Goal: Task Accomplishment & Management: Manage account settings

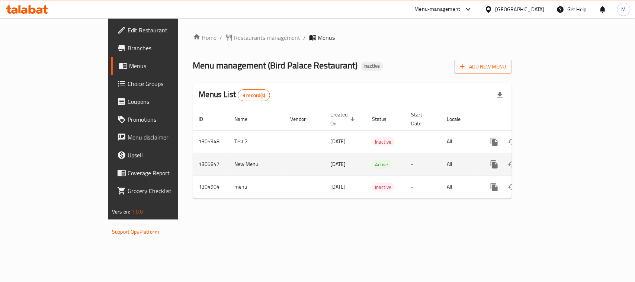
click at [553, 160] on icon "enhanced table" at bounding box center [548, 164] width 9 height 9
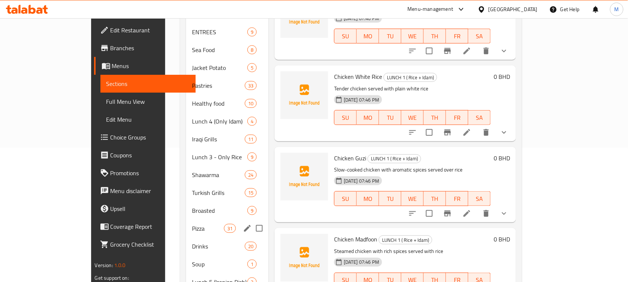
scroll to position [155, 0]
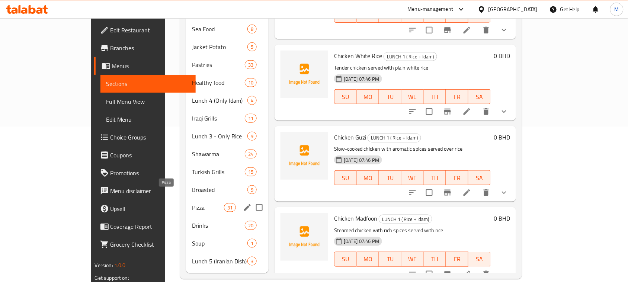
click at [192, 203] on span "Pizza" at bounding box center [208, 207] width 32 height 9
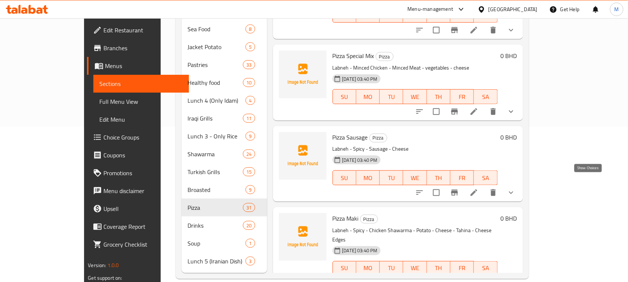
click at [516, 188] on icon "show more" at bounding box center [511, 192] width 9 height 9
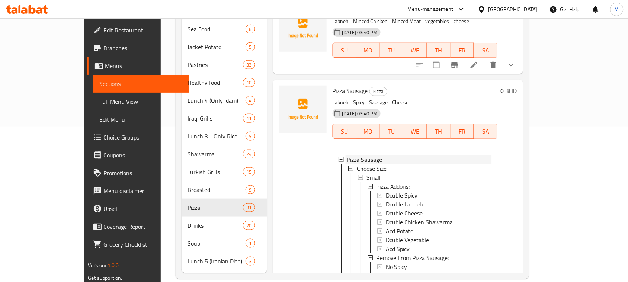
click at [339, 157] on icon at bounding box center [341, 159] width 5 height 5
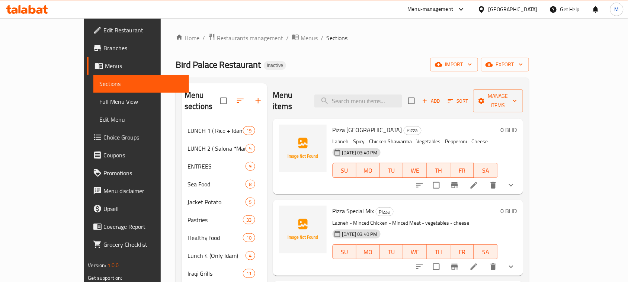
click at [99, 103] on span "Full Menu View" at bounding box center [141, 101] width 84 height 9
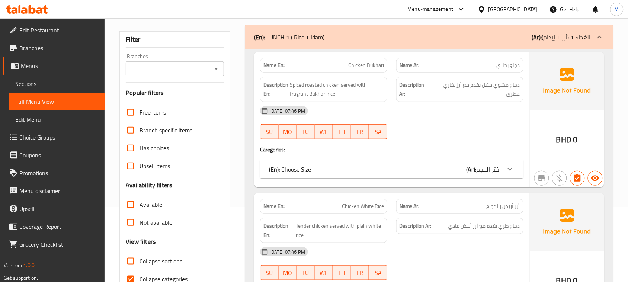
scroll to position [93, 0]
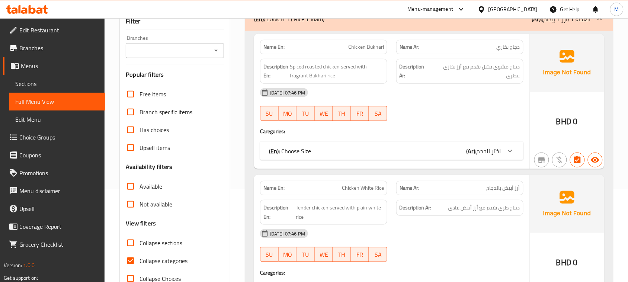
click at [371, 156] on div "(En): Choose Size (Ar): اختر الحجم" at bounding box center [385, 151] width 232 height 9
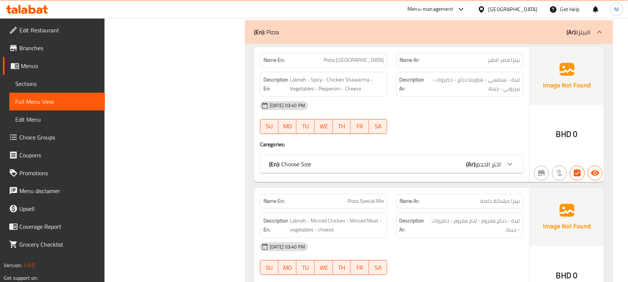
scroll to position [25040, 0]
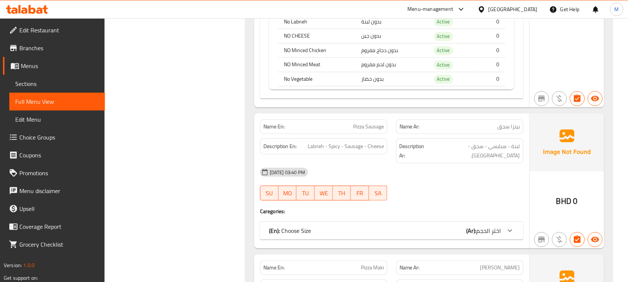
scroll to position [26017, 0]
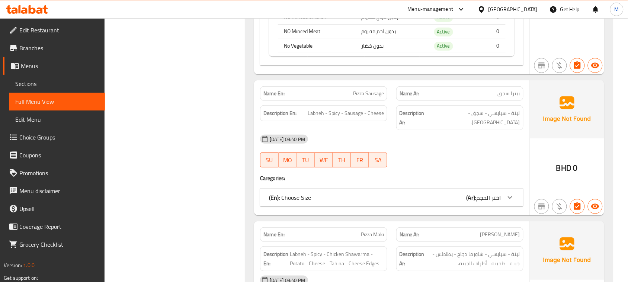
click at [58, 133] on span "Choice Groups" at bounding box center [59, 137] width 80 height 9
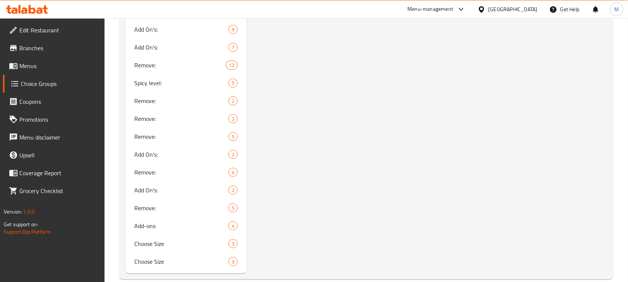
scroll to position [1584, 0]
click at [26, 62] on span "Menus" at bounding box center [59, 65] width 80 height 9
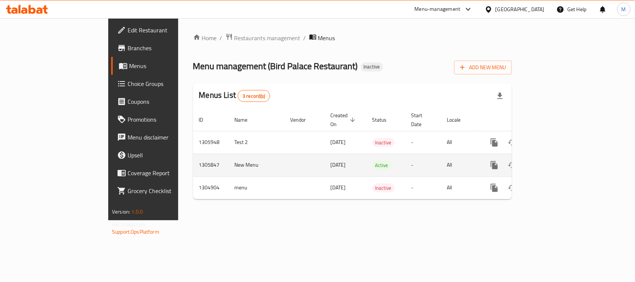
click at [553, 161] on icon "enhanced table" at bounding box center [548, 165] width 9 height 9
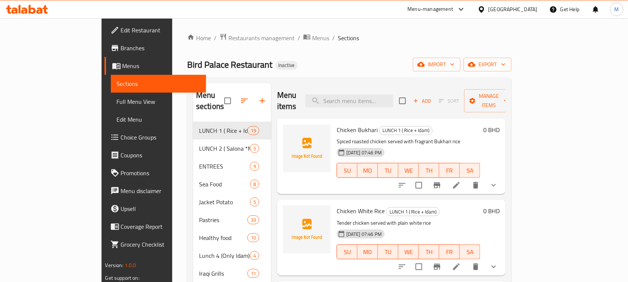
scroll to position [155, 0]
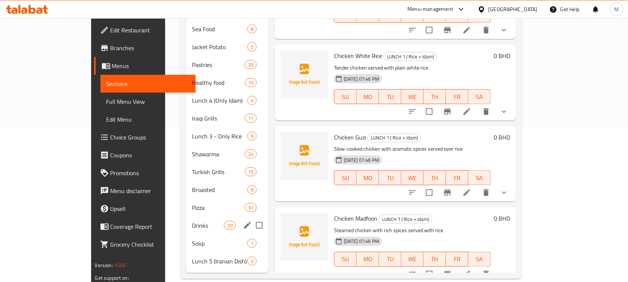
click at [192, 221] on span "Drinks" at bounding box center [208, 225] width 32 height 9
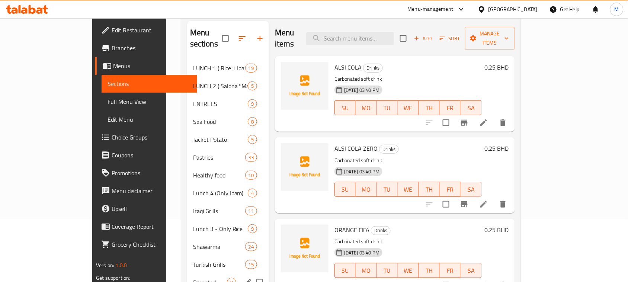
scroll to position [62, 0]
click at [193, 100] on span "ENTREES" at bounding box center [210, 104] width 34 height 9
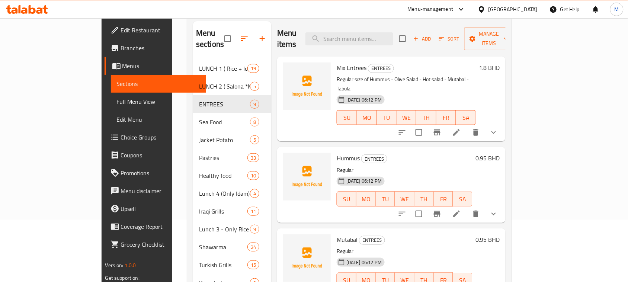
click at [498, 128] on icon "show more" at bounding box center [493, 132] width 9 height 9
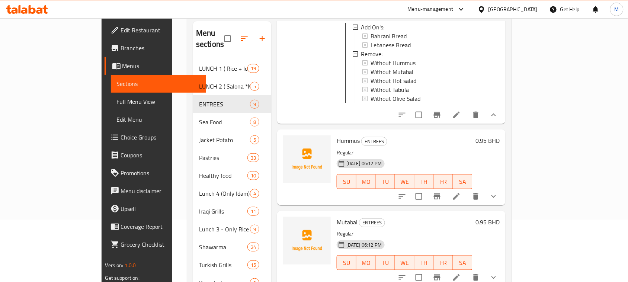
scroll to position [140, 0]
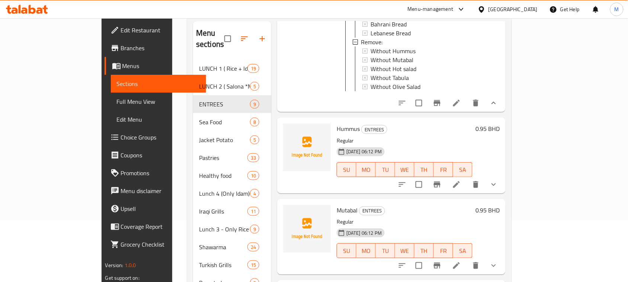
click at [498, 180] on icon "show more" at bounding box center [493, 184] width 9 height 9
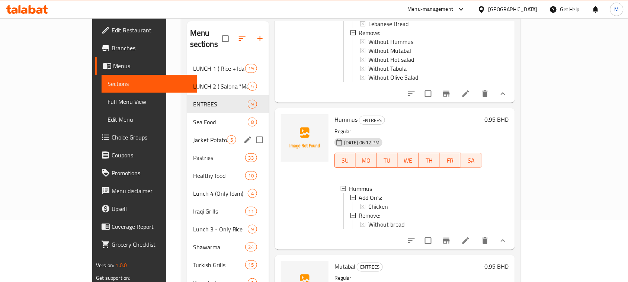
click at [188, 131] on div "Jacket Potato 5" at bounding box center [228, 140] width 82 height 18
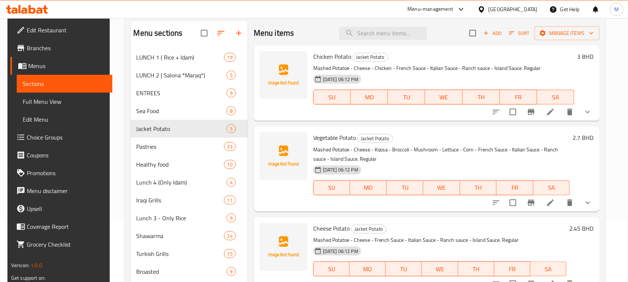
click at [592, 111] on icon "show more" at bounding box center [587, 112] width 9 height 9
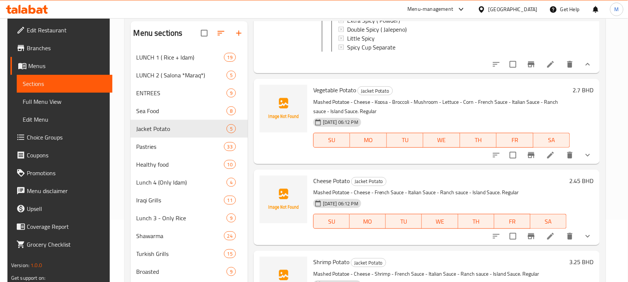
scroll to position [279, 0]
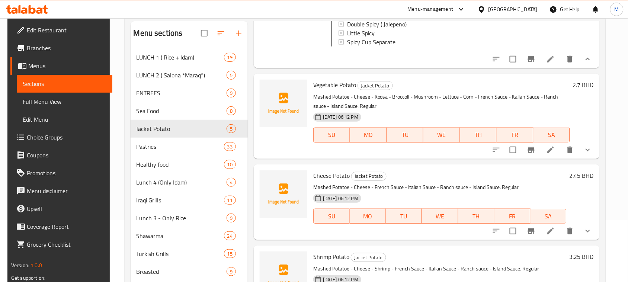
click at [589, 235] on icon "show more" at bounding box center [587, 231] width 9 height 9
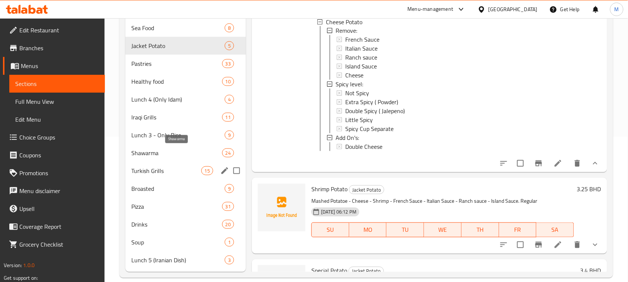
scroll to position [155, 0]
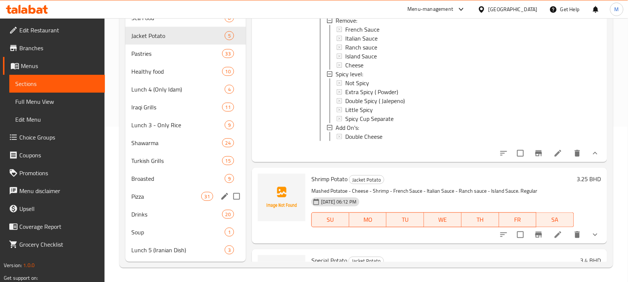
click at [160, 192] on span "Pizza" at bounding box center [166, 196] width 70 height 9
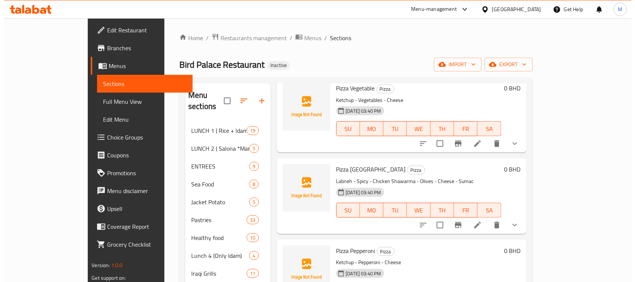
scroll to position [1116, 0]
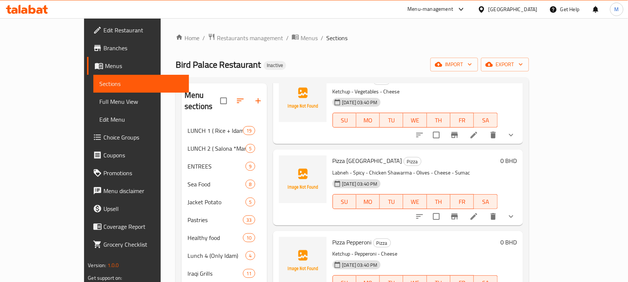
click at [484, 210] on li at bounding box center [474, 216] width 21 height 13
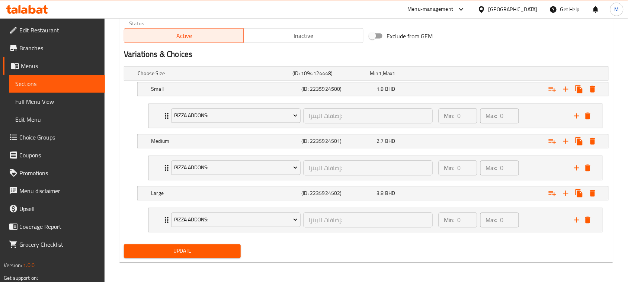
scroll to position [374, 0]
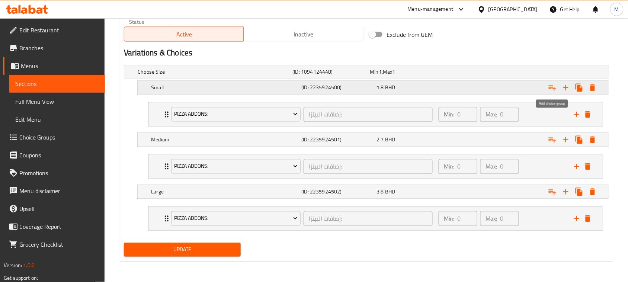
click at [555, 86] on icon "Expand" at bounding box center [552, 87] width 9 height 9
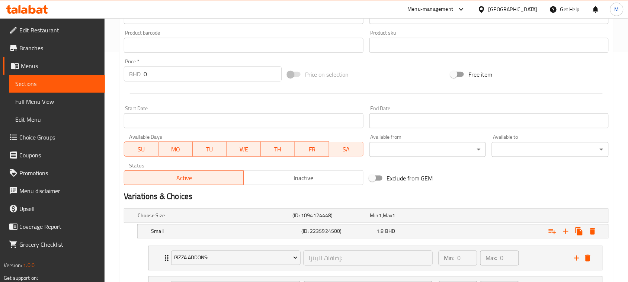
scroll to position [142, 0]
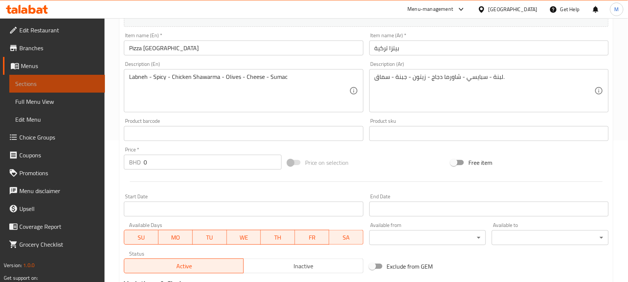
click at [48, 77] on link "Sections" at bounding box center [57, 84] width 96 height 18
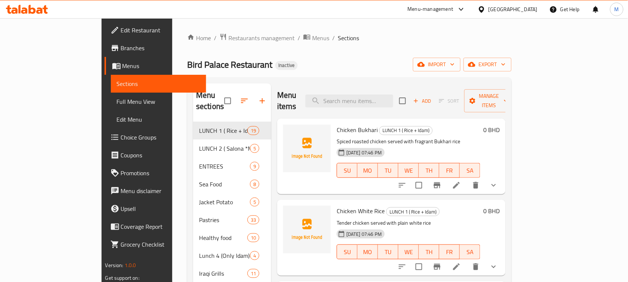
click at [354, 53] on div "Home / Restaurants management / Menus / Sections Bird Palace Restaurant Inactiv…" at bounding box center [349, 233] width 324 height 401
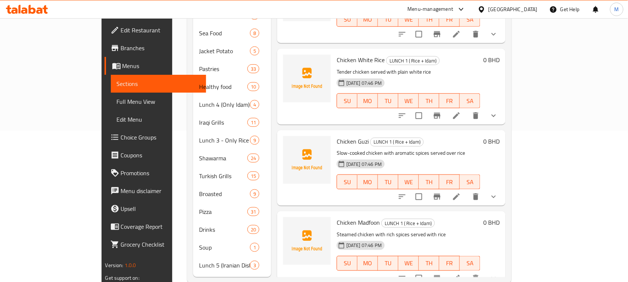
scroll to position [155, 0]
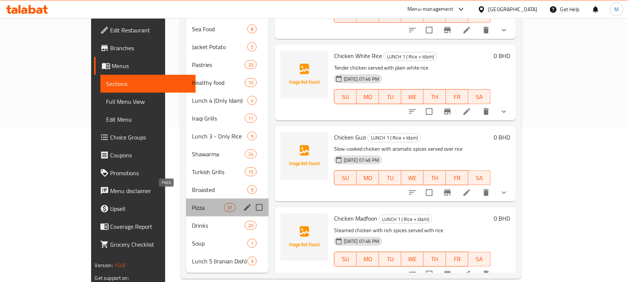
click at [192, 203] on span "Pizza" at bounding box center [208, 207] width 32 height 9
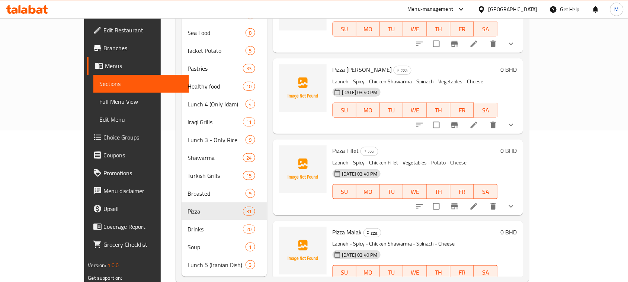
scroll to position [155, 0]
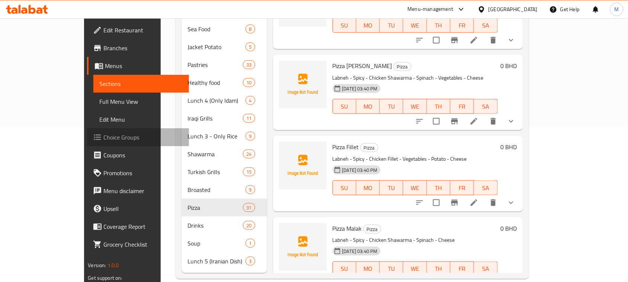
click at [103, 137] on span "Choice Groups" at bounding box center [143, 137] width 80 height 9
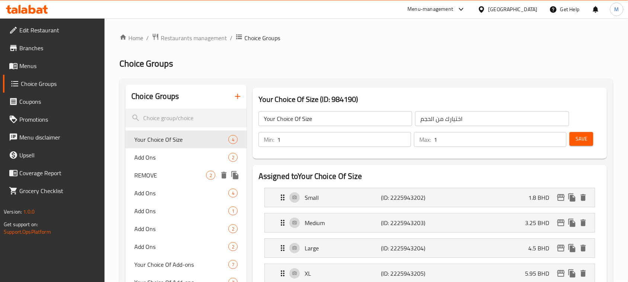
click at [176, 173] on span "REMOVE" at bounding box center [170, 175] width 72 height 9
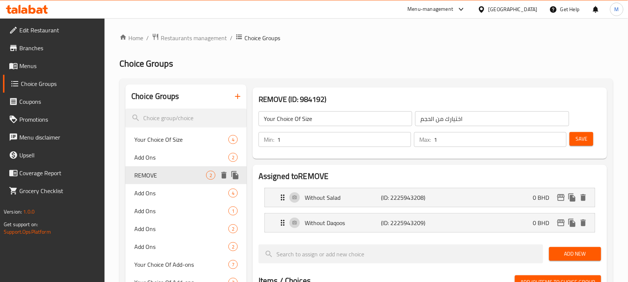
type input "REMOVE"
type input "ازالة"
type input "0"
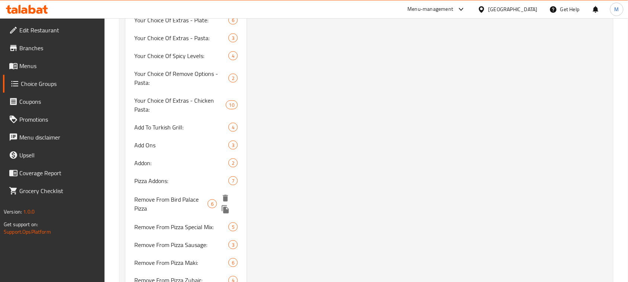
scroll to position [1302, 0]
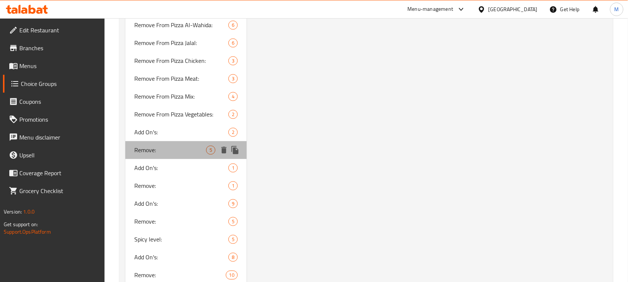
click at [145, 145] on span "Remove:" at bounding box center [170, 149] width 72 height 9
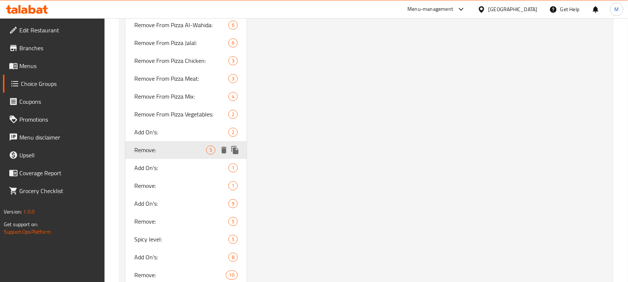
type input "Remove:"
type input "الحذف:"
type input "5"
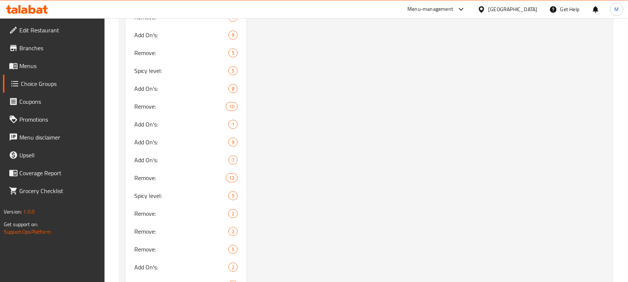
scroll to position [1584, 0]
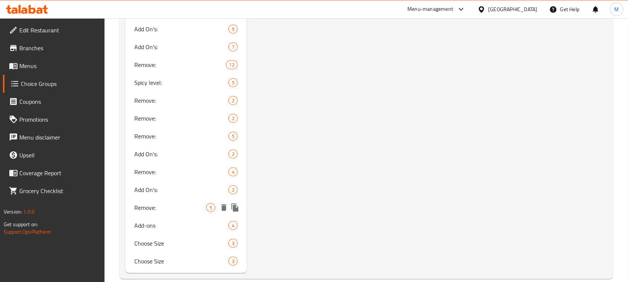
click at [161, 199] on div "Remove: 5" at bounding box center [185, 208] width 121 height 18
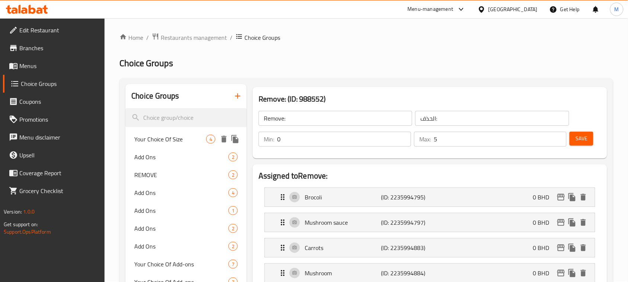
scroll to position [0, 0]
click at [236, 93] on icon "button" at bounding box center [237, 96] width 9 height 9
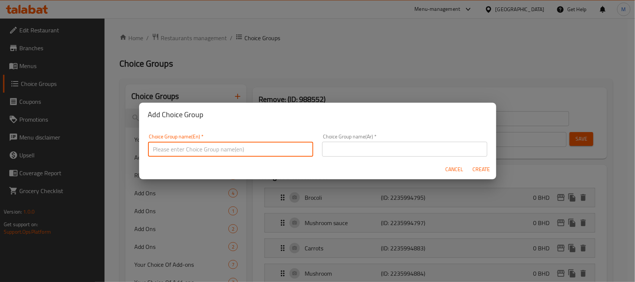
click at [251, 146] on input "text" at bounding box center [230, 149] width 165 height 15
type input "RemovE:"
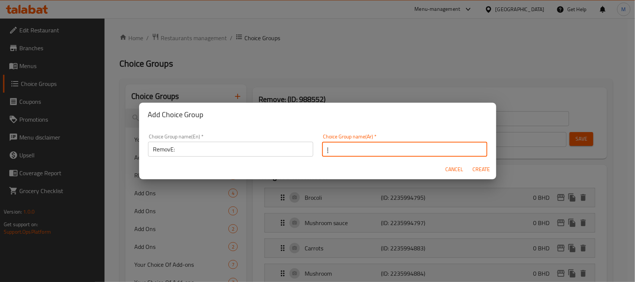
type input "إ"
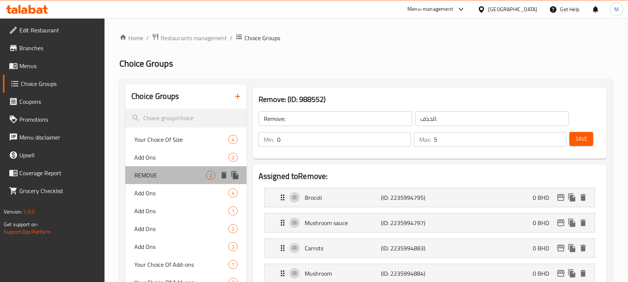
click at [180, 176] on span "REMOVE" at bounding box center [170, 175] width 72 height 9
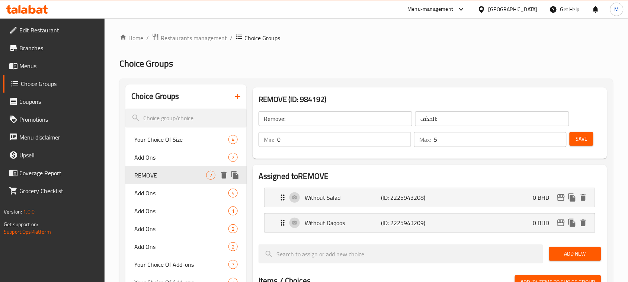
type input "REMOVE"
type input "ازالة"
type input "0"
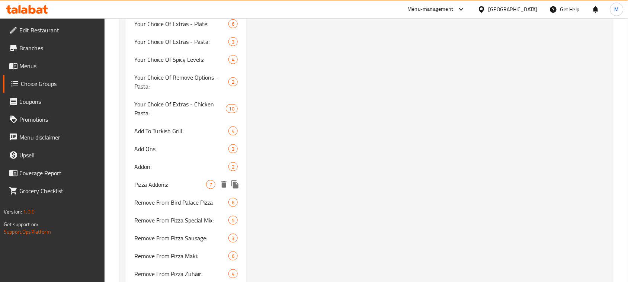
scroll to position [1023, 0]
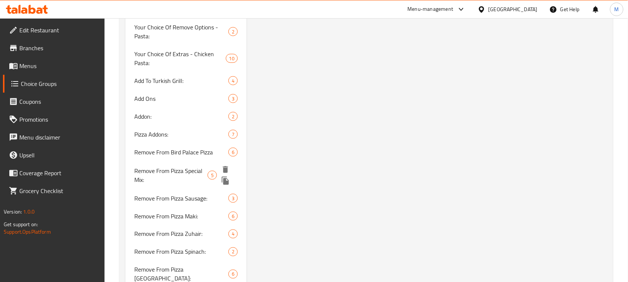
click at [160, 173] on span "Remove From Pizza Special Mix:" at bounding box center [170, 175] width 73 height 18
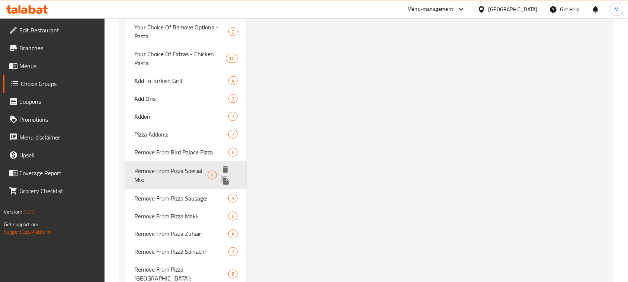
type input "Remove From Pizza Special Mix:"
type input "إزالة من بيتزا مشكلة خاصة:"
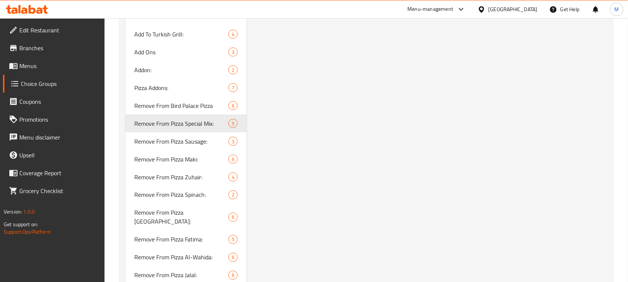
scroll to position [1256, 0]
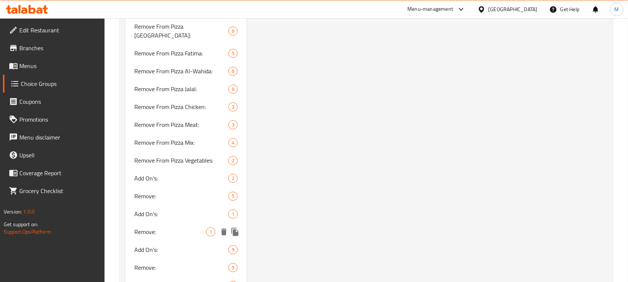
click at [166, 228] on span "Remove:" at bounding box center [170, 232] width 72 height 9
type input "Remove:"
type input "الحذف:"
type input "1"
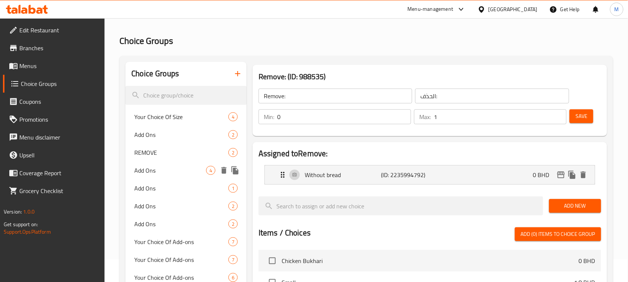
scroll to position [0, 0]
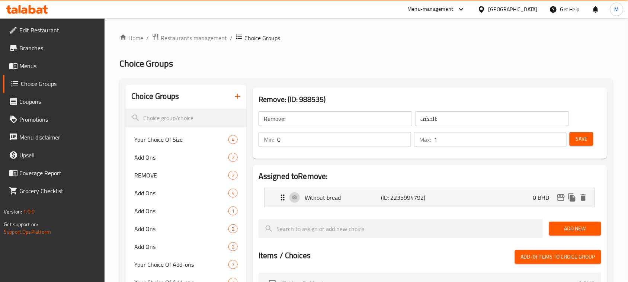
click at [234, 95] on icon "button" at bounding box center [237, 96] width 9 height 9
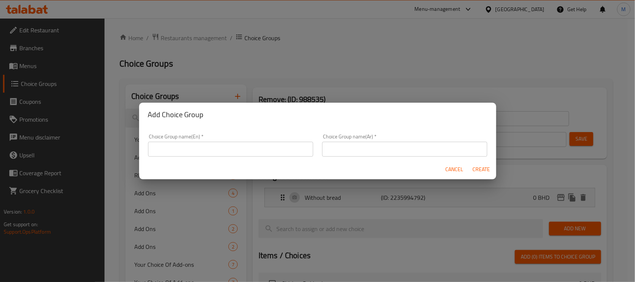
click at [231, 148] on input "text" at bounding box center [230, 149] width 165 height 15
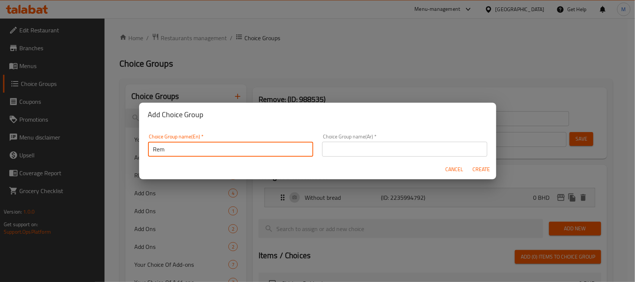
type input "RemovE:"
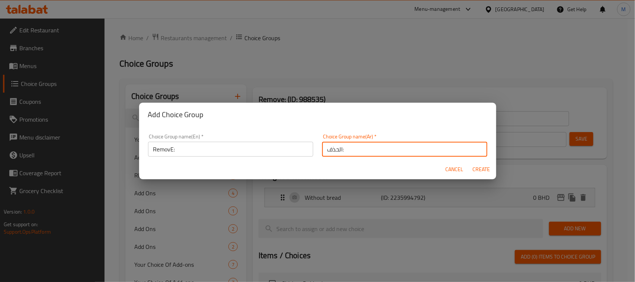
type input "الحذف:"
click at [482, 166] on span "Create" at bounding box center [482, 169] width 18 height 9
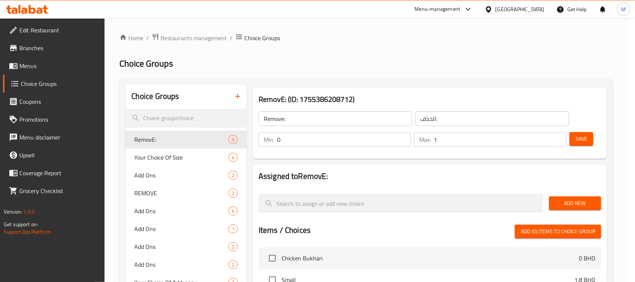
type input "RemovE:"
type input "0"
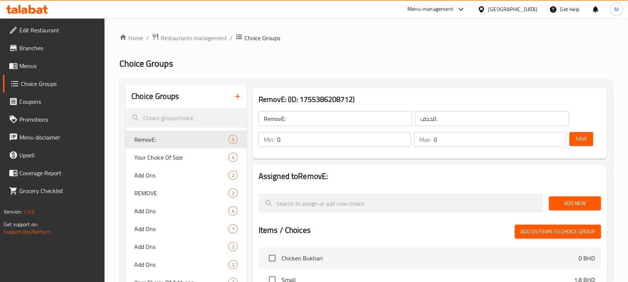
click at [573, 202] on span "Add New" at bounding box center [575, 203] width 40 height 9
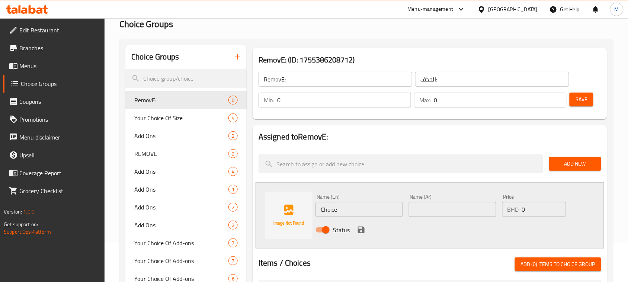
scroll to position [93, 0]
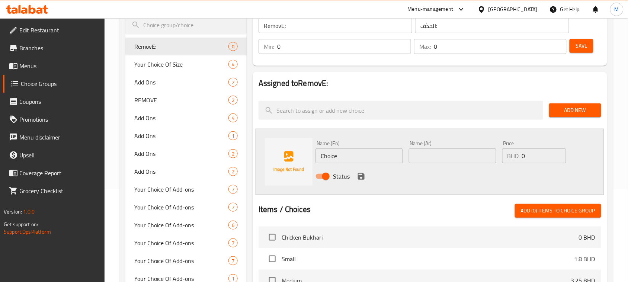
click at [352, 155] on input "Choice" at bounding box center [359, 155] width 87 height 15
paste input "No Spicy"
type input "No Spicy"
click at [466, 155] on input "text" at bounding box center [452, 155] width 87 height 15
type input "بدون سبايسي"
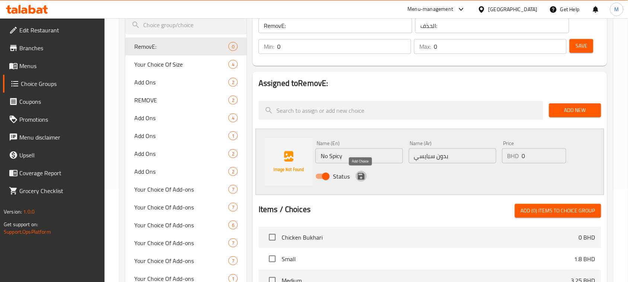
click at [361, 178] on icon "save" at bounding box center [361, 176] width 9 height 9
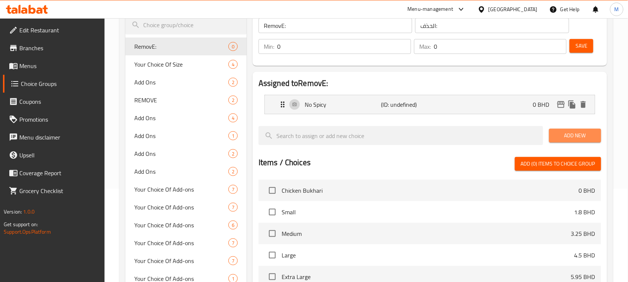
click at [573, 136] on span "Add New" at bounding box center [575, 135] width 40 height 9
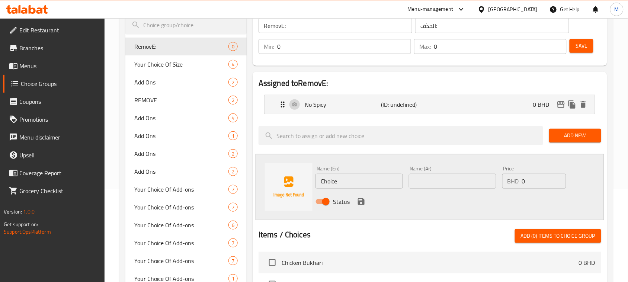
click at [365, 179] on input "Choice" at bounding box center [359, 181] width 87 height 15
paste input "No Labneh"
type input "No Labneh"
click at [436, 183] on input "text" at bounding box center [452, 181] width 87 height 15
type input "ب"
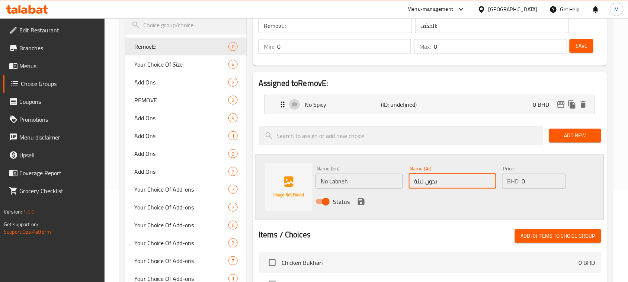
type input "بدون لبنة"
click at [358, 200] on icon "save" at bounding box center [361, 201] width 7 height 7
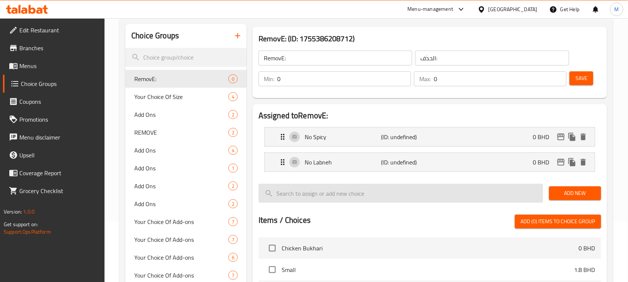
scroll to position [47, 0]
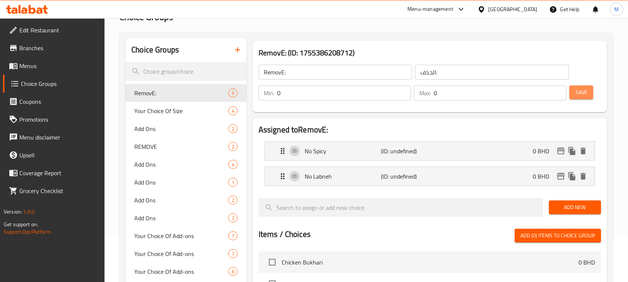
click at [583, 88] on span "Save" at bounding box center [582, 92] width 12 height 9
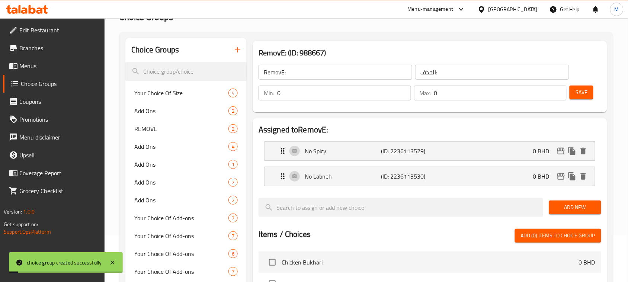
click at [236, 49] on icon "button" at bounding box center [237, 49] width 9 height 9
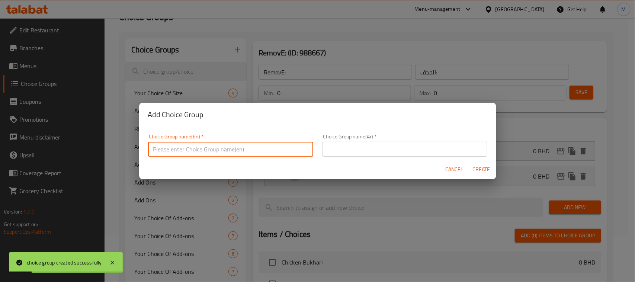
click at [187, 156] on input "text" at bounding box center [230, 149] width 165 height 15
click at [172, 148] on input "RemovE:" at bounding box center [230, 149] width 165 height 15
type input "RemoVe:"
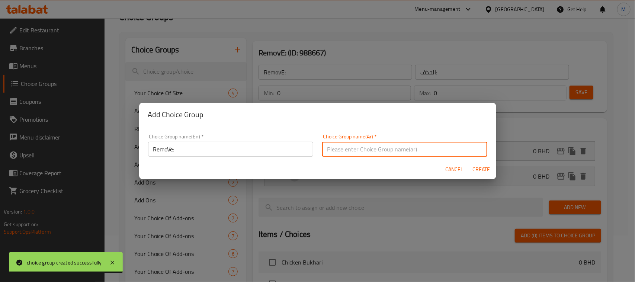
click at [337, 148] on input "text" at bounding box center [404, 149] width 165 height 15
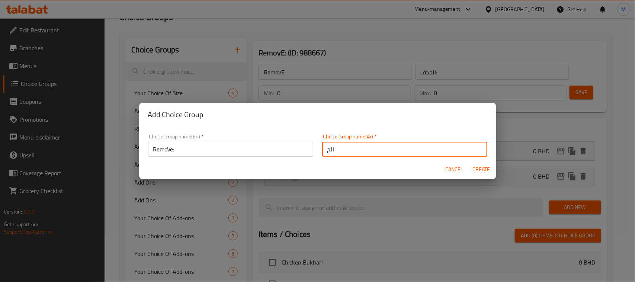
type input "الحذف:"
click at [479, 172] on span "Create" at bounding box center [482, 169] width 18 height 9
type input "RemoVe:"
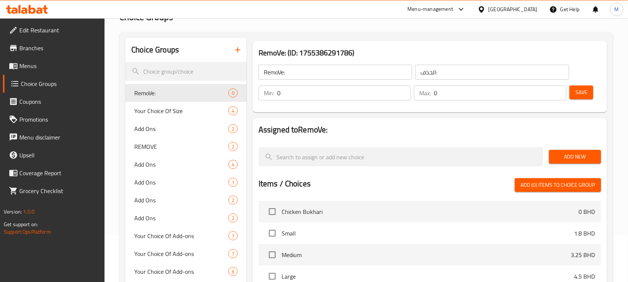
click at [567, 157] on span "Add New" at bounding box center [575, 156] width 40 height 9
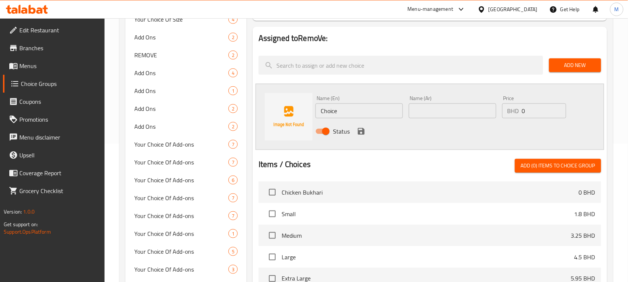
scroll to position [140, 0]
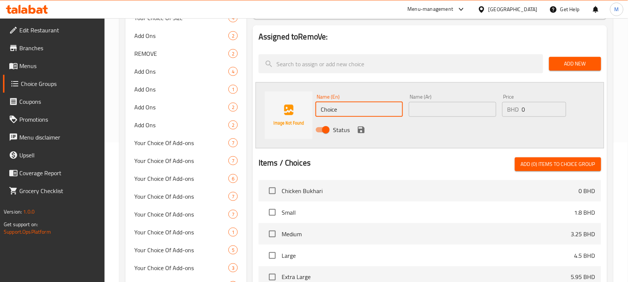
click at [343, 109] on input "Choice" at bounding box center [359, 109] width 87 height 15
paste input "NO CHEESE"
type input "NO CHEESE"
click at [412, 108] on input "text" at bounding box center [452, 109] width 87 height 15
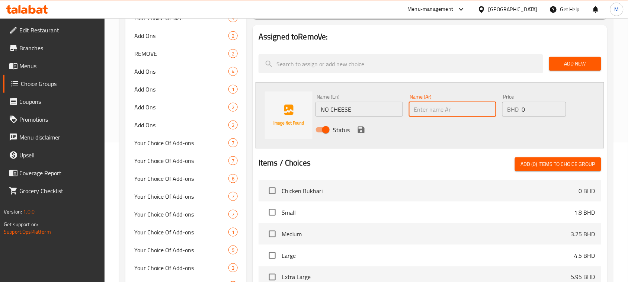
click at [445, 115] on input "text" at bounding box center [452, 109] width 87 height 15
type input "بدون جبن"
drag, startPoint x: 361, startPoint y: 131, endPoint x: 579, endPoint y: 108, distance: 218.9
click at [362, 131] on icon "save" at bounding box center [361, 129] width 9 height 9
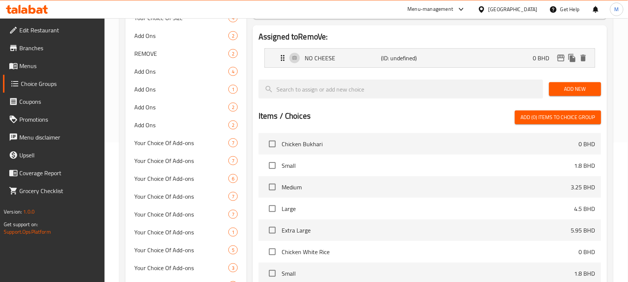
click at [591, 86] on span "Add New" at bounding box center [575, 88] width 40 height 9
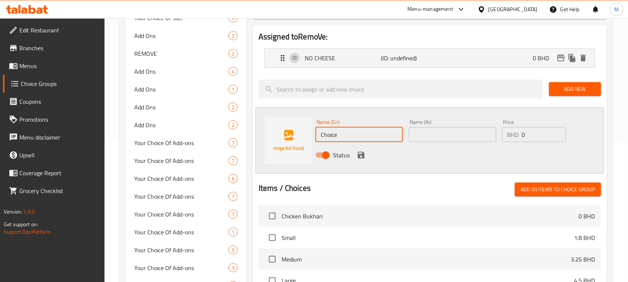
click at [356, 131] on input "Choice" at bounding box center [359, 134] width 87 height 15
paste input "No Shawarma"
type input "No Shawarma"
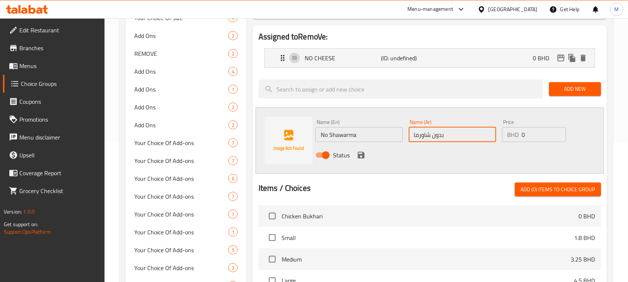
type input "بدون شاورما"
click at [367, 151] on div "Status" at bounding box center [453, 155] width 280 height 20
click at [363, 155] on icon "save" at bounding box center [361, 155] width 7 height 7
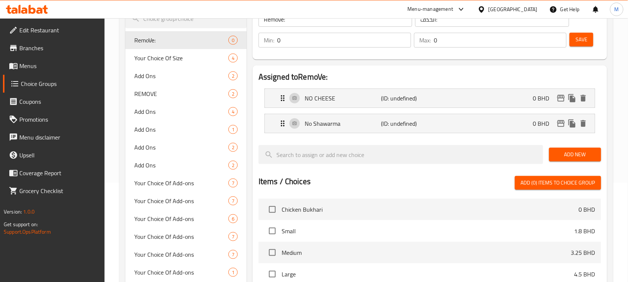
scroll to position [47, 0]
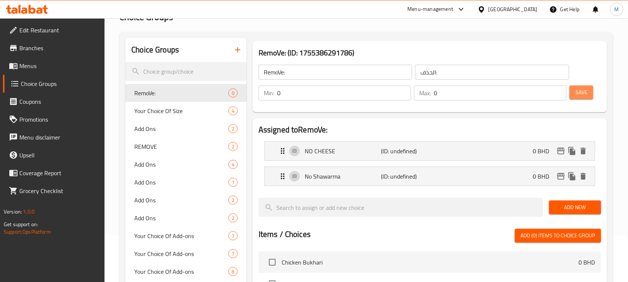
click at [589, 89] on button "Save" at bounding box center [582, 93] width 24 height 14
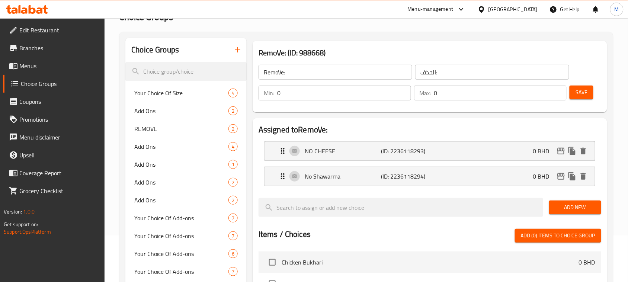
click at [234, 49] on icon "button" at bounding box center [237, 49] width 9 height 9
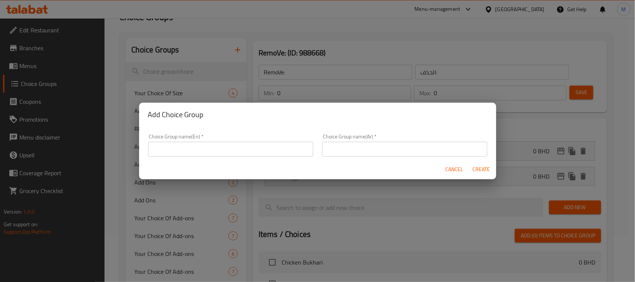
click at [190, 144] on input "text" at bounding box center [230, 149] width 165 height 15
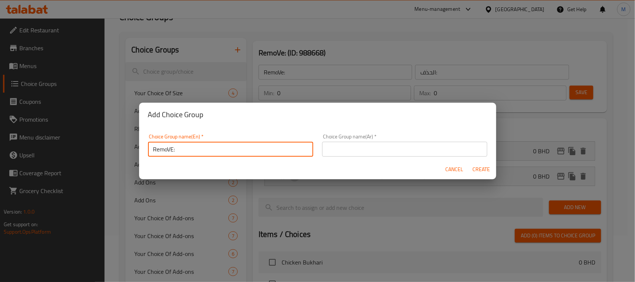
type input "RemoVE:"
click at [349, 152] on input "text" at bounding box center [404, 149] width 165 height 15
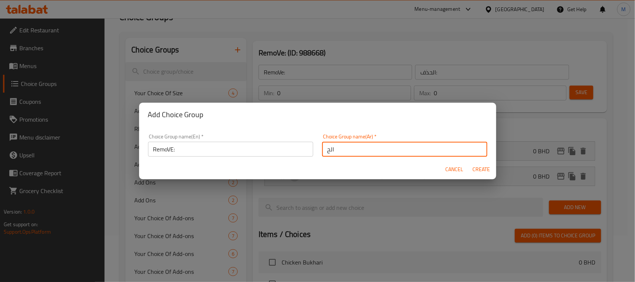
type input "الحذف:"
click at [479, 172] on span "Create" at bounding box center [482, 169] width 18 height 9
type input "RemoVE:"
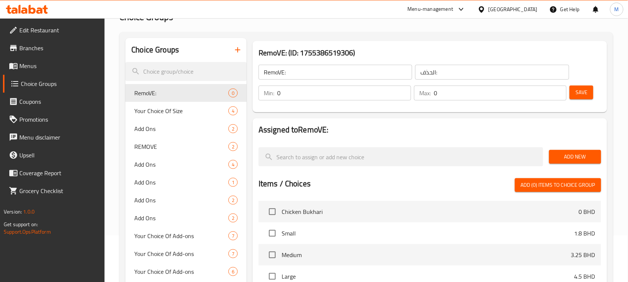
click at [575, 159] on span "Add New" at bounding box center [575, 156] width 40 height 9
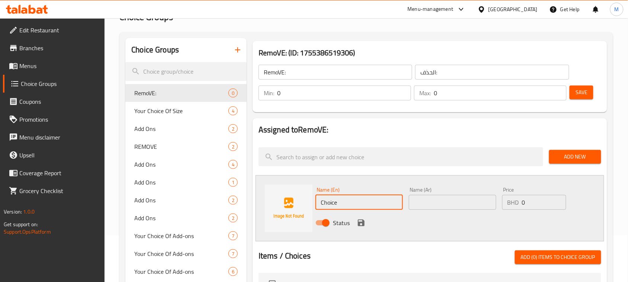
click at [340, 204] on input "Choice" at bounding box center [359, 202] width 87 height 15
paste input "No Olives"
type input "No Olives"
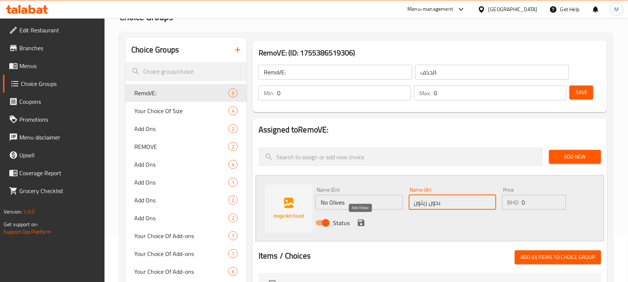
type input "بدون زيتون"
click at [359, 222] on icon "save" at bounding box center [361, 223] width 7 height 7
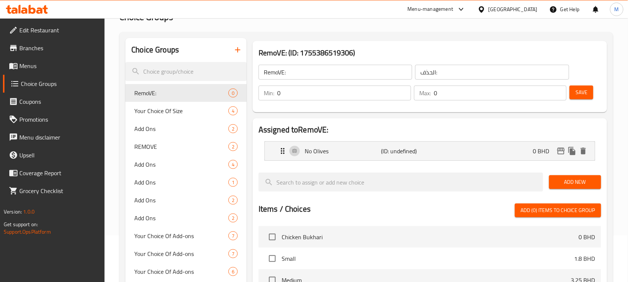
click at [583, 179] on span "Add New" at bounding box center [575, 181] width 40 height 9
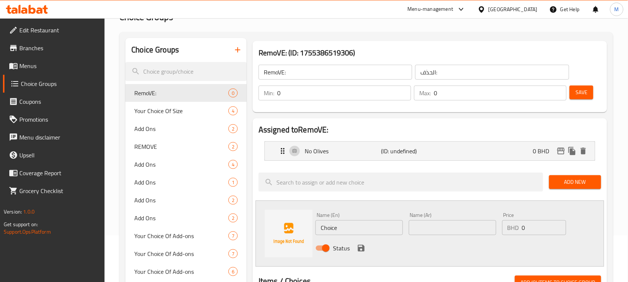
click at [358, 224] on input "Choice" at bounding box center [359, 227] width 87 height 15
paste input "No Sumac"
type input "No Sumac"
click at [431, 229] on input "text" at bounding box center [452, 227] width 87 height 15
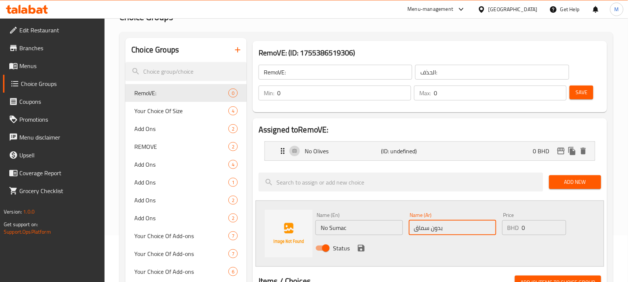
type input "بدون سماق"
click at [359, 246] on icon "save" at bounding box center [361, 248] width 9 height 9
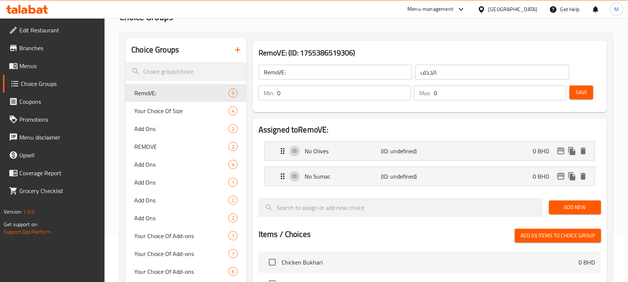
click at [585, 91] on span "Save" at bounding box center [582, 92] width 12 height 9
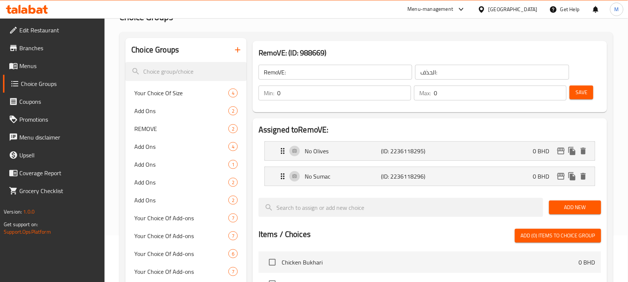
click at [45, 65] on span "Menus" at bounding box center [59, 65] width 80 height 9
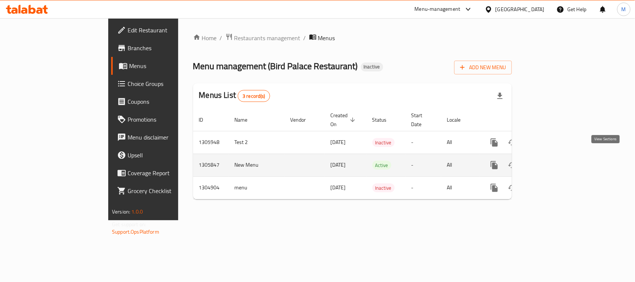
click at [557, 159] on link "enhanced table" at bounding box center [548, 165] width 18 height 18
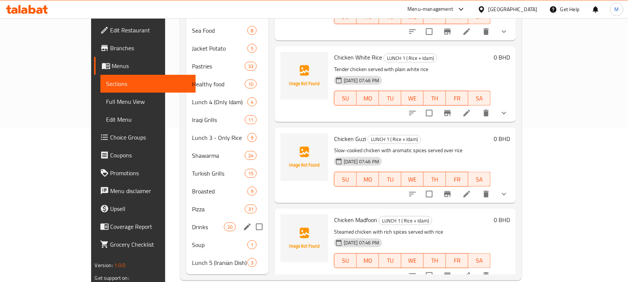
scroll to position [155, 0]
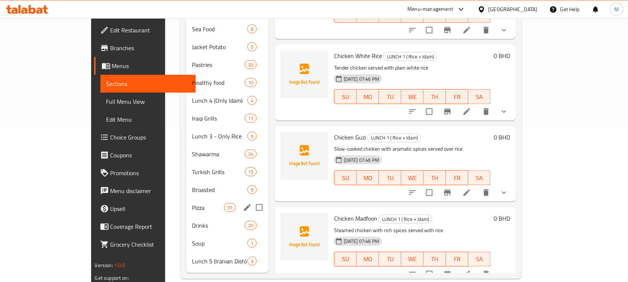
click at [186, 199] on div "Pizza 31" at bounding box center [227, 208] width 83 height 18
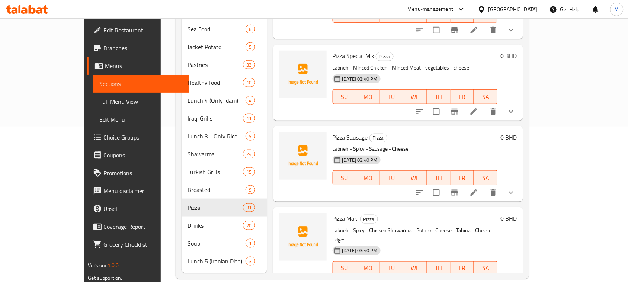
click at [436, 195] on div "Menu items Add Sort Manage items Pizza Bird Palace Pizza Labneh - Spicy - Chick…" at bounding box center [395, 100] width 256 height 345
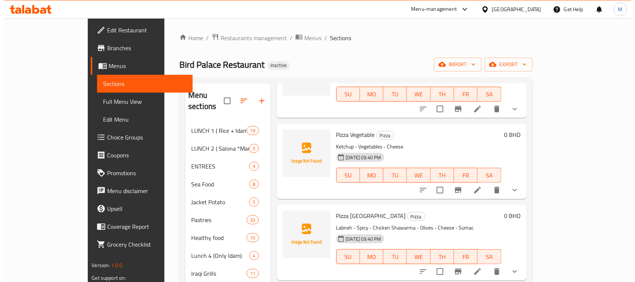
scroll to position [1145, 0]
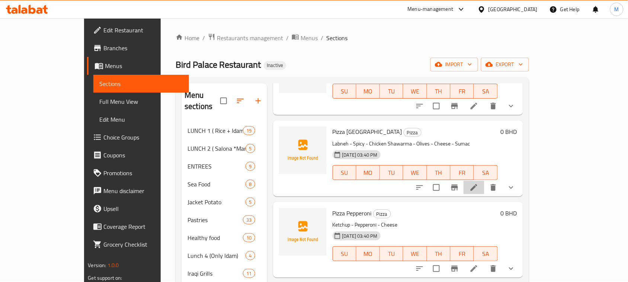
click at [484, 181] on li at bounding box center [474, 187] width 21 height 13
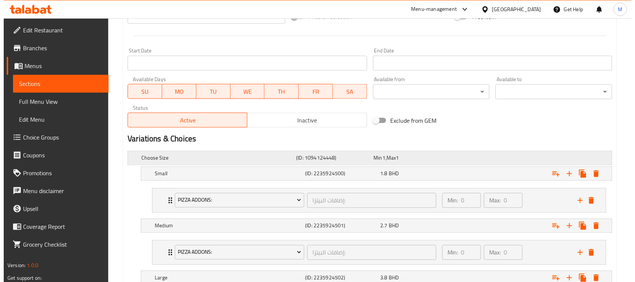
scroll to position [372, 0]
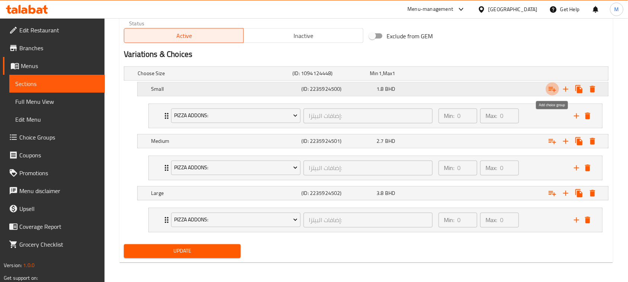
click at [549, 88] on icon "Expand" at bounding box center [552, 89] width 9 height 9
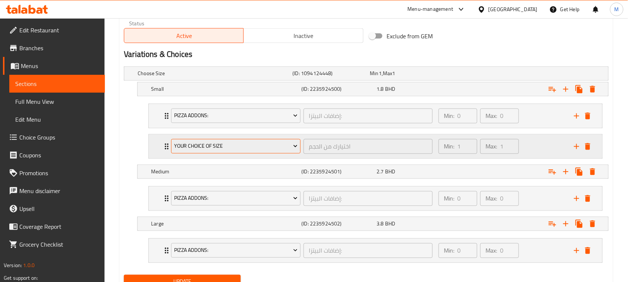
click at [213, 144] on span "Your Choice Of Size" at bounding box center [236, 146] width 124 height 9
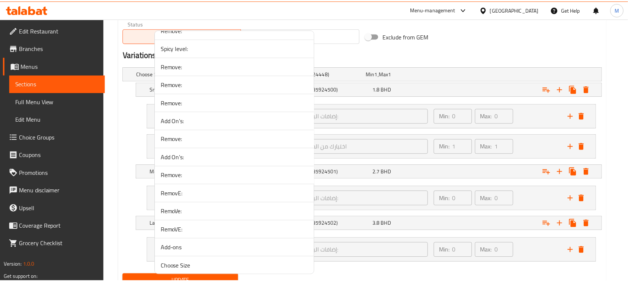
scroll to position [1498, 0]
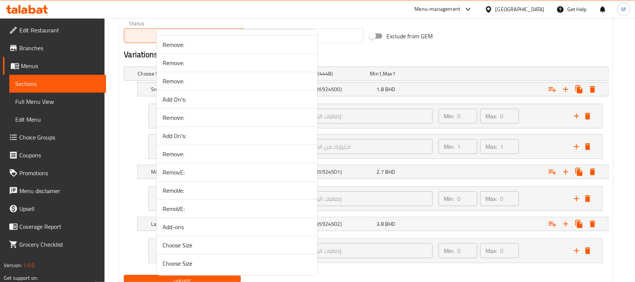
click at [196, 172] on span "RemovE:" at bounding box center [237, 172] width 149 height 9
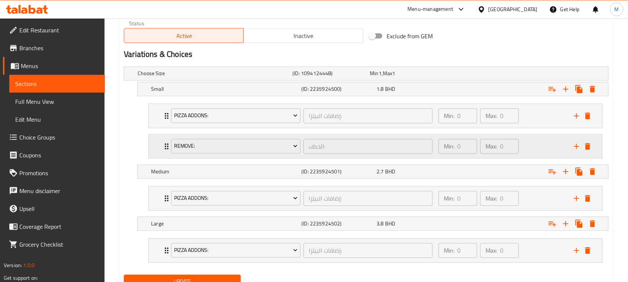
click at [153, 128] on div "RemovE: الحذف: ​ Min: 0 ​ Max: 0 ​" at bounding box center [376, 116] width 454 height 24
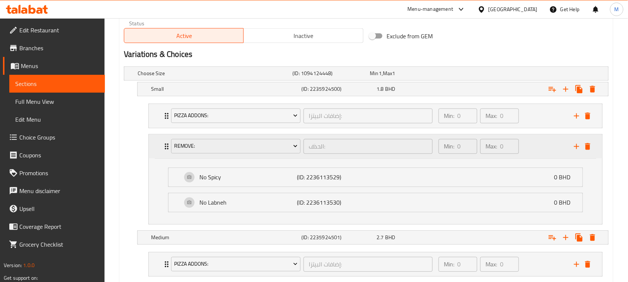
click at [153, 148] on div "RemovE: الحذف: ​ Min: 0 ​ Max: 0 ​" at bounding box center [376, 147] width 454 height 24
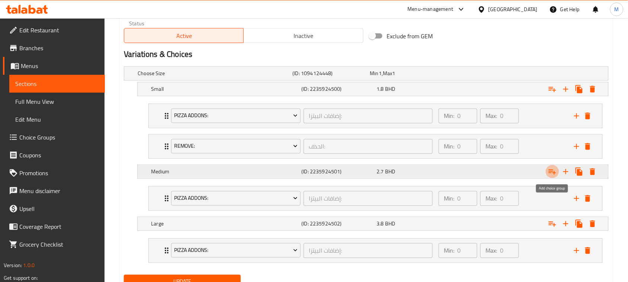
click at [552, 171] on icon "Expand" at bounding box center [552, 171] width 9 height 9
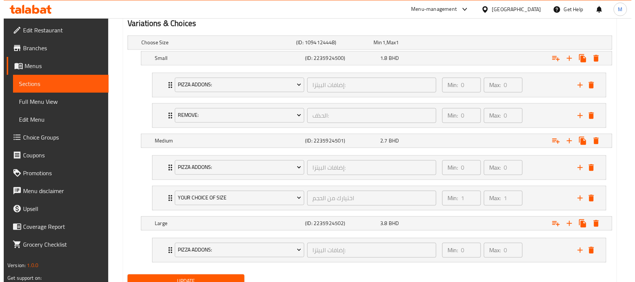
scroll to position [419, 0]
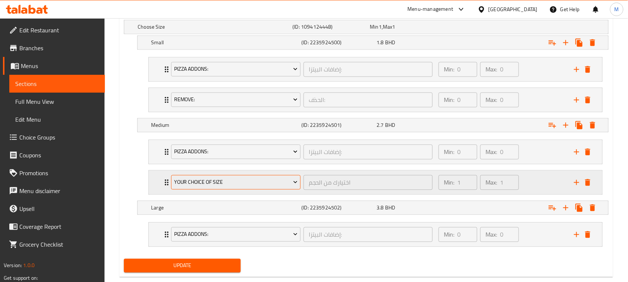
click at [230, 178] on button "Your Choice Of Size" at bounding box center [235, 182] width 129 height 15
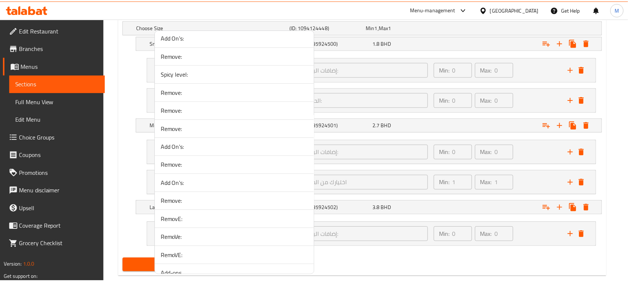
scroll to position [1498, 0]
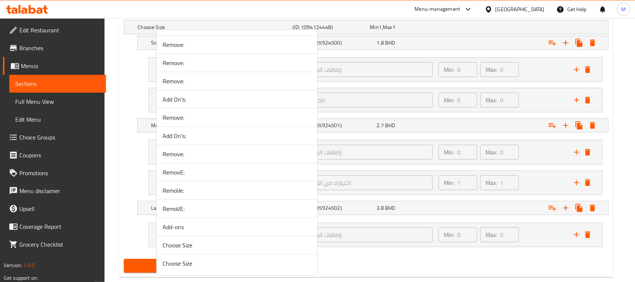
click at [196, 191] on span "RemoVe:" at bounding box center [237, 190] width 149 height 9
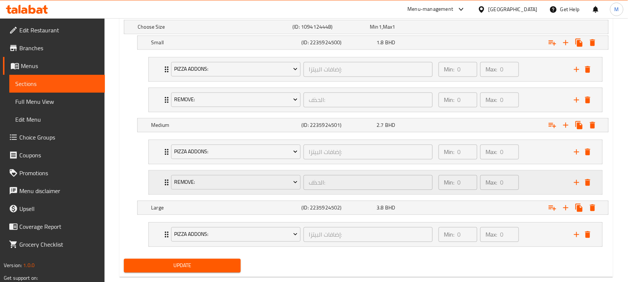
click at [157, 164] on div "RemoVe: الحذف: ​ Min: 0 ​ Max: 0 ​" at bounding box center [376, 152] width 454 height 24
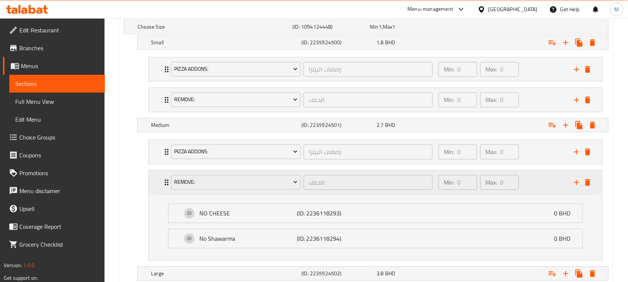
click at [157, 183] on div "RemoVe: الحذف: ​ Min: 0 ​ Max: 0 ​" at bounding box center [376, 183] width 454 height 24
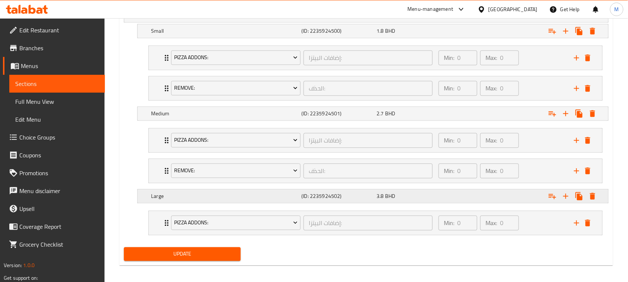
scroll to position [436, 0]
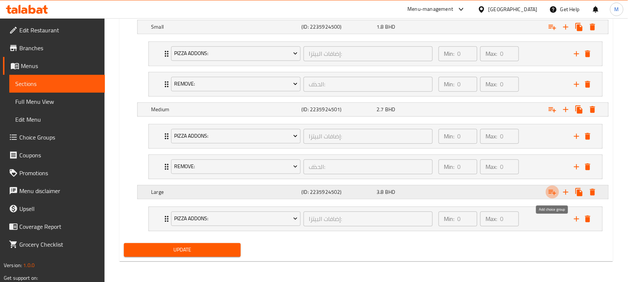
click at [553, 193] on icon "Expand" at bounding box center [552, 192] width 9 height 9
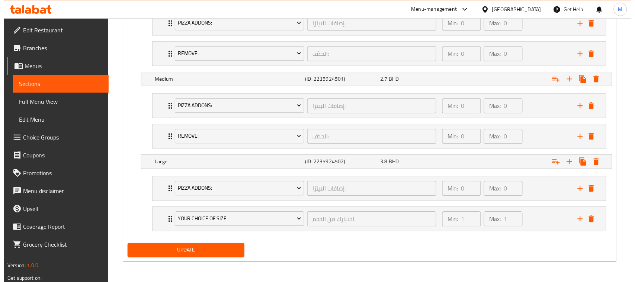
scroll to position [467, 0]
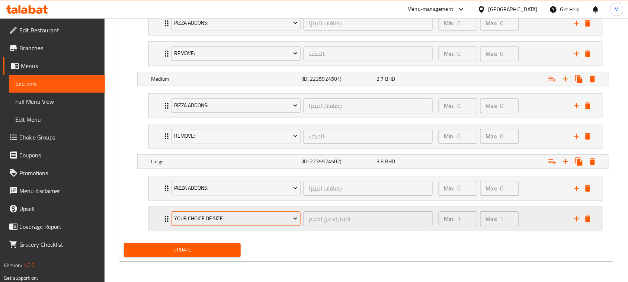
click at [227, 220] on span "Your Choice Of Size" at bounding box center [236, 218] width 124 height 9
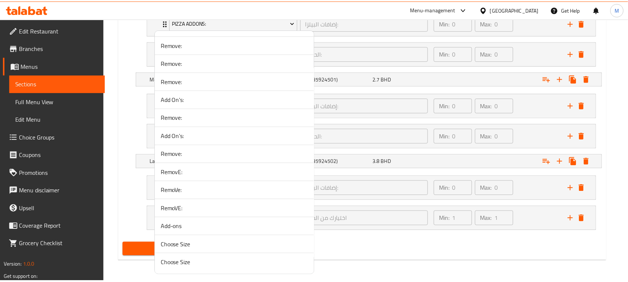
scroll to position [1498, 0]
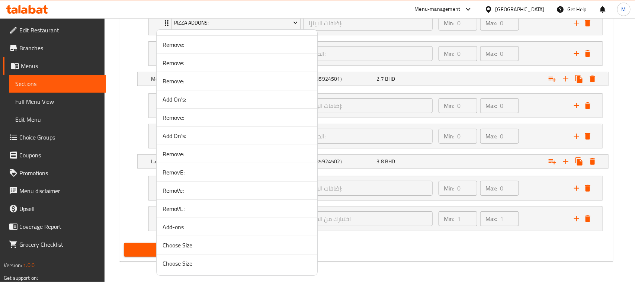
click at [196, 207] on span "RemoVE:" at bounding box center [237, 208] width 149 height 9
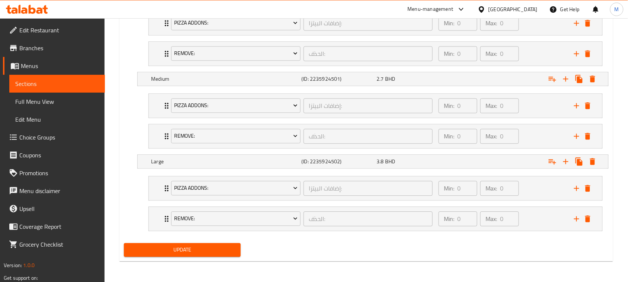
drag, startPoint x: 194, startPoint y: 249, endPoint x: 199, endPoint y: 251, distance: 5.5
click at [193, 249] on span "Update" at bounding box center [182, 249] width 105 height 9
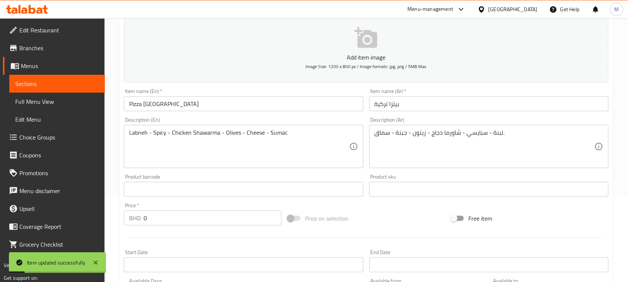
scroll to position [0, 0]
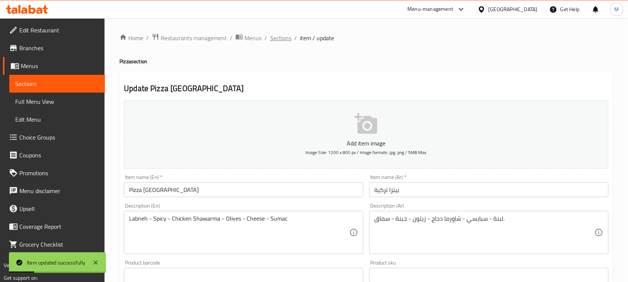
click at [279, 35] on span "Sections" at bounding box center [280, 37] width 21 height 9
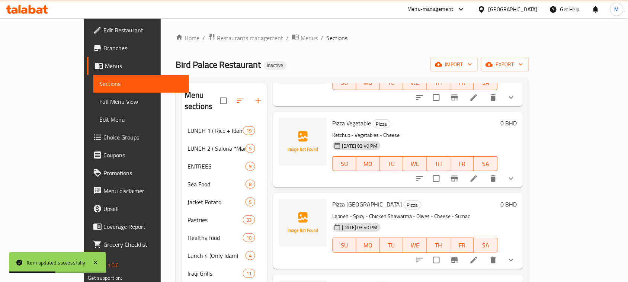
scroll to position [1145, 0]
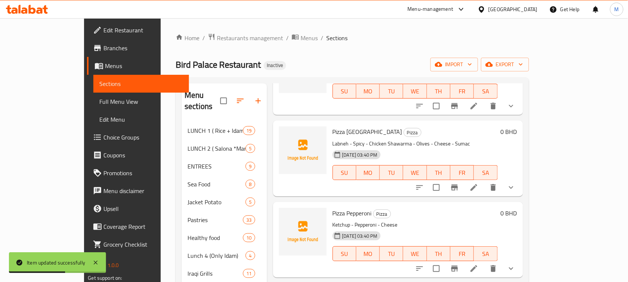
click at [516, 183] on icon "show more" at bounding box center [511, 187] width 9 height 9
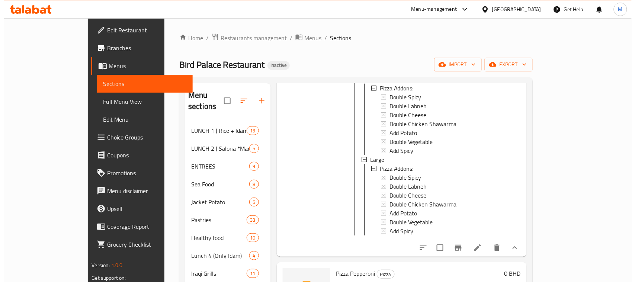
scroll to position [1378, 0]
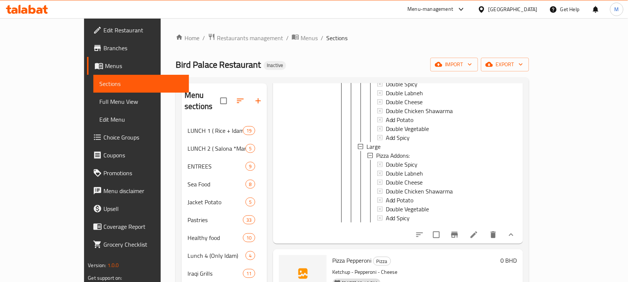
click at [477, 231] on icon at bounding box center [474, 234] width 7 height 7
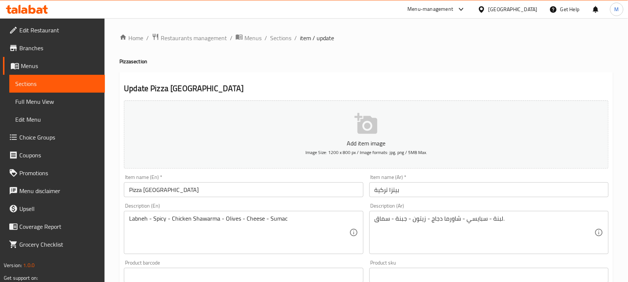
click at [278, 40] on span "Sections" at bounding box center [280, 37] width 21 height 9
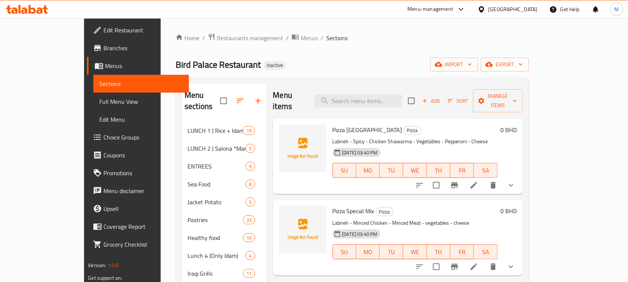
click at [455, 45] on div "Home / Restaurants management / Menus / Sections Bird Palace Restaurant Inactiv…" at bounding box center [352, 233] width 353 height 401
click at [523, 67] on span "export" at bounding box center [505, 64] width 36 height 9
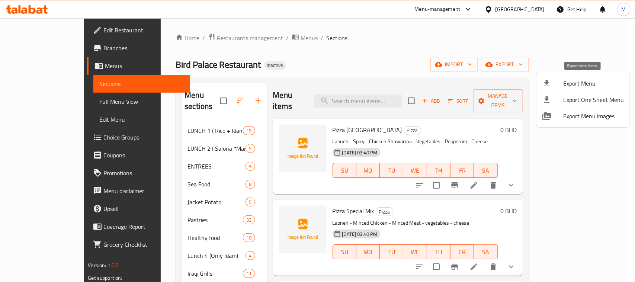
click at [576, 84] on span "Export Menu" at bounding box center [593, 83] width 61 height 9
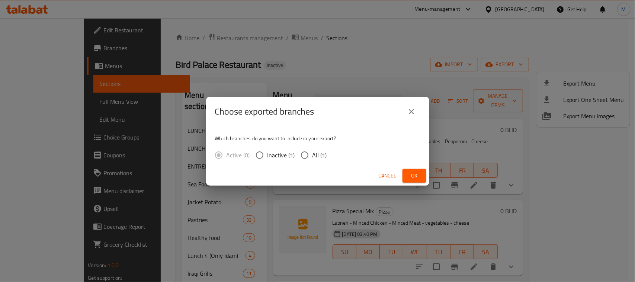
click at [322, 157] on span "All (1)" at bounding box center [320, 155] width 15 height 9
click at [313, 157] on input "All (1)" at bounding box center [305, 155] width 16 height 16
radio input "true"
click at [409, 173] on span "Ok" at bounding box center [415, 175] width 12 height 9
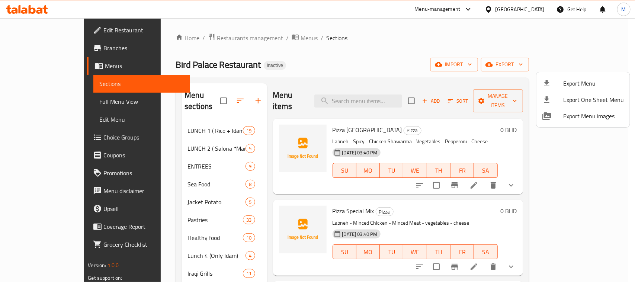
click at [346, 49] on div at bounding box center [317, 141] width 635 height 282
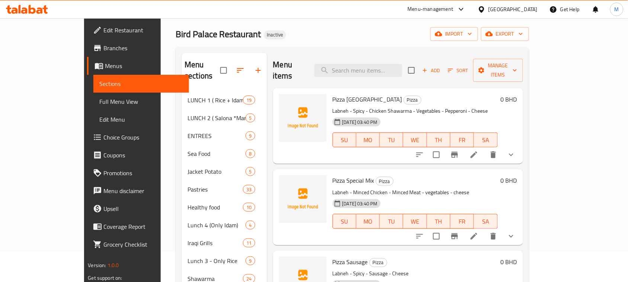
scroll to position [93, 0]
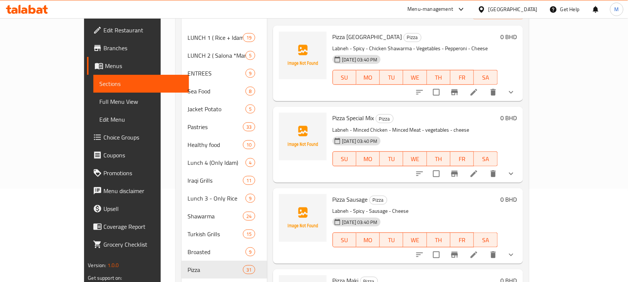
click at [456, 191] on div "Pizza Sausage Pizza Labneh - Spicy - Sausage - Cheese 16-08-2025 03:40 PM SU MO…" at bounding box center [415, 226] width 171 height 70
click at [103, 133] on span "Choice Groups" at bounding box center [143, 137] width 80 height 9
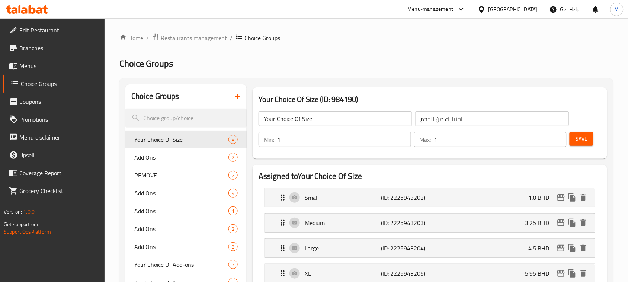
click at [239, 95] on icon "button" at bounding box center [237, 96] width 9 height 9
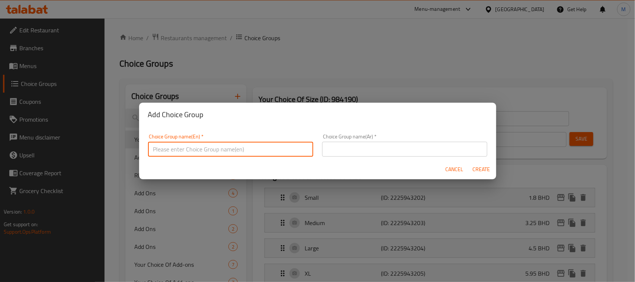
click at [246, 142] on input "text" at bounding box center [230, 149] width 165 height 15
type input "RemovE:"
click at [403, 151] on input "text" at bounding box center [404, 149] width 165 height 15
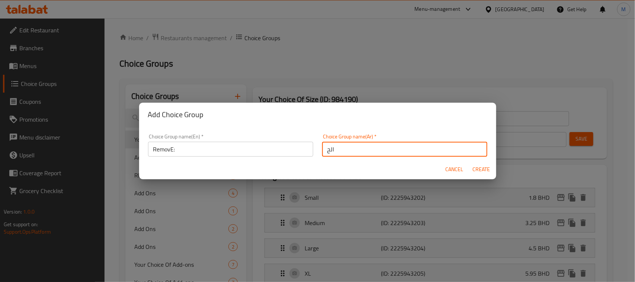
type input "الحذف:"
click at [480, 170] on span "Create" at bounding box center [482, 169] width 18 height 9
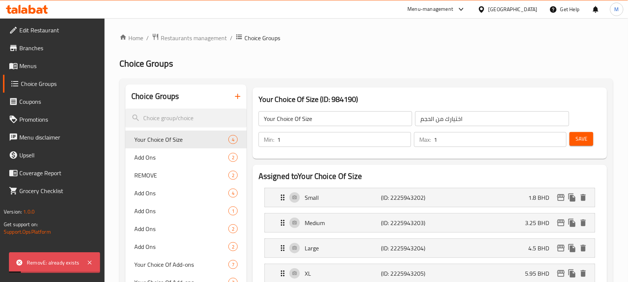
click at [235, 99] on icon "button" at bounding box center [237, 96] width 9 height 9
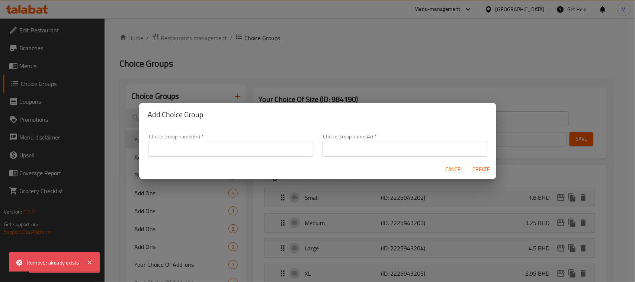
click at [244, 148] on input "text" at bounding box center [230, 149] width 165 height 15
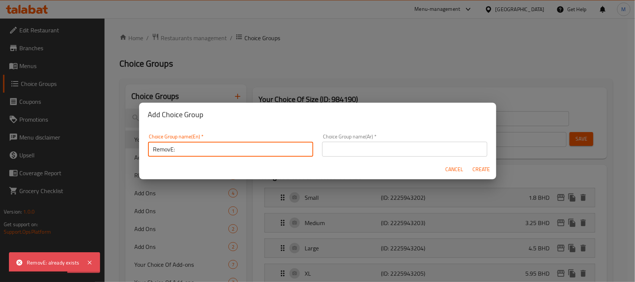
click at [166, 149] on input "RemovE:" at bounding box center [230, 149] width 165 height 15
type input "RemOvE:"
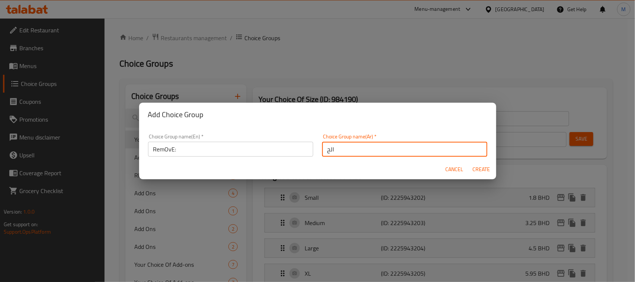
type input "الحذف:"
click at [471, 170] on button "Create" at bounding box center [482, 170] width 24 height 14
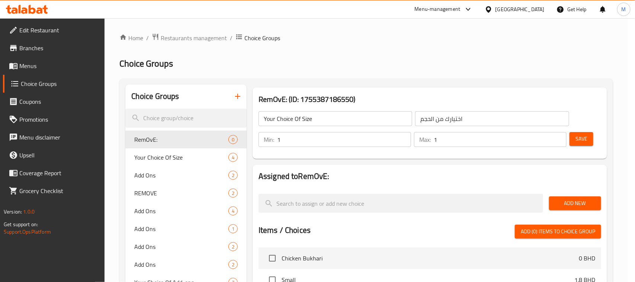
type input "RemOvE:"
type input "الحذف:"
type input "0"
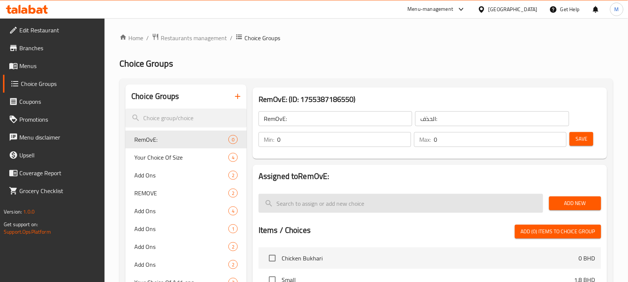
click at [579, 202] on span "Add New" at bounding box center [575, 203] width 40 height 9
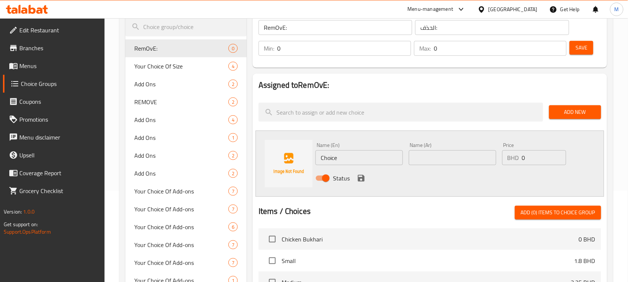
scroll to position [93, 0]
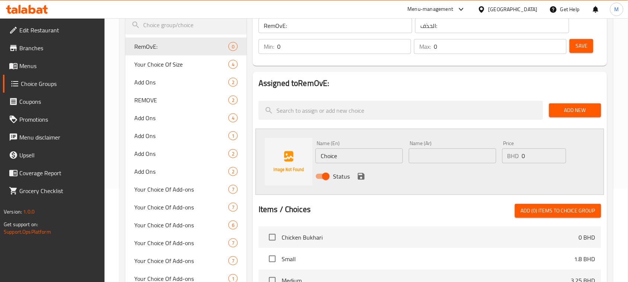
click at [348, 162] on input "Choice" at bounding box center [359, 155] width 87 height 15
paste input "NO Ketchup"
type input "NO Ketchup"
click at [460, 157] on input "text" at bounding box center [452, 155] width 87 height 15
type input "بدون كاتشب"
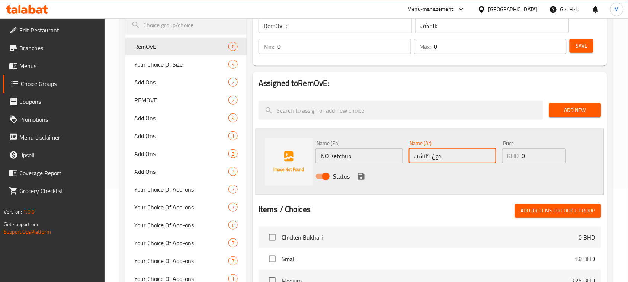
click at [358, 175] on icon "save" at bounding box center [361, 176] width 7 height 7
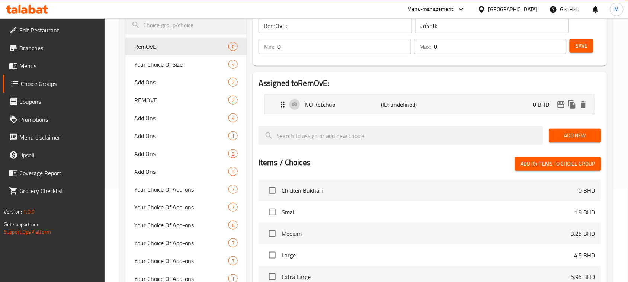
click at [572, 134] on span "Add New" at bounding box center [575, 135] width 40 height 9
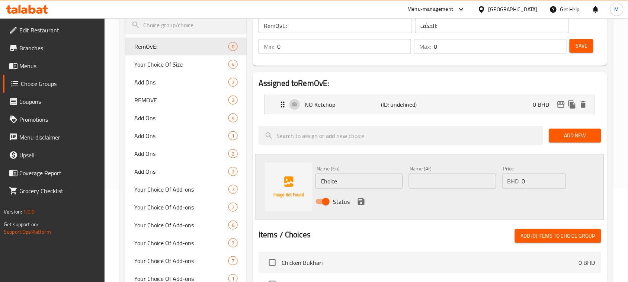
click at [347, 177] on input "Choice" at bounding box center [359, 181] width 87 height 15
paste input "NO CHEESE"
type input "NO CHEESE"
click at [420, 179] on input "text" at bounding box center [452, 181] width 87 height 15
type input "بدون جبن"
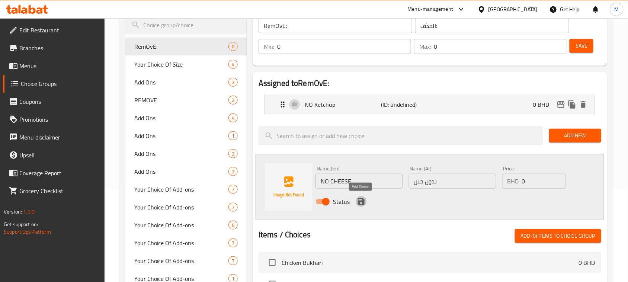
click at [358, 203] on icon "save" at bounding box center [361, 201] width 7 height 7
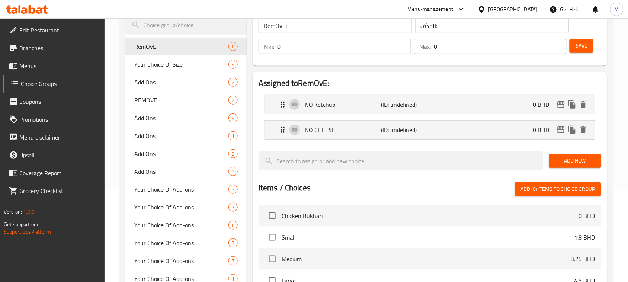
scroll to position [47, 0]
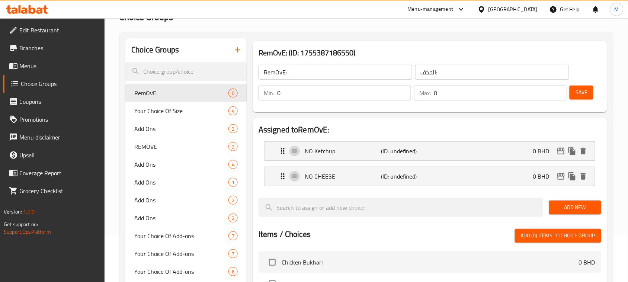
click at [579, 92] on span "Save" at bounding box center [582, 92] width 12 height 9
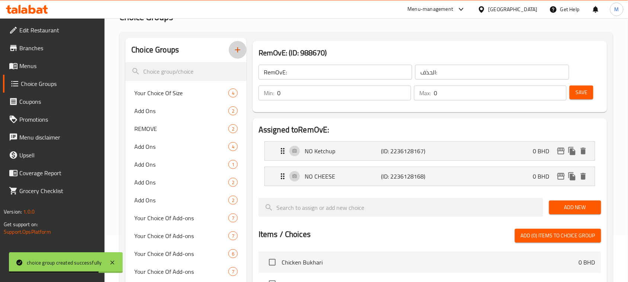
click at [235, 45] on button "button" at bounding box center [238, 50] width 18 height 18
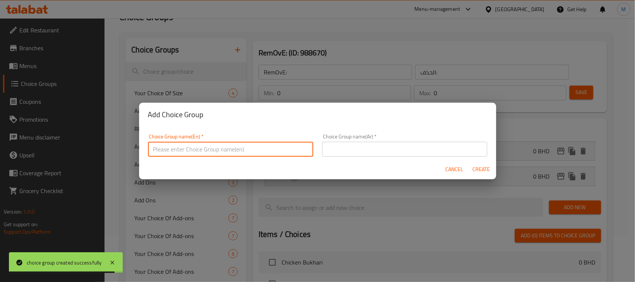
click at [217, 151] on input "text" at bounding box center [230, 149] width 165 height 15
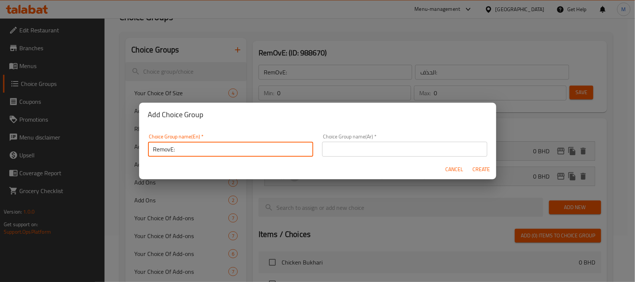
drag, startPoint x: 171, startPoint y: 149, endPoint x: 177, endPoint y: 155, distance: 8.7
click at [171, 149] on input "RemovE:" at bounding box center [230, 149] width 165 height 15
type input "RemOVE:"
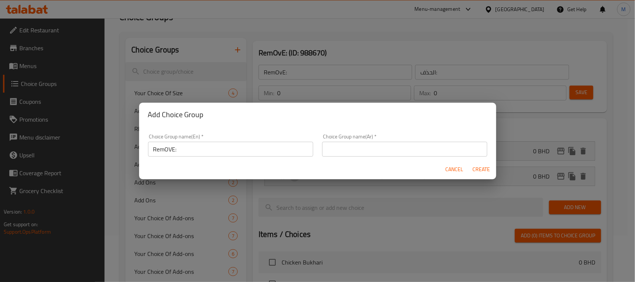
click at [377, 140] on div "Choice Group name(Ar)   * Choice Group name(Ar) *" at bounding box center [404, 145] width 165 height 23
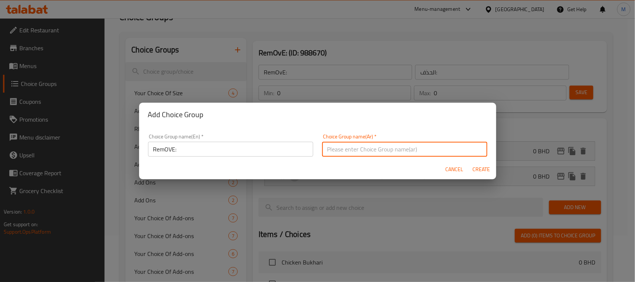
click at [378, 145] on input "text" at bounding box center [404, 149] width 165 height 15
type input "الحذف:"
click at [486, 167] on span "Create" at bounding box center [482, 169] width 18 height 9
type input "RemOVE:"
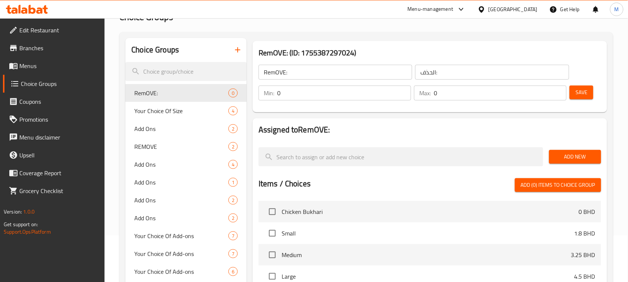
click at [572, 153] on span "Add New" at bounding box center [575, 156] width 40 height 9
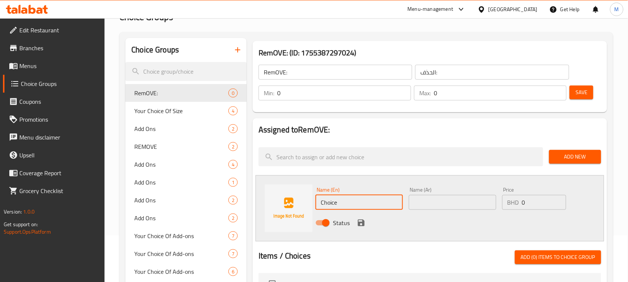
click at [348, 202] on input "Choice" at bounding box center [359, 202] width 87 height 15
paste input "NO CHEESE"
type input "NO CHEESE"
click at [457, 202] on input "text" at bounding box center [452, 202] width 87 height 15
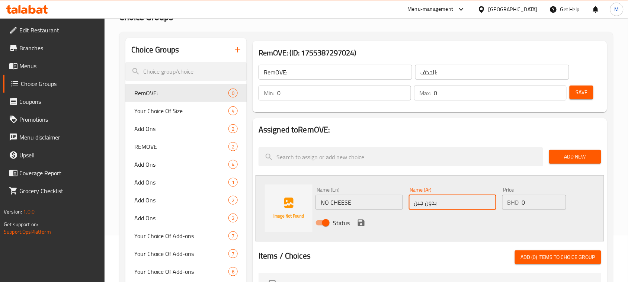
type input "بدون جبن"
click at [358, 223] on icon "save" at bounding box center [361, 223] width 7 height 7
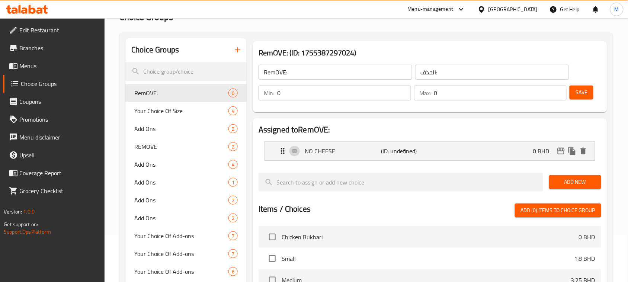
click at [323, 75] on input "RemOVE:" at bounding box center [336, 72] width 154 height 15
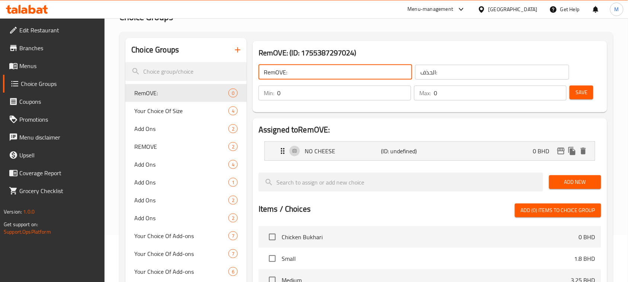
click at [588, 90] on button "Save" at bounding box center [582, 93] width 24 height 14
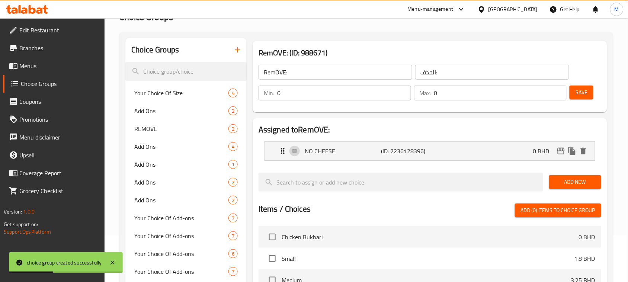
click at [237, 50] on icon "button" at bounding box center [237, 49] width 5 height 5
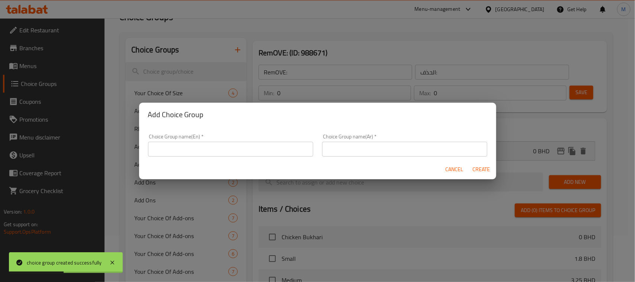
click at [255, 151] on input "text" at bounding box center [230, 149] width 165 height 15
paste input "RemOVE:"
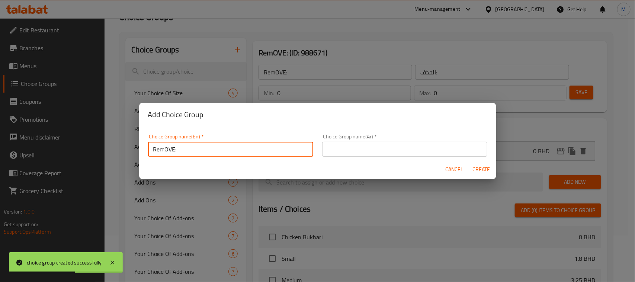
click at [173, 148] on input "RemOVE:" at bounding box center [230, 149] width 165 height 15
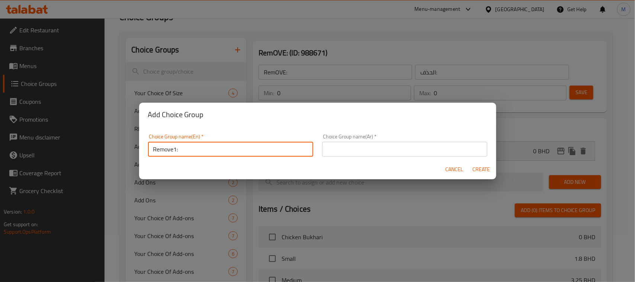
type input "Remove1:"
click at [351, 151] on input "text" at bounding box center [404, 149] width 165 height 15
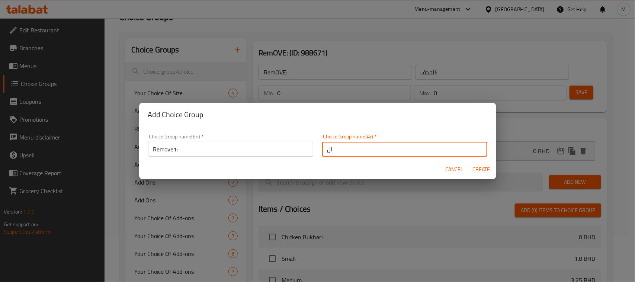
type input "الحذف:"
click at [481, 168] on span "Create" at bounding box center [482, 169] width 18 height 9
type input "Remove1:"
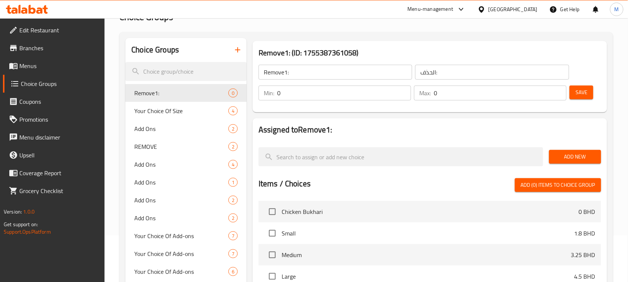
click at [416, 114] on div "Remove1: (ID: 1755387361058) Remove1: ​ الحذف: ​ Min: 0 ​ Max: 0 ​ Save" at bounding box center [430, 76] width 361 height 77
click at [575, 159] on span "Add New" at bounding box center [575, 156] width 40 height 9
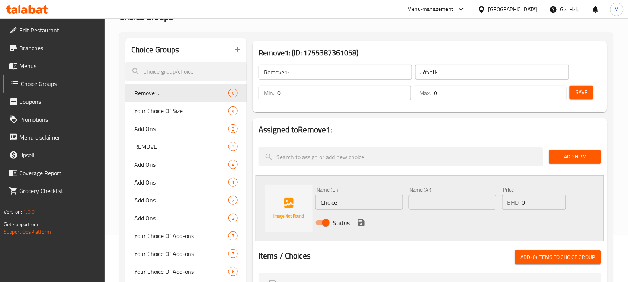
click at [339, 196] on input "Choice" at bounding box center [359, 202] width 87 height 15
paste input "NO CHEESE"
type input "NO CHEESE"
click at [416, 201] on input "text" at bounding box center [452, 202] width 87 height 15
type input "بدون جبن"
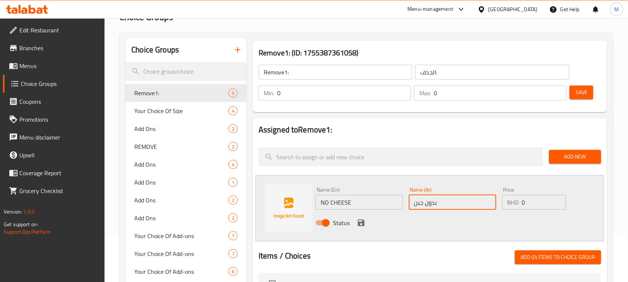
click at [361, 224] on icon "save" at bounding box center [361, 222] width 9 height 9
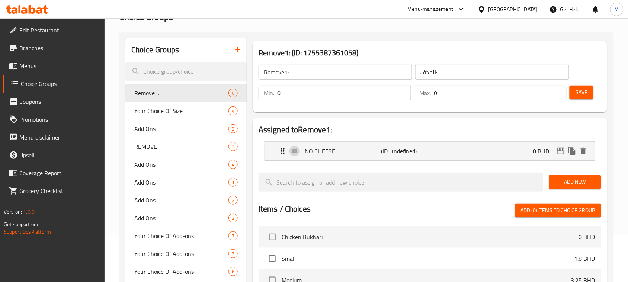
click at [585, 93] on span "Save" at bounding box center [582, 92] width 12 height 9
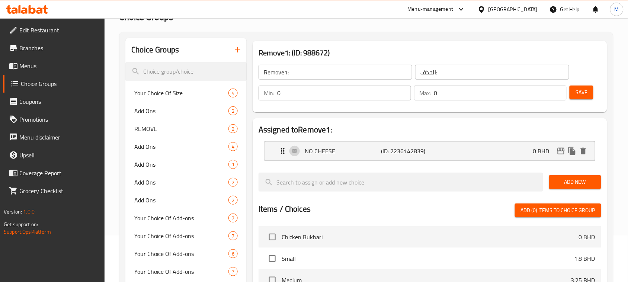
click at [574, 183] on span "Add New" at bounding box center [575, 181] width 40 height 9
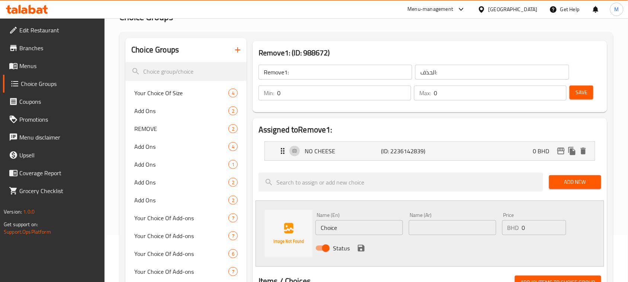
click at [367, 232] on input "Choice" at bounding box center [359, 227] width 87 height 15
paste input "No Labneh"
type input "No Labneh"
click at [446, 224] on input "text" at bounding box center [452, 227] width 87 height 15
type input "بدون لبنة"
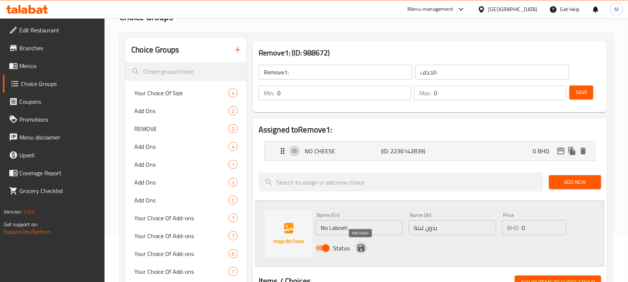
click at [361, 246] on icon "save" at bounding box center [361, 248] width 9 height 9
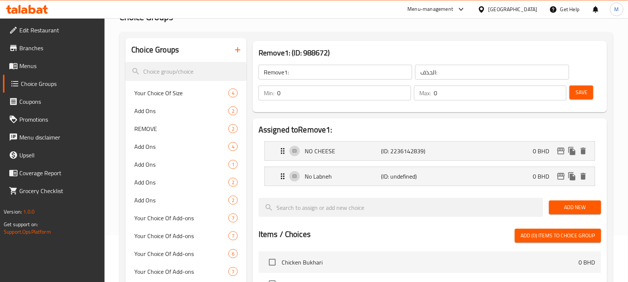
click at [573, 90] on button "Save" at bounding box center [582, 93] width 24 height 14
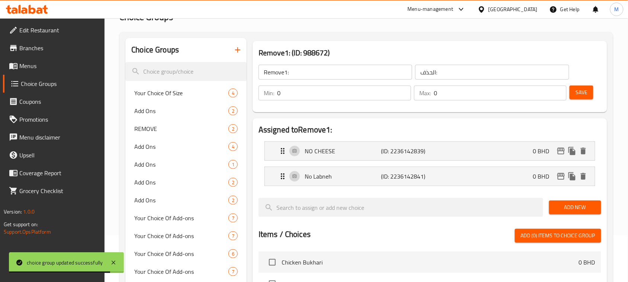
click at [310, 72] on input "Remove1:" at bounding box center [336, 72] width 154 height 15
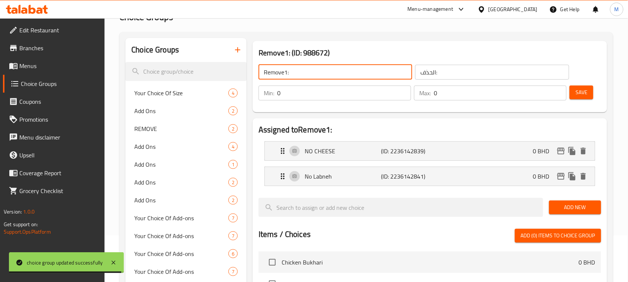
click at [239, 47] on icon "button" at bounding box center [237, 49] width 9 height 9
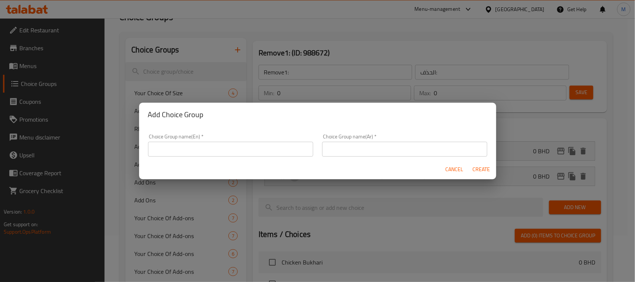
click at [207, 147] on input "text" at bounding box center [230, 149] width 165 height 15
paste input "Remove1:"
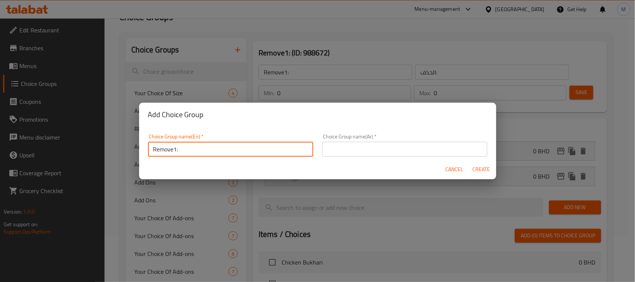
click at [177, 149] on input "Remove1:" at bounding box center [230, 149] width 165 height 15
type input "Remove2:"
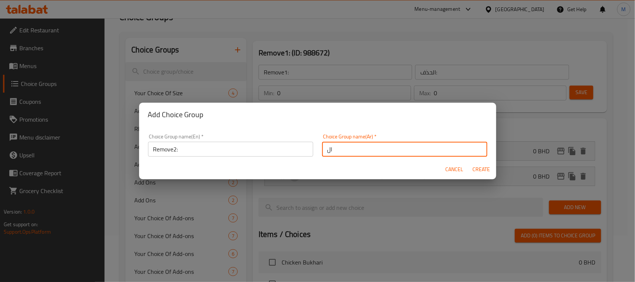
type input "الحذف:"
click at [486, 168] on span "Create" at bounding box center [482, 169] width 18 height 9
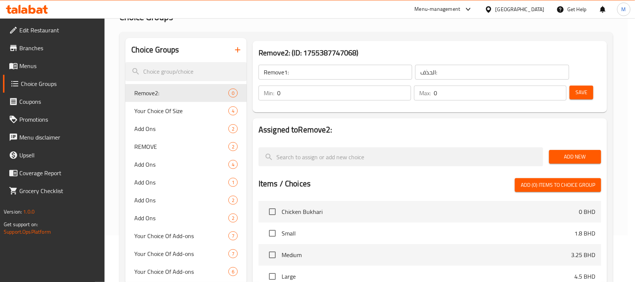
type input "Remove2:"
click at [585, 155] on span "Add New" at bounding box center [575, 156] width 40 height 9
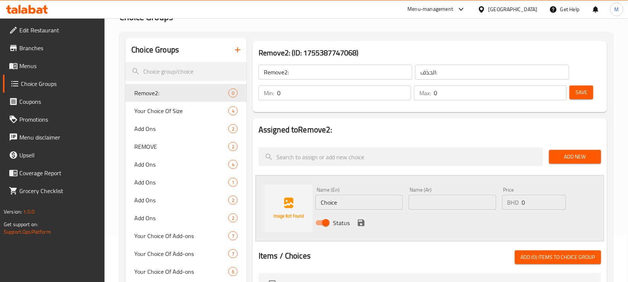
click at [344, 201] on input "Choice" at bounding box center [359, 202] width 87 height 15
paste input "NO CHEESE"
type input "NO CHEESE"
click at [454, 198] on input "text" at bounding box center [452, 202] width 87 height 15
type input "بدون جبن"
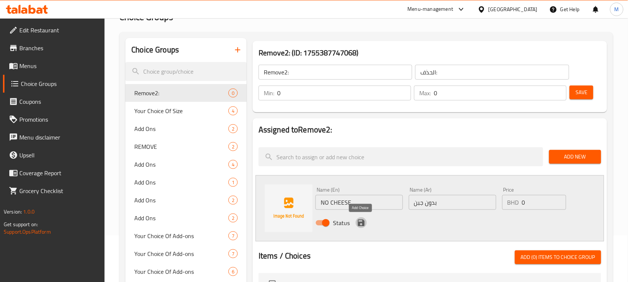
click at [357, 224] on icon "save" at bounding box center [361, 222] width 9 height 9
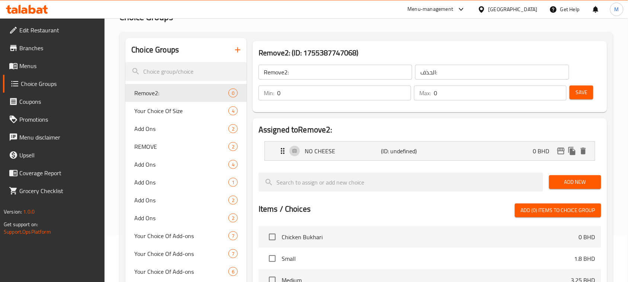
click at [574, 181] on span "Add New" at bounding box center [575, 181] width 40 height 9
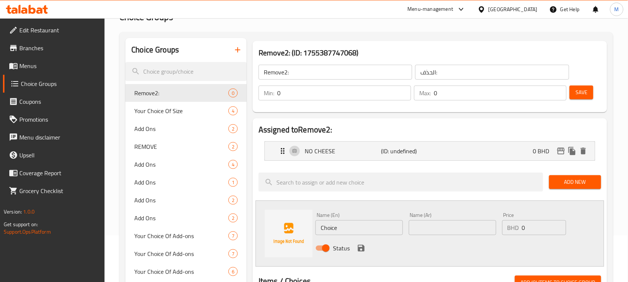
click at [358, 232] on input "Choice" at bounding box center [359, 227] width 87 height 15
paste input "No Shawarma"
type input "No Shawarma"
click at [434, 230] on input "text" at bounding box center [452, 227] width 87 height 15
type input "بدون شاورما"
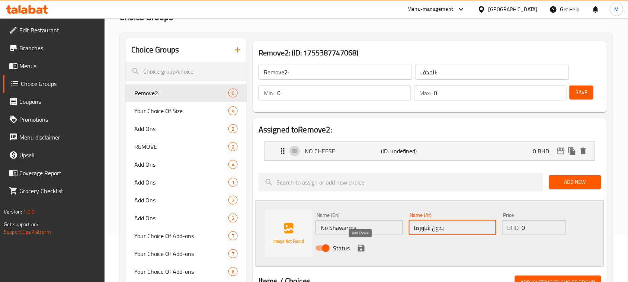
click at [365, 248] on icon "save" at bounding box center [361, 248] width 9 height 9
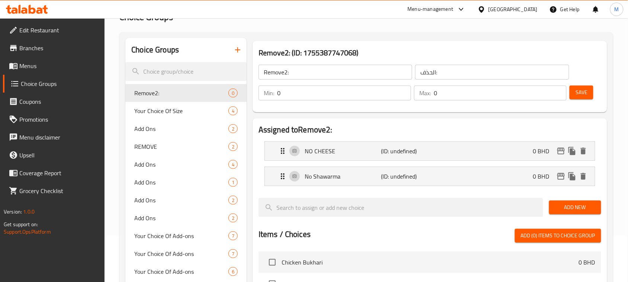
click at [583, 90] on span "Save" at bounding box center [582, 92] width 12 height 9
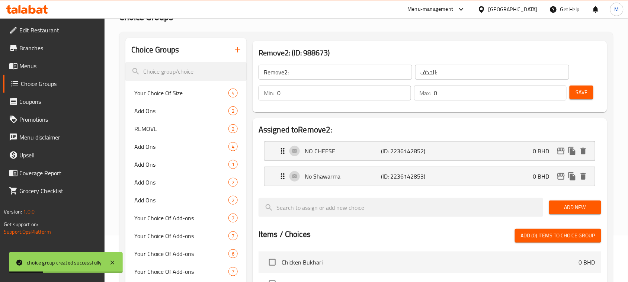
click at [314, 70] on input "Remove2:" at bounding box center [336, 72] width 154 height 15
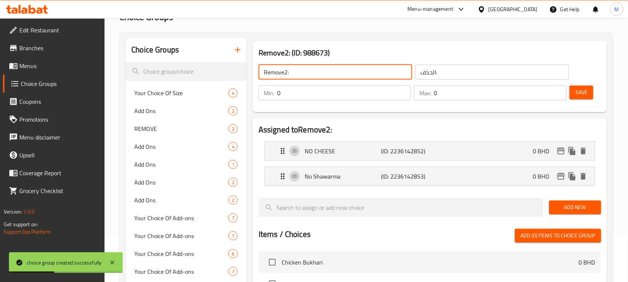
click at [237, 51] on icon "button" at bounding box center [237, 49] width 5 height 5
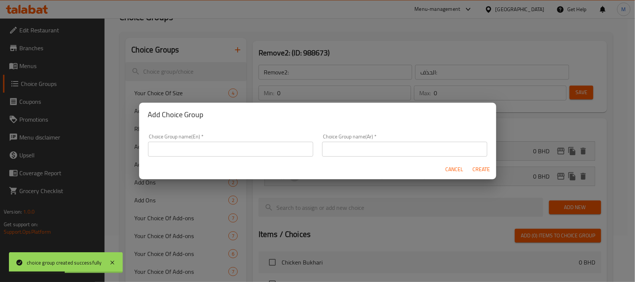
click at [241, 151] on input "text" at bounding box center [230, 149] width 165 height 15
paste input "Remove2:"
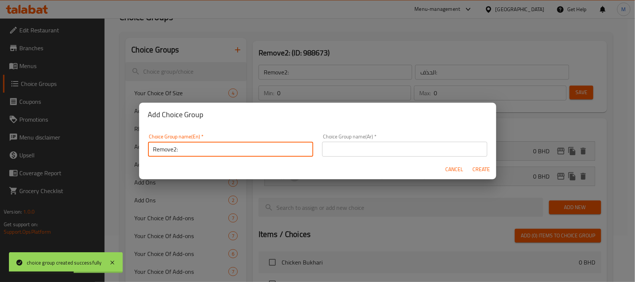
click at [176, 150] on input "Remove2:" at bounding box center [230, 149] width 165 height 15
type input "Remove3:"
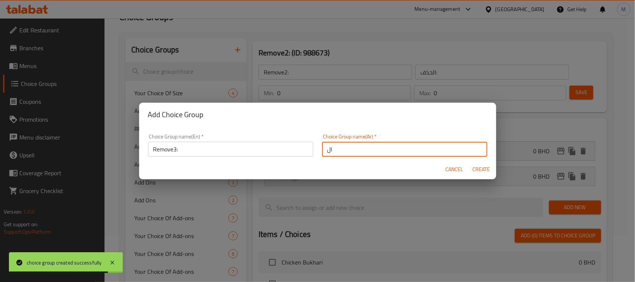
type input "الحذف:"
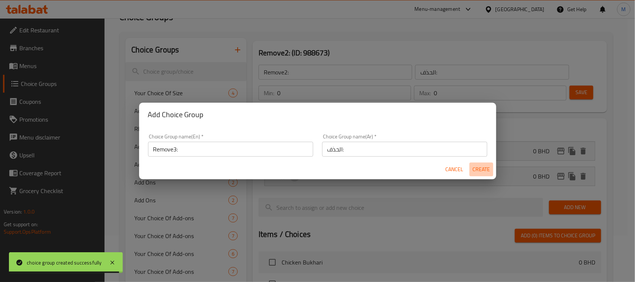
click at [486, 172] on span "Create" at bounding box center [482, 169] width 18 height 9
type input "Remove3:"
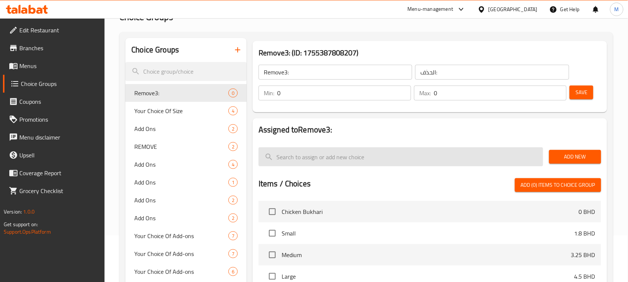
click at [582, 152] on span "Add New" at bounding box center [575, 156] width 40 height 9
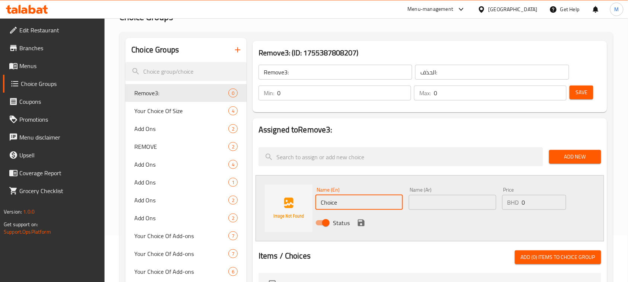
click at [348, 203] on input "Choice" at bounding box center [359, 202] width 87 height 15
paste input "No French Sau"
type input "No French Sauce"
click at [466, 199] on input "text" at bounding box center [452, 202] width 87 height 15
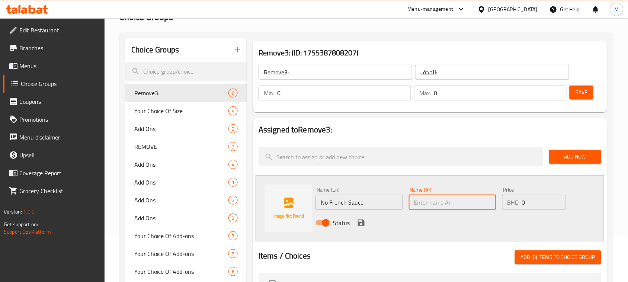
paste input "بدون سوس فرنسي"
click at [438, 204] on input "بدون سوس فرنسي" at bounding box center [452, 202] width 87 height 15
type input "بدون صوص فرنسي"
click at [362, 223] on icon "save" at bounding box center [361, 223] width 7 height 7
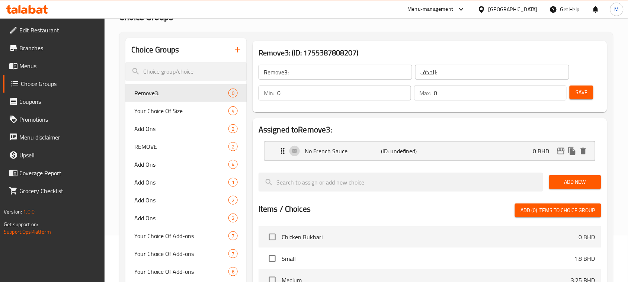
click at [569, 181] on span "Add New" at bounding box center [575, 181] width 40 height 9
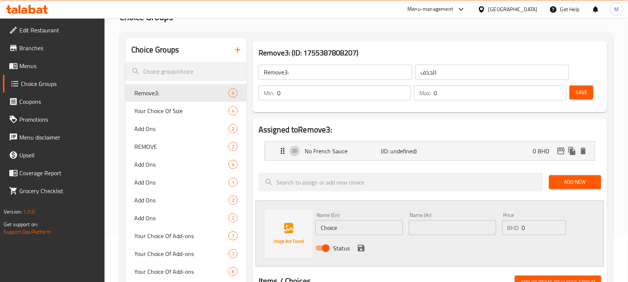
click at [354, 233] on input "Choice" at bounding box center [359, 227] width 87 height 15
paste input "No Ranch Sau"
type input "No Ranch Sauce"
click at [464, 222] on input "text" at bounding box center [452, 227] width 87 height 15
paste input "بدون سوس رانش"
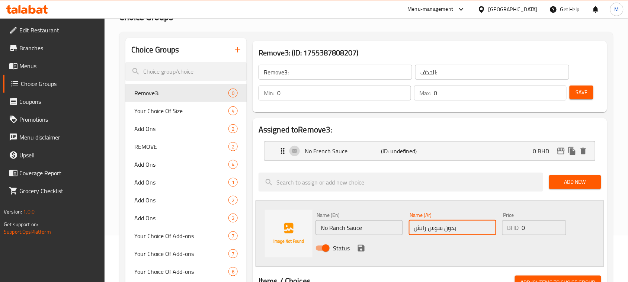
click at [432, 226] on input "بدون سوس رانش" at bounding box center [452, 227] width 87 height 15
type input "بدون صوص رانش"
click at [359, 247] on icon "save" at bounding box center [361, 248] width 9 height 9
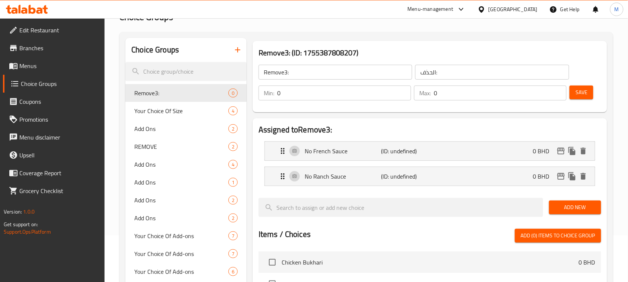
click at [585, 95] on span "Save" at bounding box center [582, 92] width 12 height 9
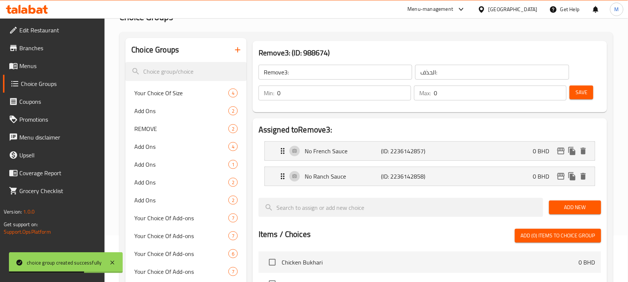
click at [312, 76] on input "Remove3:" at bounding box center [336, 72] width 154 height 15
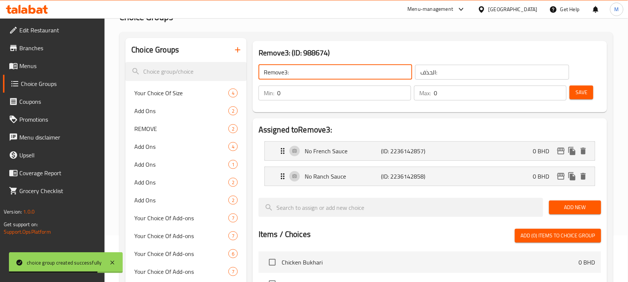
click at [237, 51] on icon "button" at bounding box center [237, 49] width 5 height 5
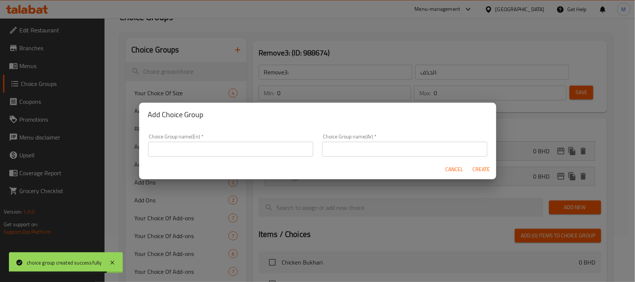
click at [272, 144] on input "text" at bounding box center [230, 149] width 165 height 15
paste input "Remove3:"
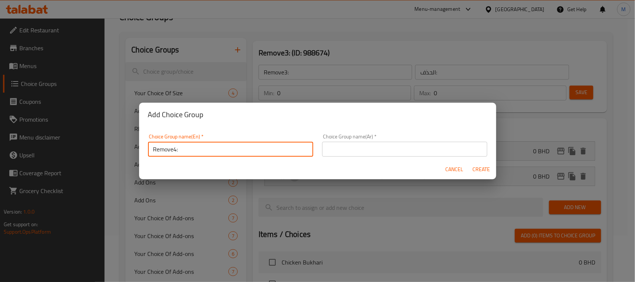
type input "Remove4:"
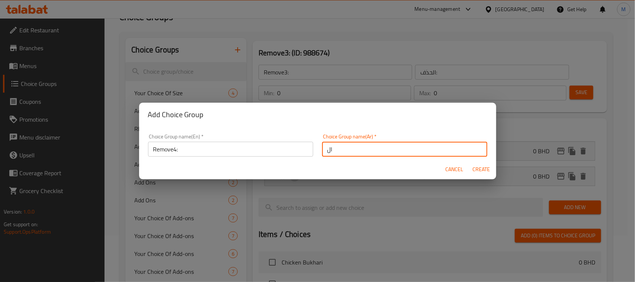
type input "الحذف:"
click at [486, 172] on span "Create" at bounding box center [482, 169] width 18 height 9
type input "Remove4:"
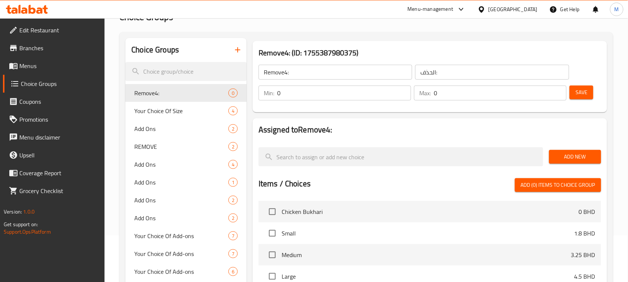
click at [570, 154] on span "Add New" at bounding box center [575, 156] width 40 height 9
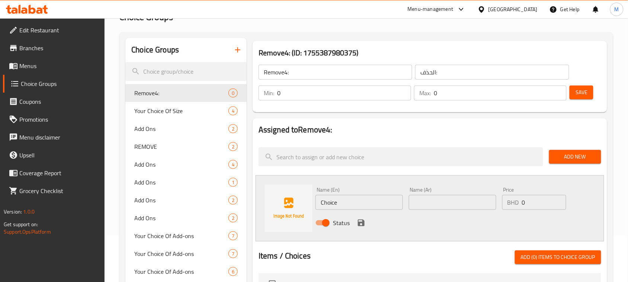
click at [359, 200] on input "Choice" at bounding box center [359, 202] width 87 height 15
paste input "No Shawarma"
type input "No Shawarma"
click at [416, 202] on input "text" at bounding box center [452, 202] width 87 height 15
type input "بدون شاورما"
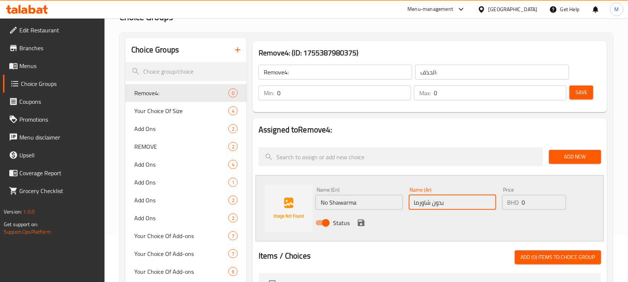
click at [360, 228] on div "Status" at bounding box center [453, 223] width 280 height 20
click at [360, 221] on icon "save" at bounding box center [361, 222] width 9 height 9
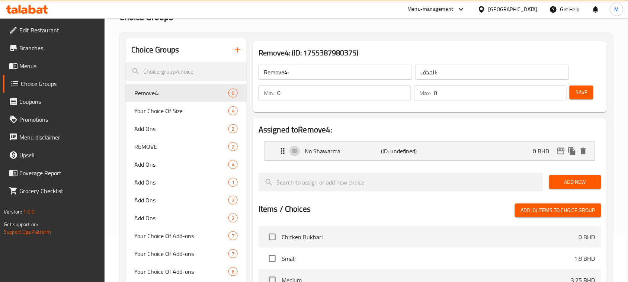
click at [579, 93] on span "Save" at bounding box center [582, 92] width 12 height 9
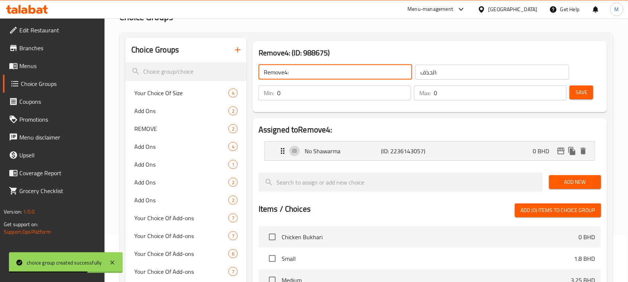
click at [323, 74] on input "Remove4:" at bounding box center [336, 72] width 154 height 15
click at [233, 50] on icon "button" at bounding box center [237, 49] width 9 height 9
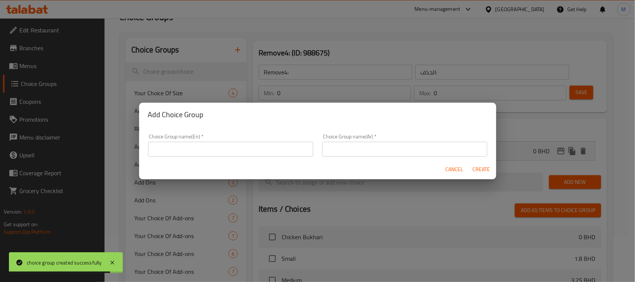
click at [278, 145] on input "text" at bounding box center [230, 149] width 165 height 15
paste input "Remove4:"
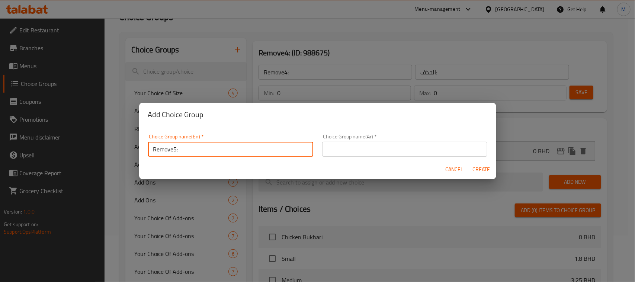
type input "Remove5:"
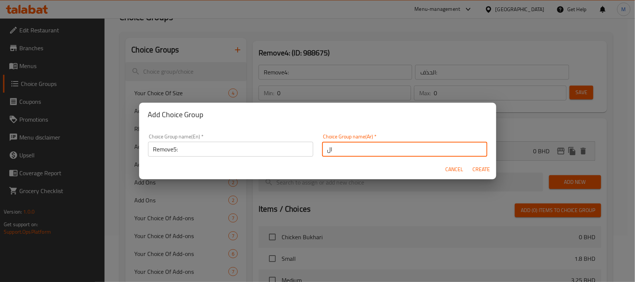
type input "الحذف:"
click at [480, 167] on span "Create" at bounding box center [482, 169] width 18 height 9
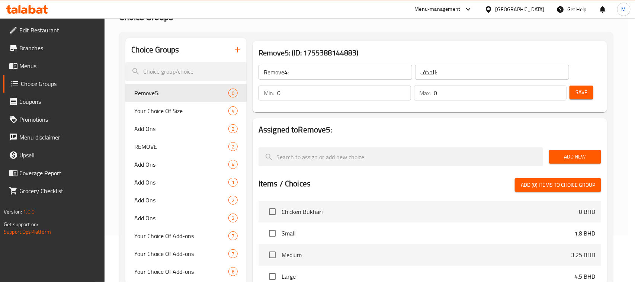
type input "Remove5:"
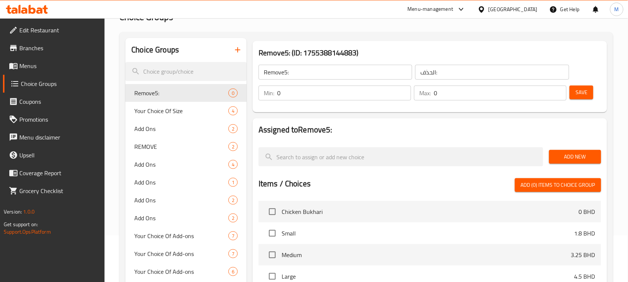
click at [566, 159] on span "Add New" at bounding box center [575, 156] width 40 height 9
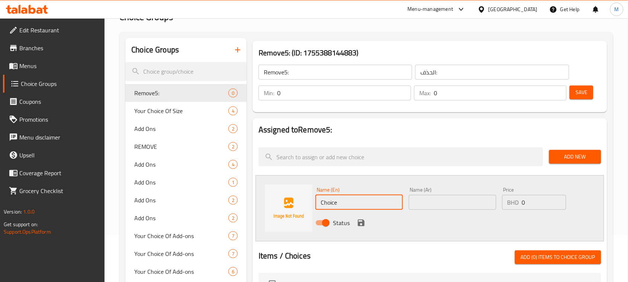
click at [346, 206] on input "Choice" at bounding box center [359, 202] width 87 height 15
paste input "No Sumac"
type input "No Sumac"
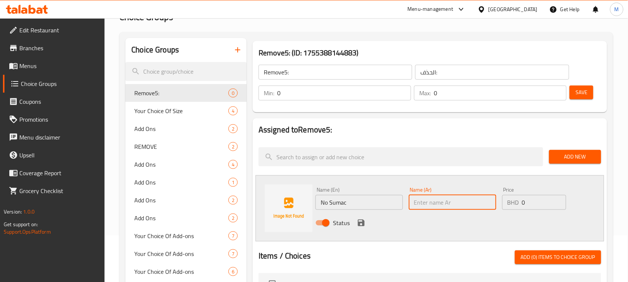
click at [443, 205] on input "text" at bounding box center [452, 202] width 87 height 15
type input "بدون سماق"
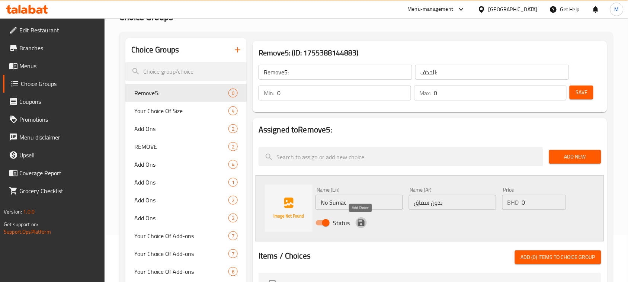
click at [364, 225] on icon "save" at bounding box center [361, 223] width 7 height 7
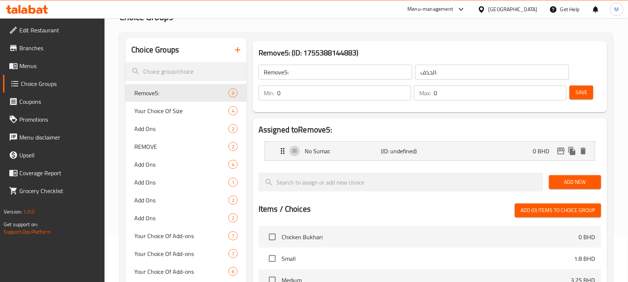
click at [576, 186] on span "Add New" at bounding box center [575, 181] width 40 height 9
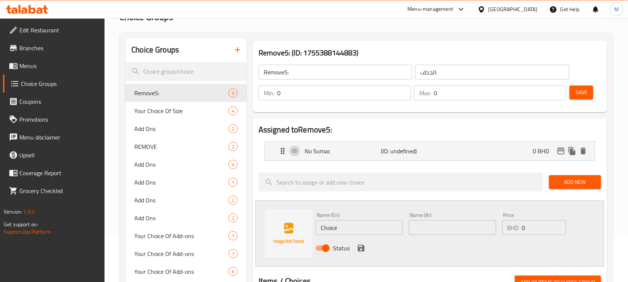
click at [347, 229] on input "Choice" at bounding box center [359, 227] width 87 height 15
paste input "No Tomatoes"
type input "No Tomatoes"
click at [461, 229] on input "text" at bounding box center [452, 227] width 87 height 15
type input "بدون طماطم"
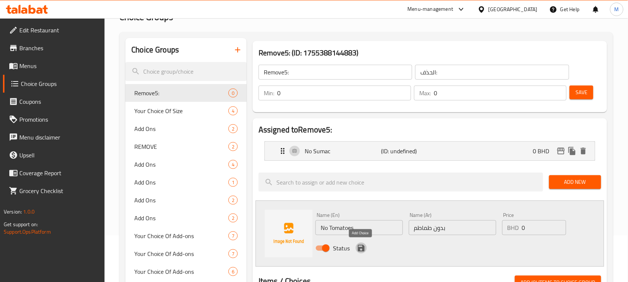
click at [362, 247] on icon "save" at bounding box center [361, 248] width 7 height 7
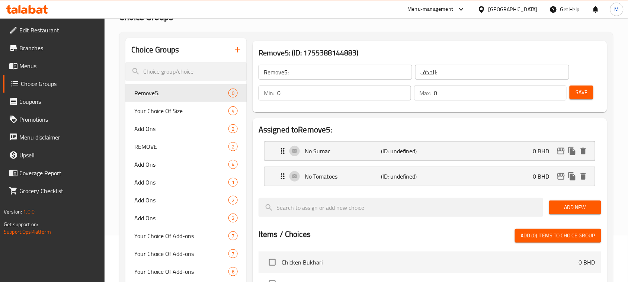
drag, startPoint x: 584, startPoint y: 89, endPoint x: 271, endPoint y: 0, distance: 326.2
click at [583, 90] on span "Save" at bounding box center [582, 92] width 12 height 9
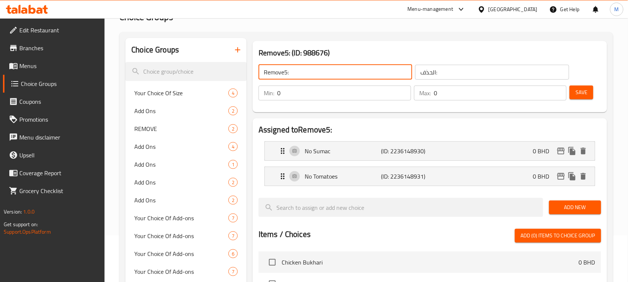
click at [302, 68] on input "Remove5:" at bounding box center [336, 72] width 154 height 15
click at [243, 46] on button "button" at bounding box center [238, 50] width 18 height 18
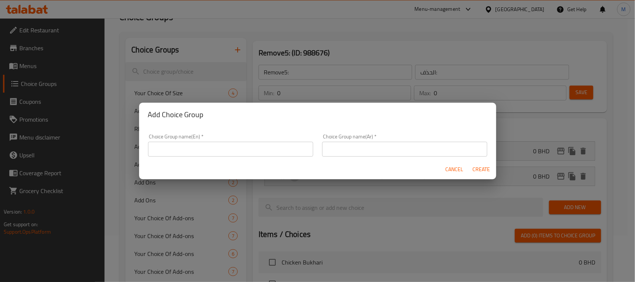
click at [229, 143] on input "text" at bounding box center [230, 149] width 165 height 15
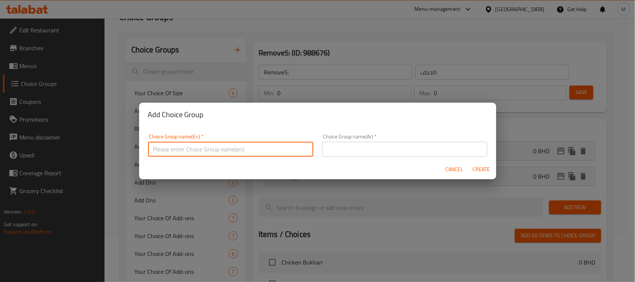
paste input "Remove5:"
type input "Remove6:"
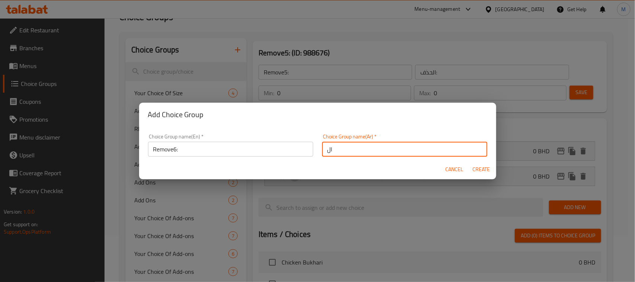
type input "الحذف:"
click at [489, 169] on span "Create" at bounding box center [482, 169] width 18 height 9
type input "Remove6:"
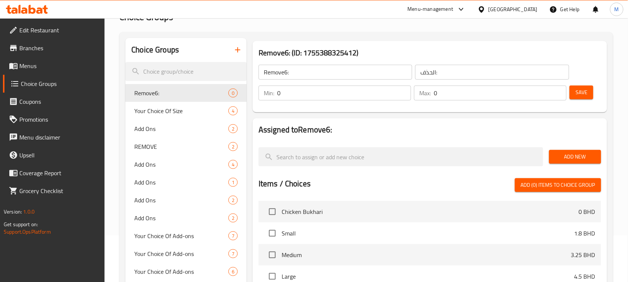
click at [586, 147] on div "Add New" at bounding box center [575, 156] width 58 height 25
click at [588, 154] on span "Add New" at bounding box center [575, 156] width 40 height 9
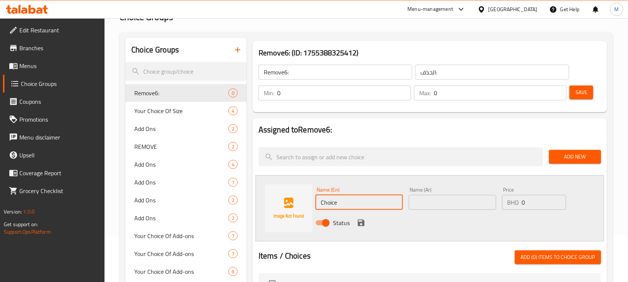
click at [343, 205] on input "Choice" at bounding box center [359, 202] width 87 height 15
paste input "No Ranch Sau"
type input "No Ranch Sauce"
click at [456, 205] on input "text" at bounding box center [452, 202] width 87 height 15
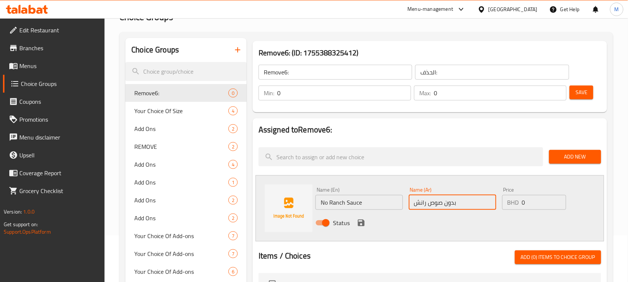
type input "بدون صوص رانش"
click at [358, 224] on icon "save" at bounding box center [361, 223] width 7 height 7
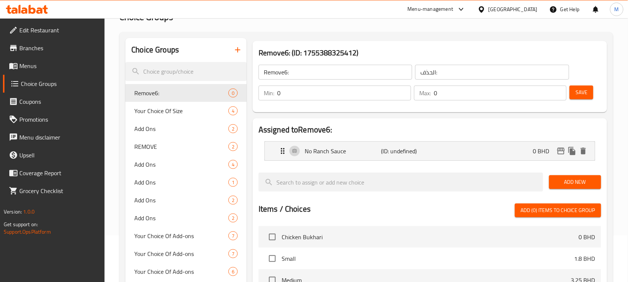
click at [583, 177] on button "Add New" at bounding box center [575, 182] width 52 height 14
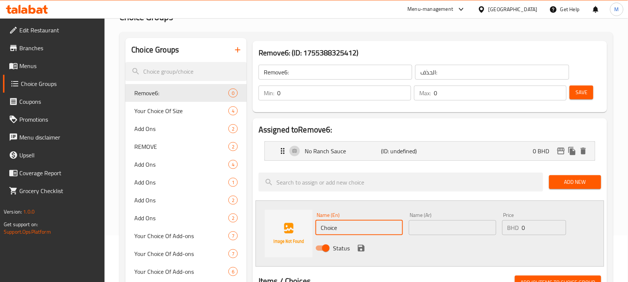
click at [359, 226] on input "Choice" at bounding box center [359, 227] width 87 height 15
paste input "No Jalapeno"
type input "No Jalapeno"
click at [471, 231] on input "text" at bounding box center [452, 227] width 87 height 15
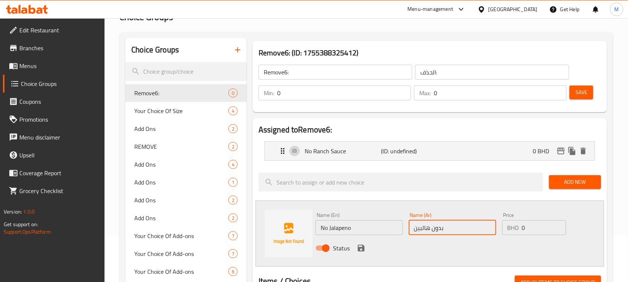
type input "بدون هالبينو"
click at [360, 250] on icon "save" at bounding box center [361, 248] width 9 height 9
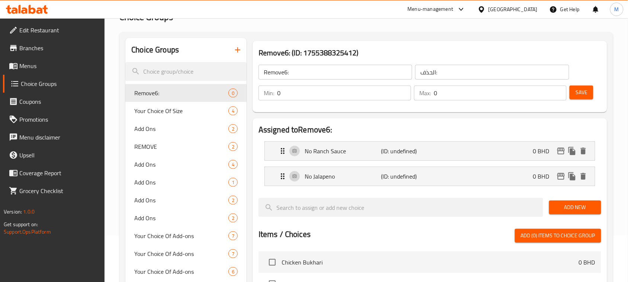
click at [582, 86] on button "Save" at bounding box center [582, 93] width 24 height 14
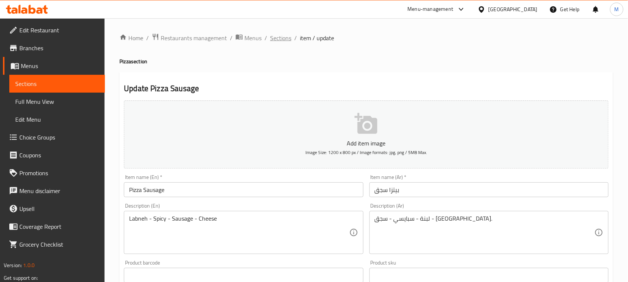
click at [289, 36] on span "Sections" at bounding box center [280, 37] width 21 height 9
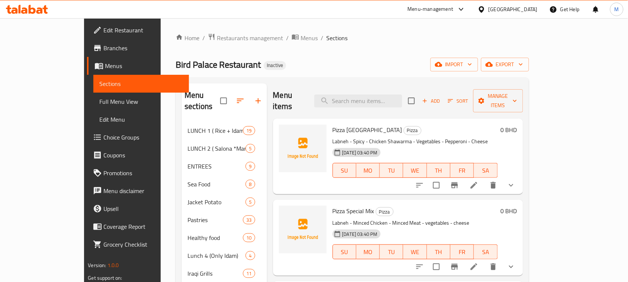
click at [460, 125] on h6 "Pizza Bird Palace Pizza" at bounding box center [415, 130] width 165 height 10
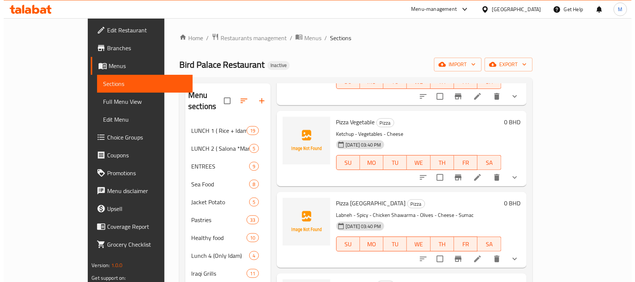
scroll to position [1192, 0]
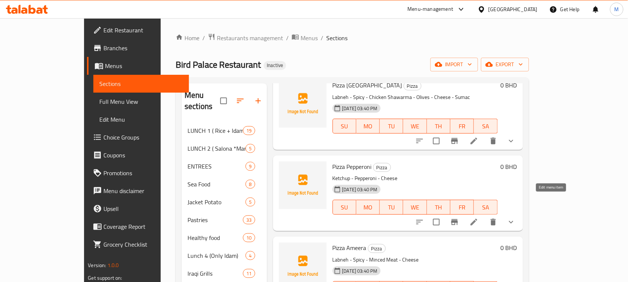
click at [477, 219] on icon at bounding box center [474, 222] width 7 height 7
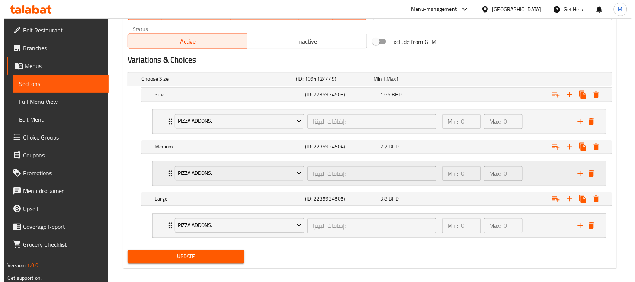
scroll to position [372, 0]
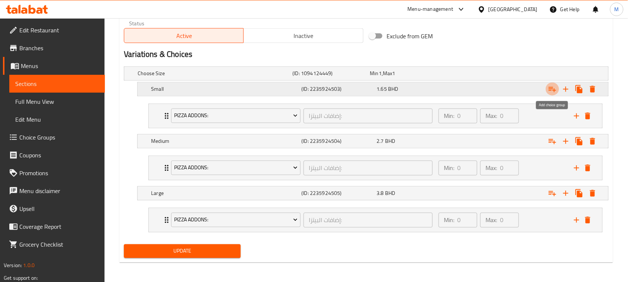
click at [553, 91] on icon "Expand" at bounding box center [552, 89] width 9 height 9
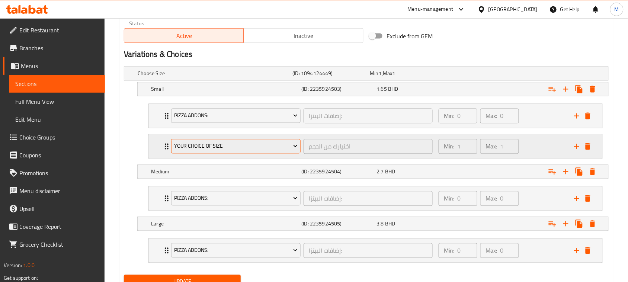
click at [236, 143] on span "Your Choice Of Size" at bounding box center [236, 146] width 124 height 9
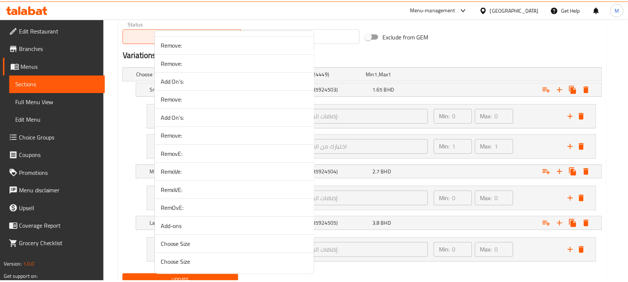
scroll to position [1517, 0]
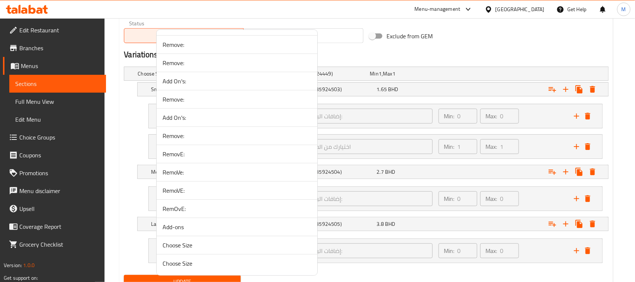
click at [205, 207] on span "RemOvE:" at bounding box center [237, 208] width 149 height 9
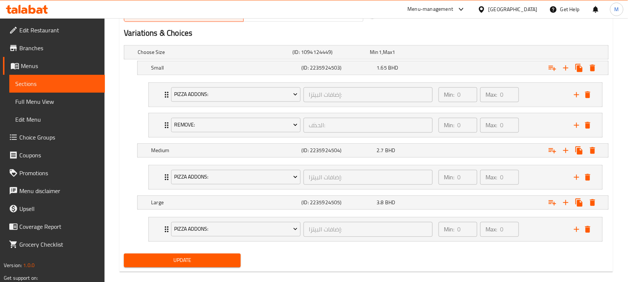
scroll to position [405, 0]
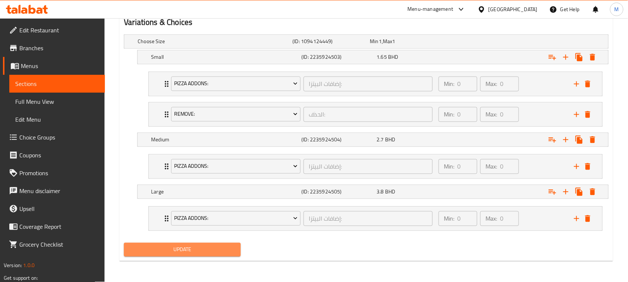
click at [214, 250] on span "Update" at bounding box center [182, 249] width 105 height 9
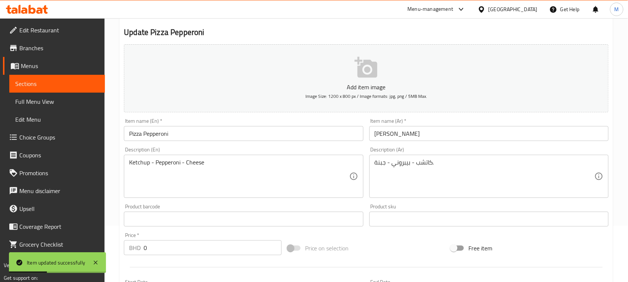
scroll to position [0, 0]
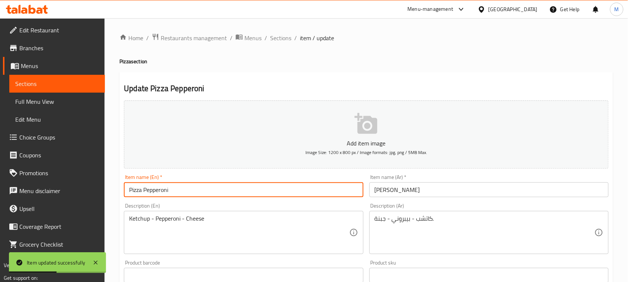
click at [212, 189] on input "Pizza Pepperoni" at bounding box center [243, 189] width 239 height 15
click at [283, 38] on span "Sections" at bounding box center [280, 37] width 21 height 9
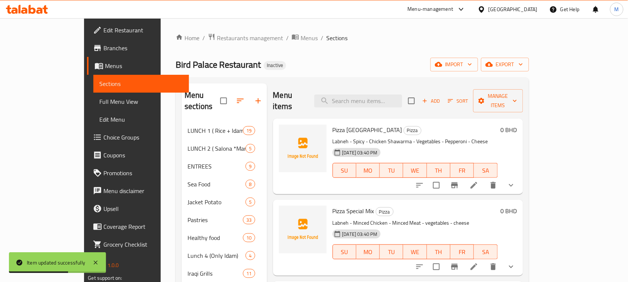
click at [371, 46] on div "Home / Restaurants management / Menus / Sections Bird Palace Restaurant Inactiv…" at bounding box center [352, 233] width 353 height 401
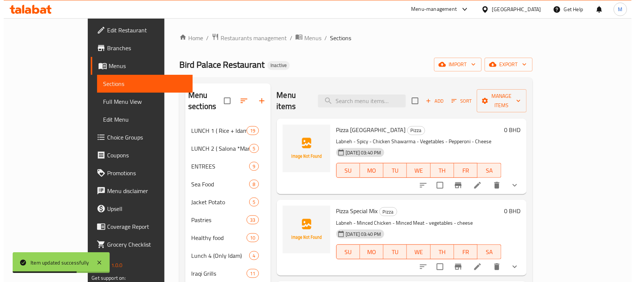
scroll to position [1273, 0]
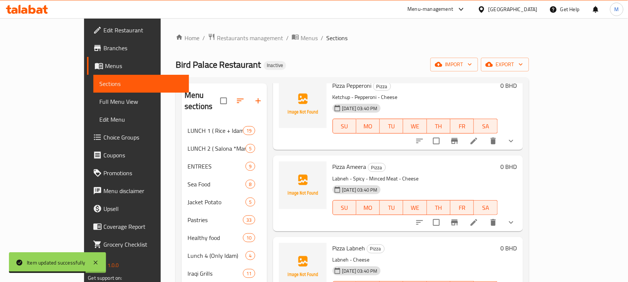
click at [479, 218] on icon at bounding box center [474, 222] width 9 height 9
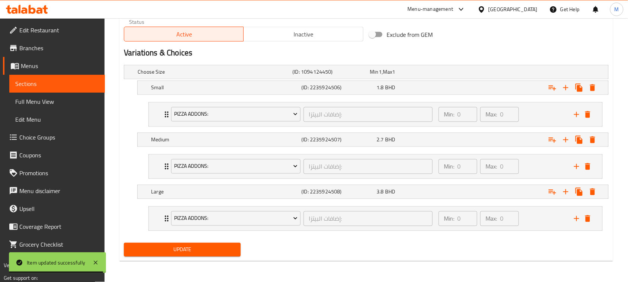
scroll to position [328, 0]
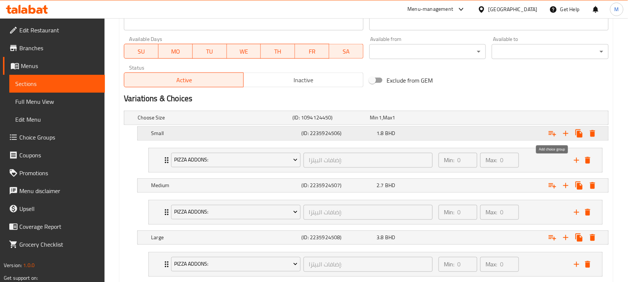
click at [550, 133] on icon "Expand" at bounding box center [552, 133] width 7 height 5
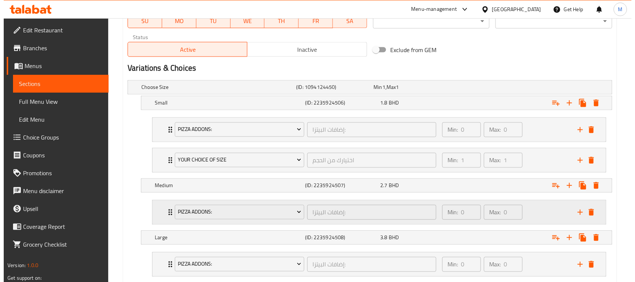
scroll to position [405, 0]
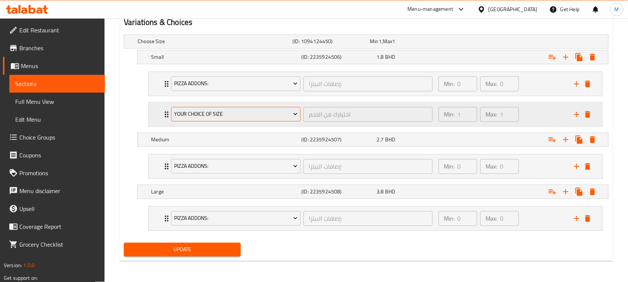
click at [224, 116] on span "Your Choice Of Size" at bounding box center [236, 114] width 124 height 9
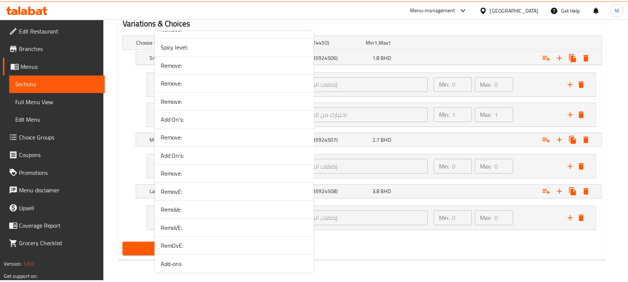
scroll to position [1517, 0]
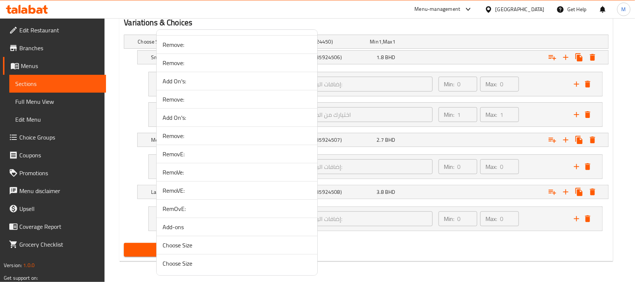
click at [190, 152] on span "RemovE:" at bounding box center [237, 154] width 149 height 9
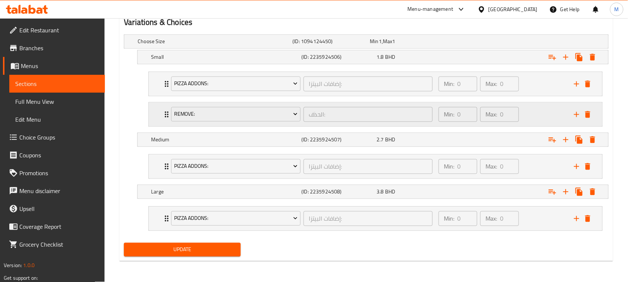
click at [155, 96] on div "RemovE: الحذف: ​ Min: 0 ​ Max: 0 ​" at bounding box center [376, 84] width 454 height 24
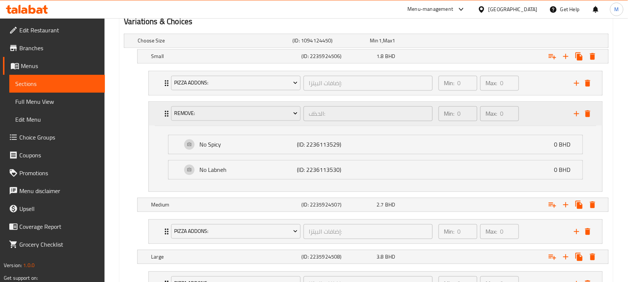
click at [155, 113] on div "RemovE: الحذف: ​ Min: 0 ​ Max: 0 ​" at bounding box center [376, 114] width 454 height 24
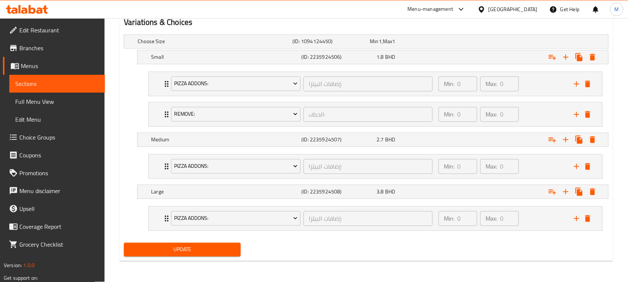
click at [204, 252] on span "Update" at bounding box center [182, 249] width 105 height 9
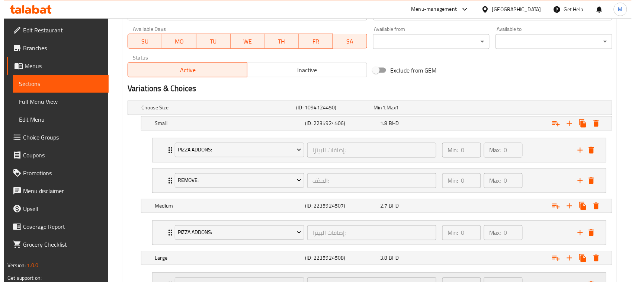
scroll to position [405, 0]
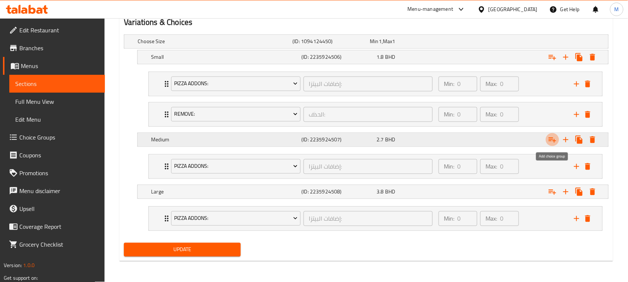
click at [553, 140] on icon "Expand" at bounding box center [552, 139] width 9 height 9
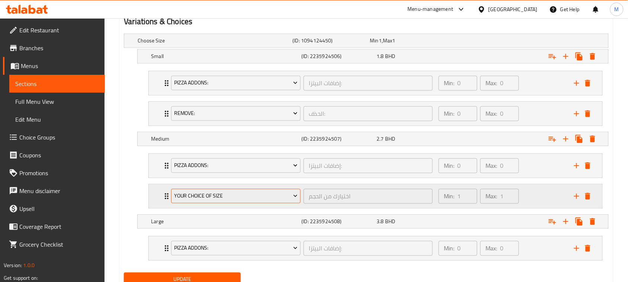
click at [200, 198] on span "Your Choice Of Size" at bounding box center [236, 196] width 124 height 9
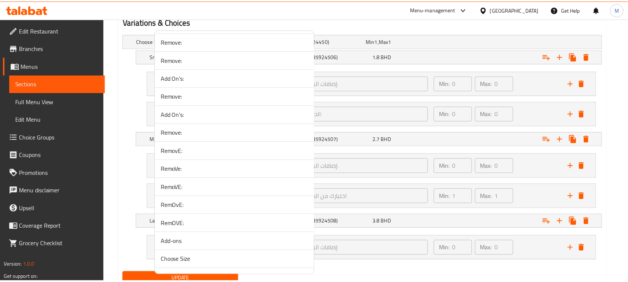
scroll to position [1535, 0]
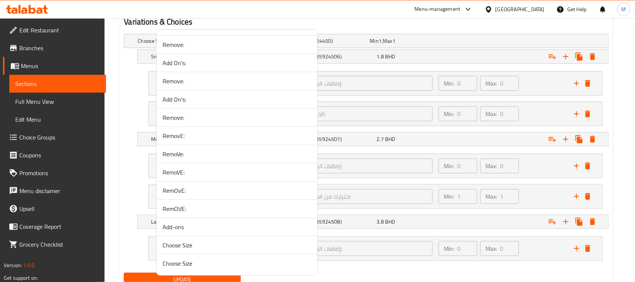
click at [200, 211] on span "RemOVE:" at bounding box center [237, 208] width 149 height 9
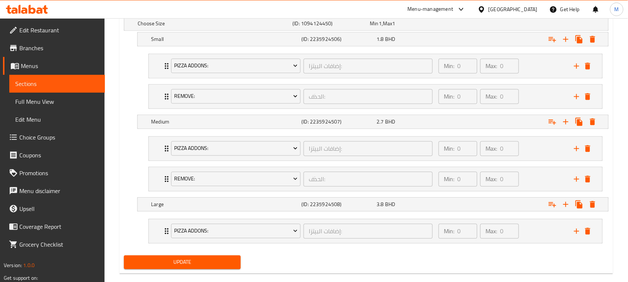
scroll to position [436, 0]
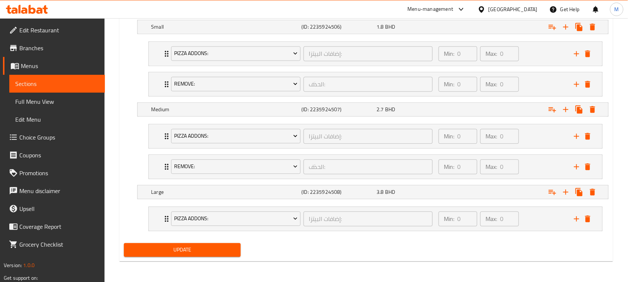
click at [214, 247] on span "Update" at bounding box center [182, 249] width 105 height 9
click at [159, 148] on div "RemOVE: الحذف: ​ Min: 0 ​ Max: 0 ​" at bounding box center [376, 136] width 454 height 24
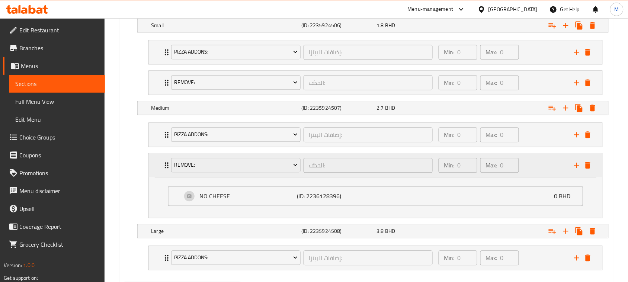
click at [159, 166] on div "RemOVE: الحذف: ​ Min: 0 ​ Max: 0 ​" at bounding box center [376, 165] width 454 height 24
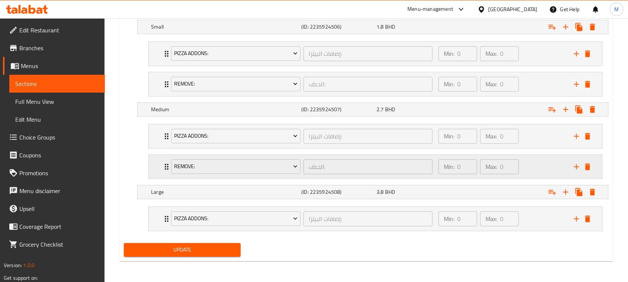
click at [150, 148] on div "RemOVE: الحذف: ​ Min: 0 ​ Max: 0 ​" at bounding box center [376, 136] width 454 height 24
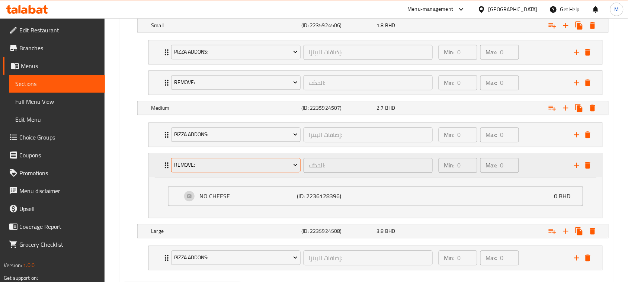
click at [215, 163] on span "RemOVE:" at bounding box center [236, 164] width 124 height 9
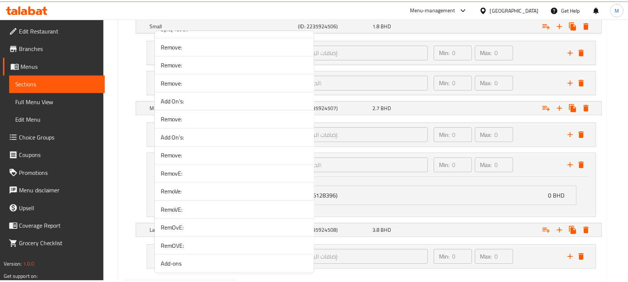
scroll to position [1535, 0]
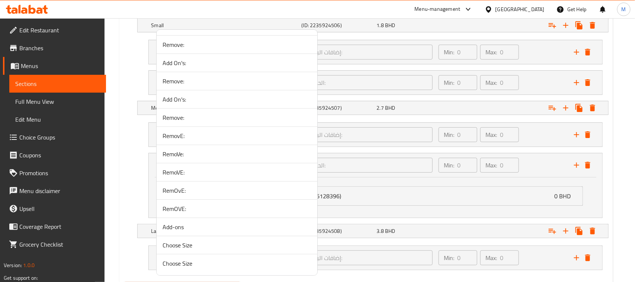
click at [121, 166] on div at bounding box center [317, 141] width 635 height 282
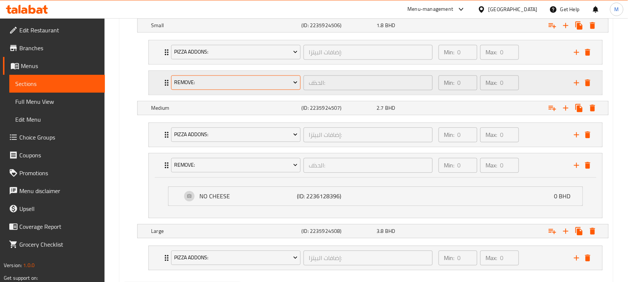
click at [219, 84] on span "RemovE:" at bounding box center [236, 82] width 124 height 9
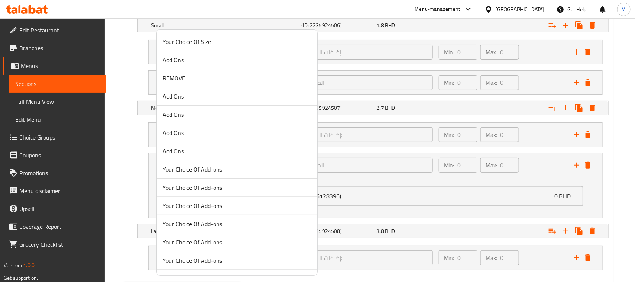
click at [156, 86] on div "Your Choice Of Size Add Ons REMOVE Add Ons Add Ons Add Ons Add Ons Your Choice …" at bounding box center [236, 152] width 161 height 246
click at [153, 84] on div at bounding box center [317, 141] width 635 height 282
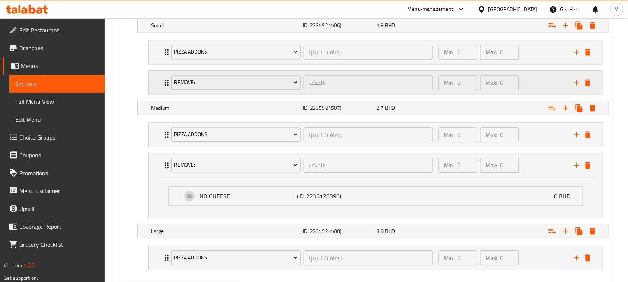
click at [152, 64] on div "RemovE: الحذف: ​ Min: 0 ​ Max: 0 ​" at bounding box center [376, 52] width 454 height 24
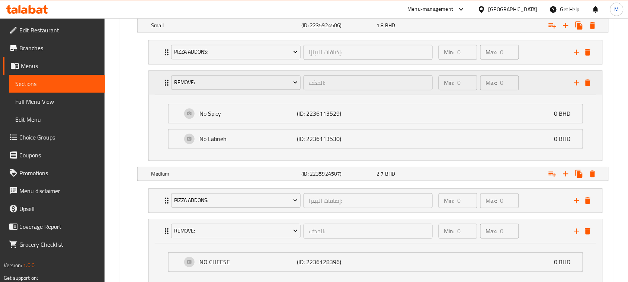
click at [152, 82] on div "RemovE: الحذف: ​ Min: 0 ​ Max: 0 ​" at bounding box center [376, 83] width 454 height 24
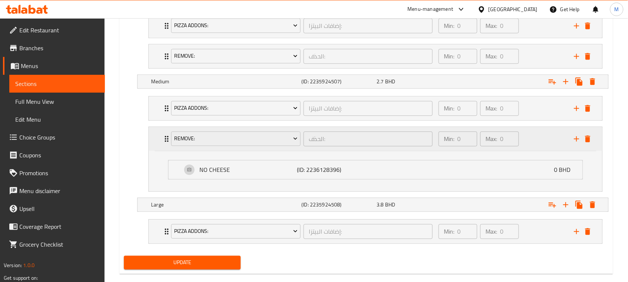
scroll to position [477, 0]
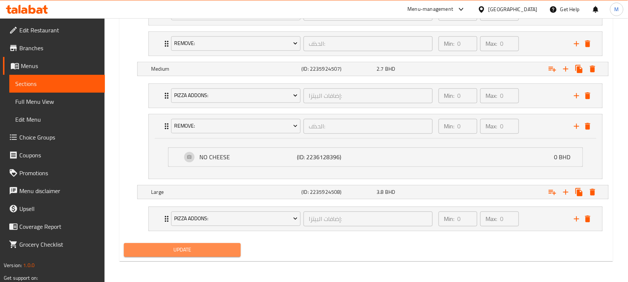
click at [230, 251] on span "Update" at bounding box center [182, 249] width 105 height 9
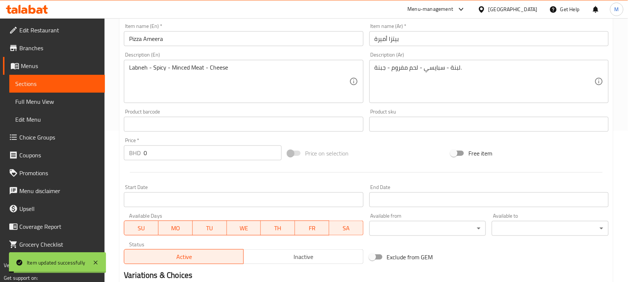
scroll to position [0, 0]
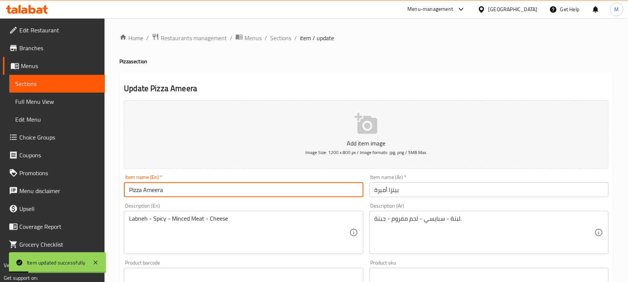
click at [215, 186] on input "Pizza Ameera" at bounding box center [243, 189] width 239 height 15
click at [282, 35] on span "Sections" at bounding box center [280, 37] width 21 height 9
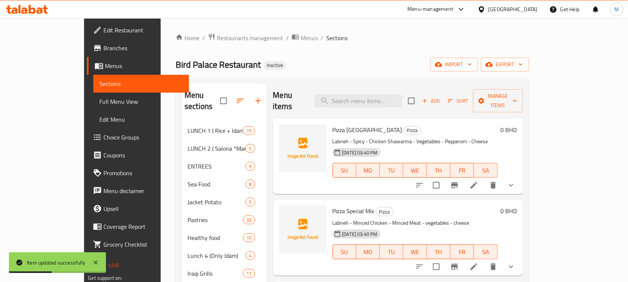
click at [367, 51] on div "Home / Restaurants management / Menus / Sections Bird Palace Restaurant Inactiv…" at bounding box center [352, 233] width 353 height 401
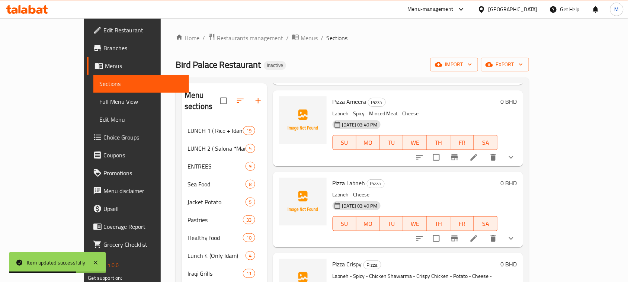
scroll to position [1354, 0]
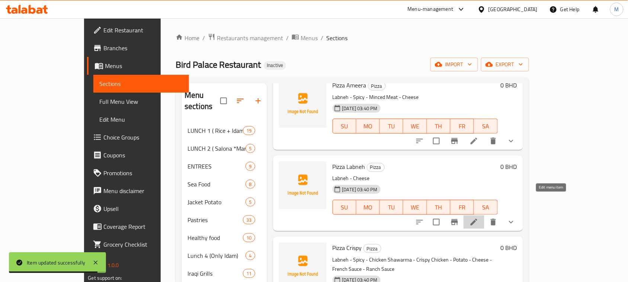
click at [477, 219] on icon at bounding box center [474, 222] width 7 height 7
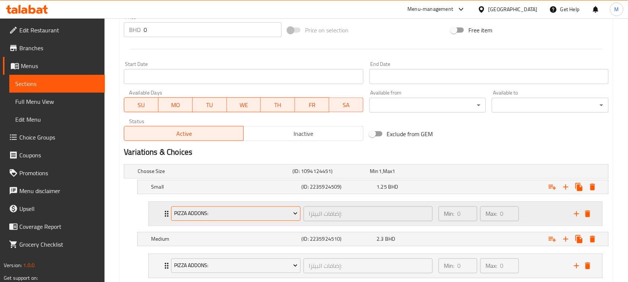
scroll to position [326, 0]
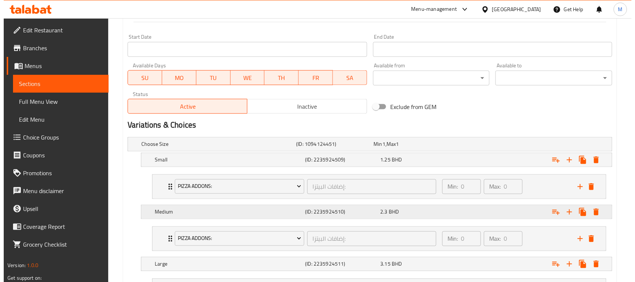
scroll to position [372, 0]
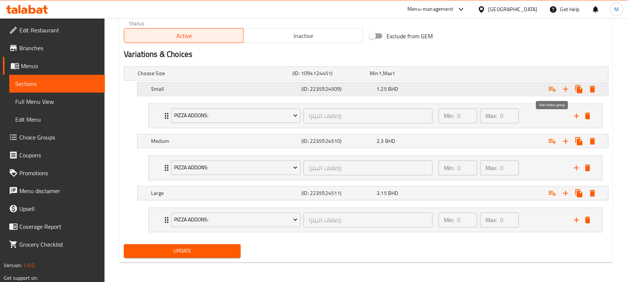
click at [553, 88] on icon "Expand" at bounding box center [552, 89] width 9 height 9
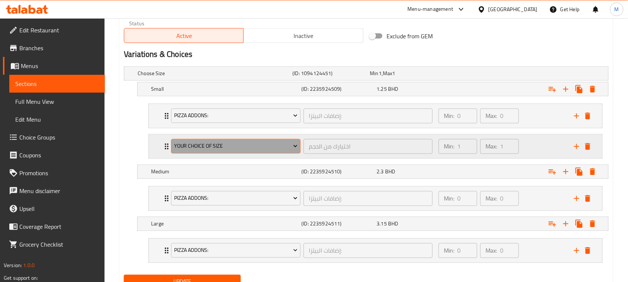
click at [190, 147] on span "Your Choice Of Size" at bounding box center [236, 146] width 124 height 9
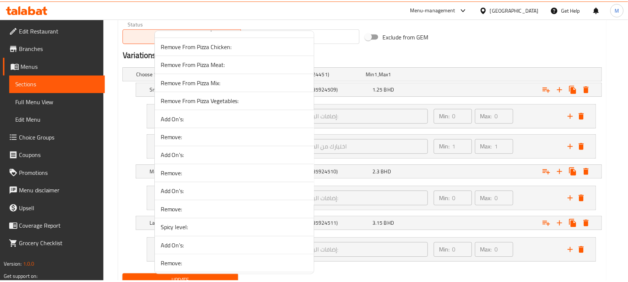
scroll to position [1535, 0]
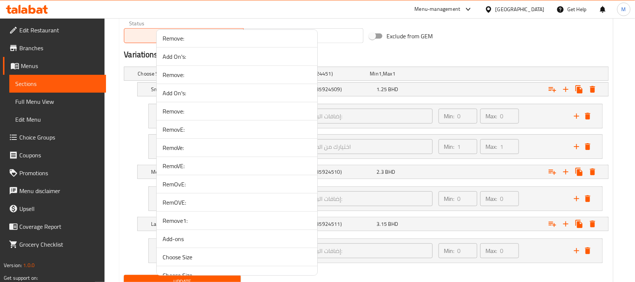
click at [198, 225] on span "Remove1:" at bounding box center [237, 220] width 149 height 9
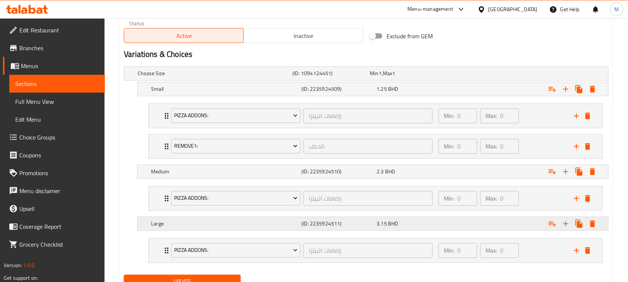
scroll to position [405, 0]
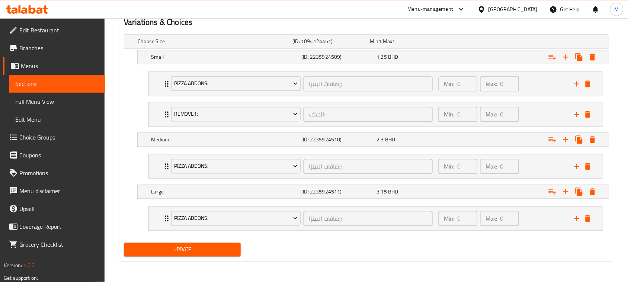
click at [206, 246] on span "Update" at bounding box center [182, 249] width 105 height 9
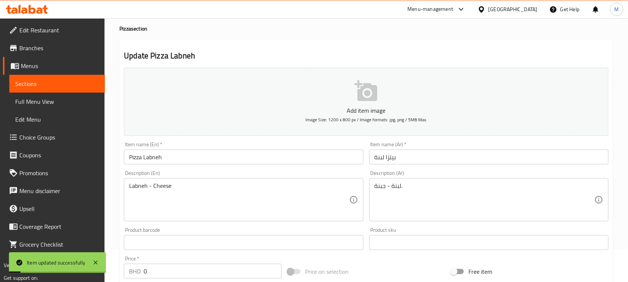
scroll to position [0, 0]
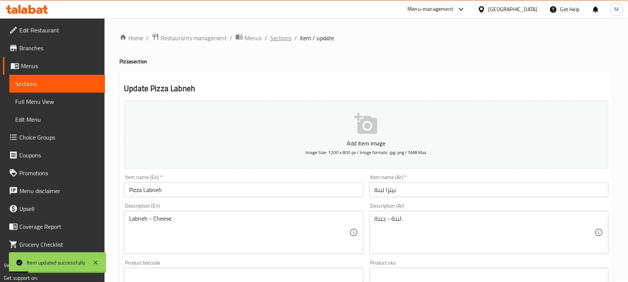
click at [283, 38] on span "Sections" at bounding box center [280, 37] width 21 height 9
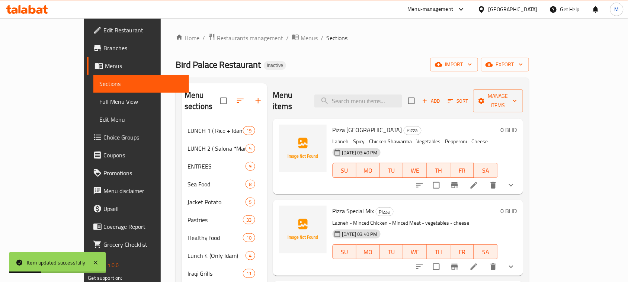
click at [317, 75] on div "Home / Restaurants management / Menus / Sections Bird Palace Restaurant Inactiv…" at bounding box center [352, 233] width 353 height 401
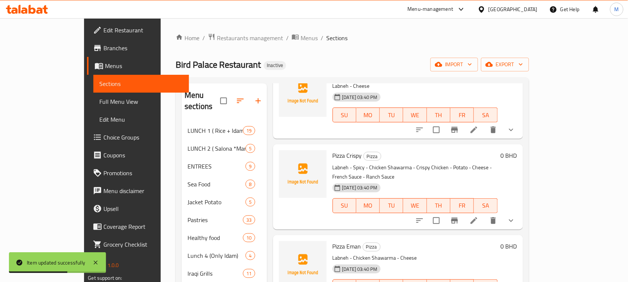
scroll to position [1447, 0]
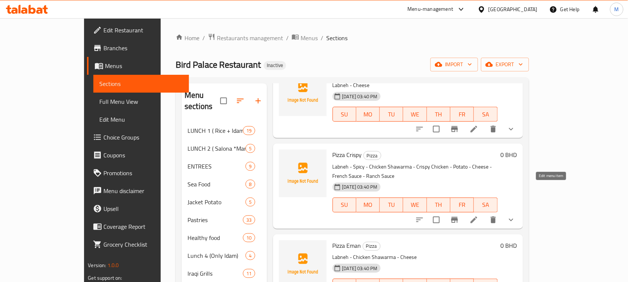
click at [479, 215] on icon at bounding box center [474, 219] width 9 height 9
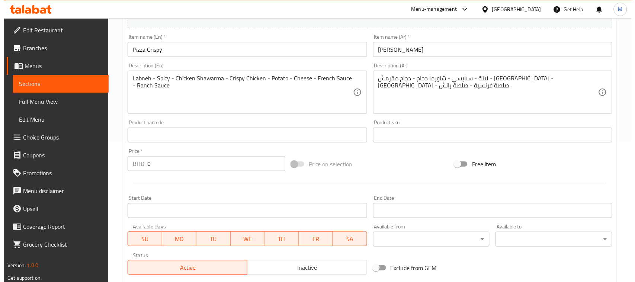
scroll to position [326, 0]
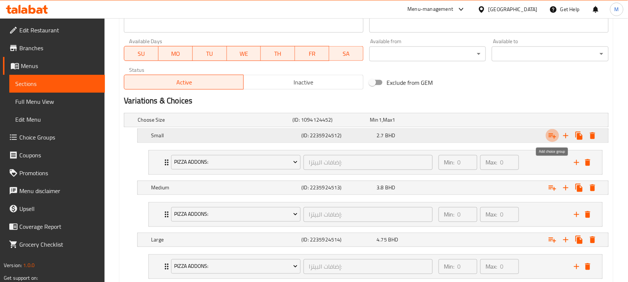
click at [553, 135] on icon "Expand" at bounding box center [552, 136] width 7 height 5
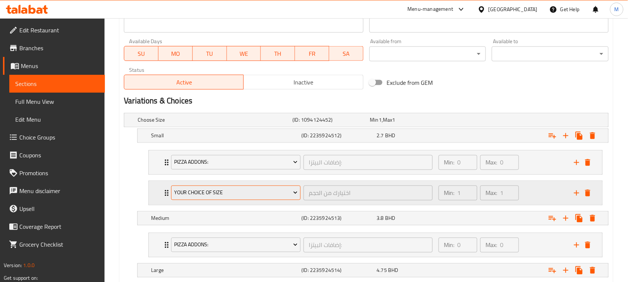
click at [199, 196] on span "Your Choice Of Size" at bounding box center [236, 192] width 124 height 9
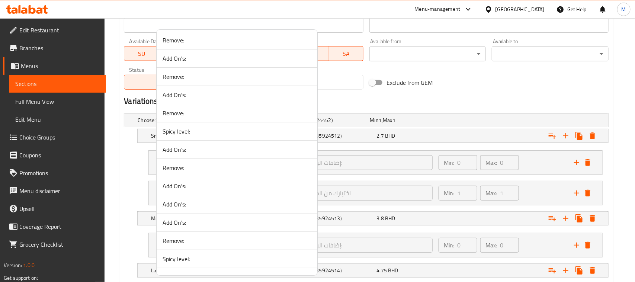
scroll to position [1535, 0]
click at [193, 207] on span "RemOVE:" at bounding box center [237, 202] width 149 height 9
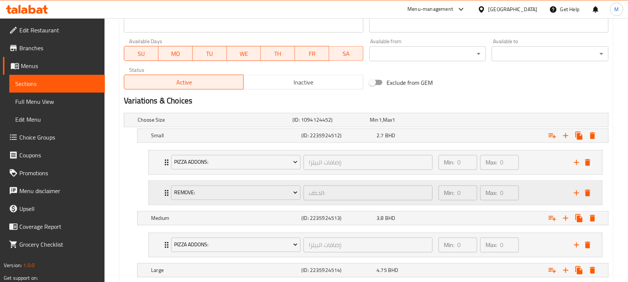
click at [161, 175] on div "RemOVE: الحذف: ​ Min: 0 ​ Max: 0 ​" at bounding box center [376, 163] width 454 height 24
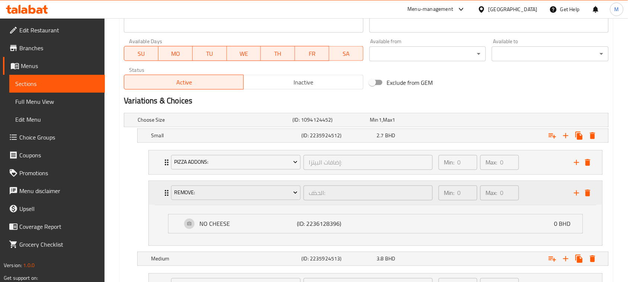
click at [161, 190] on div "RemOVE: الحذف: ​ Min: 0 ​ Max: 0 ​" at bounding box center [376, 193] width 454 height 24
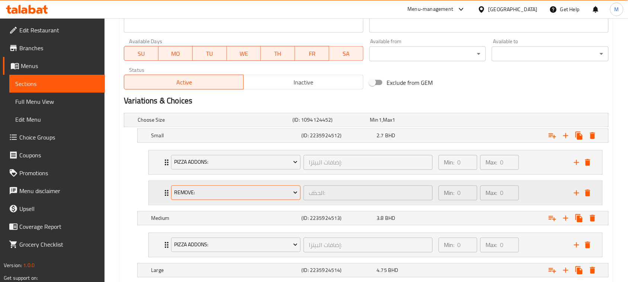
click at [192, 191] on span "RemOVE:" at bounding box center [236, 192] width 124 height 9
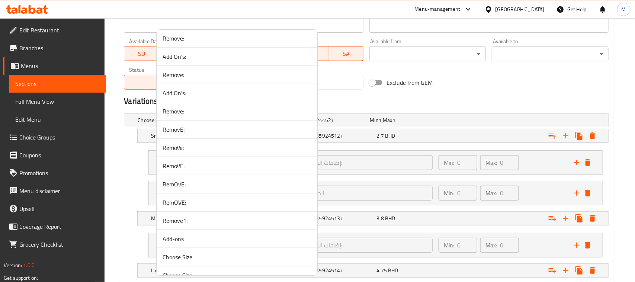
click at [191, 189] on span "RemOvE:" at bounding box center [237, 184] width 149 height 9
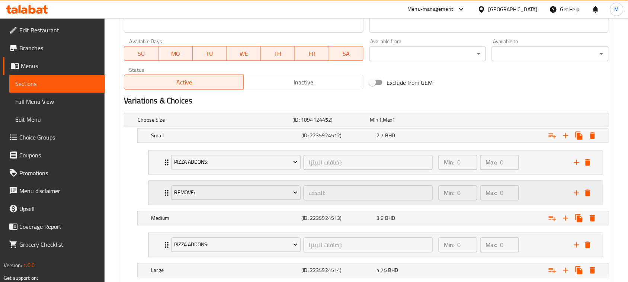
click at [159, 175] on div "RemOvE: الحذف: ​ Min: 0 ​ Max: 0 ​" at bounding box center [376, 163] width 454 height 24
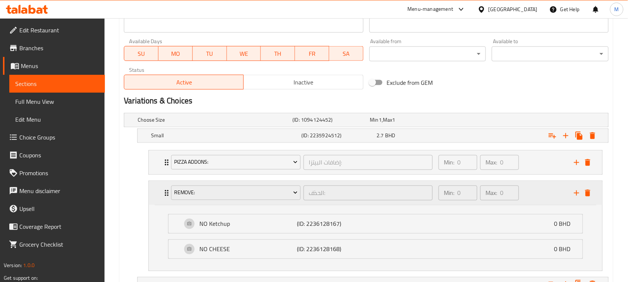
click at [159, 192] on div "RemOvE: الحذف: ​ Min: 0 ​ Max: 0 ​" at bounding box center [376, 193] width 454 height 24
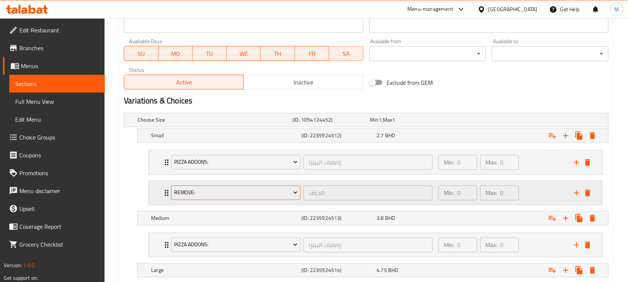
click at [208, 192] on span "RemOvE:" at bounding box center [236, 192] width 124 height 9
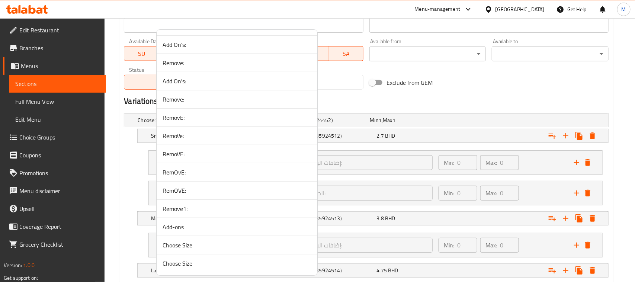
scroll to position [1553, 0]
click at [192, 207] on span "Remove1:" at bounding box center [237, 208] width 149 height 9
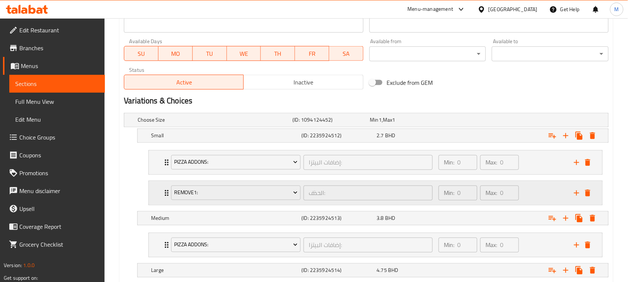
click at [154, 175] on div "Remove1: الحذف: ​ Min: 0 ​ Max: 0 ​" at bounding box center [376, 163] width 454 height 24
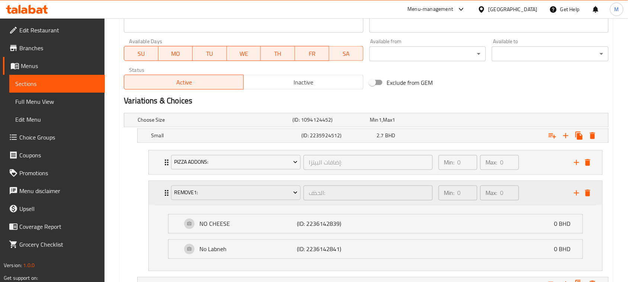
click at [154, 196] on div "Remove1: الحذف: ​ Min: 0 ​ Max: 0 ​" at bounding box center [376, 193] width 454 height 24
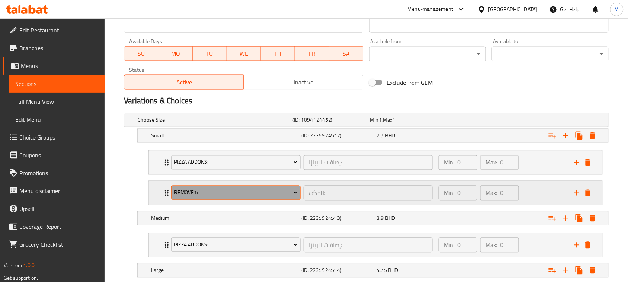
click at [207, 189] on span "Remove1:" at bounding box center [236, 192] width 124 height 9
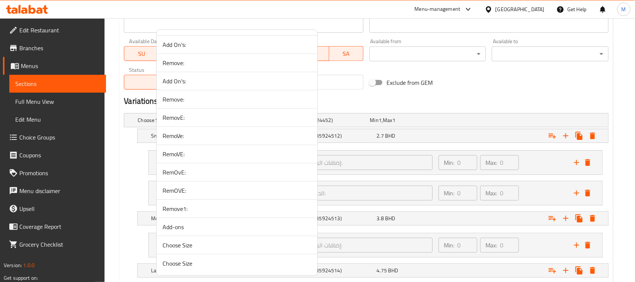
click at [189, 152] on span "RemoVE:" at bounding box center [237, 154] width 149 height 9
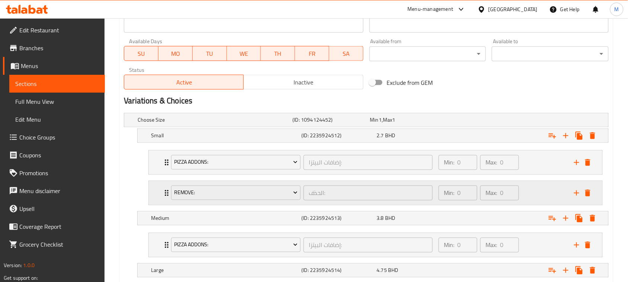
click at [156, 175] on div "RemoVE: الحذف: ​ Min: 0 ​ Max: 0 ​" at bounding box center [376, 163] width 454 height 24
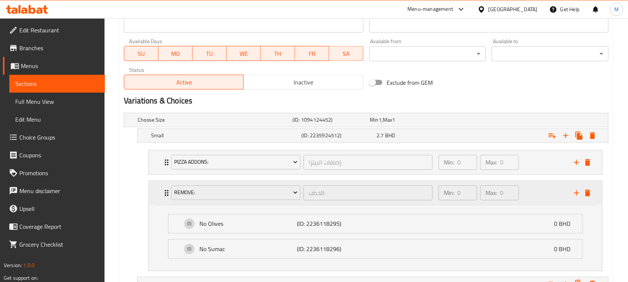
click at [156, 185] on div "RemoVE: الحذف: ​ Min: 0 ​ Max: 0 ​" at bounding box center [376, 193] width 454 height 24
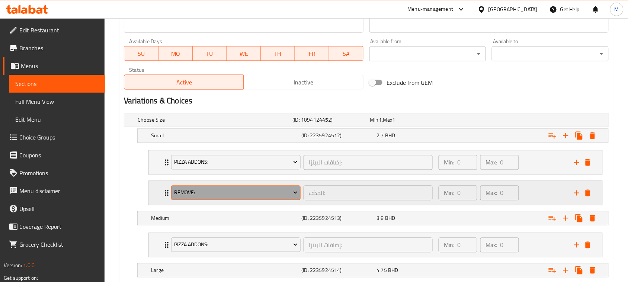
click at [212, 191] on span "RemoVE:" at bounding box center [236, 192] width 124 height 9
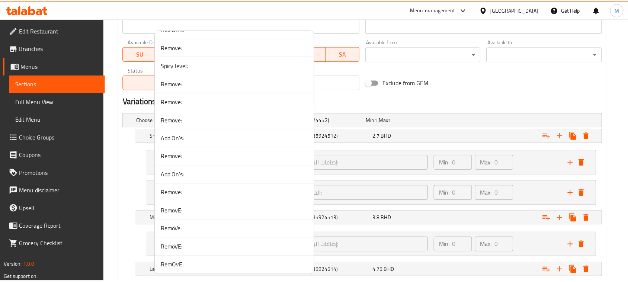
scroll to position [1488, 0]
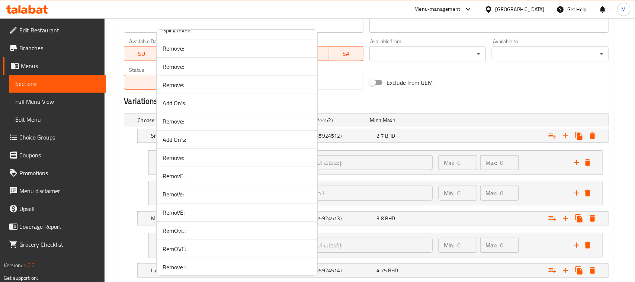
click at [195, 180] on span "RemovE:" at bounding box center [237, 176] width 149 height 9
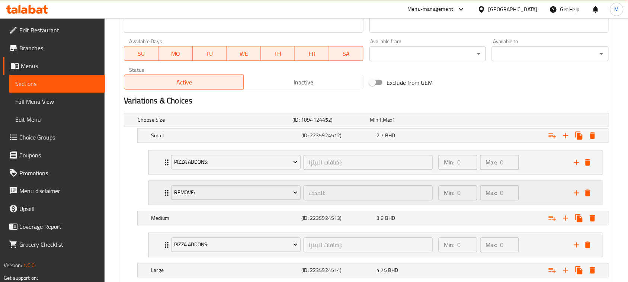
click at [154, 175] on div "RemovE: الحذف: ​ Min: 0 ​ Max: 0 ​" at bounding box center [376, 163] width 454 height 24
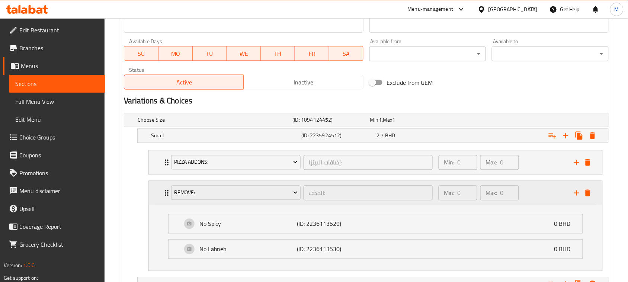
click at [154, 193] on div "RemovE: الحذف: ​ Min: 0 ​ Max: 0 ​" at bounding box center [376, 193] width 454 height 24
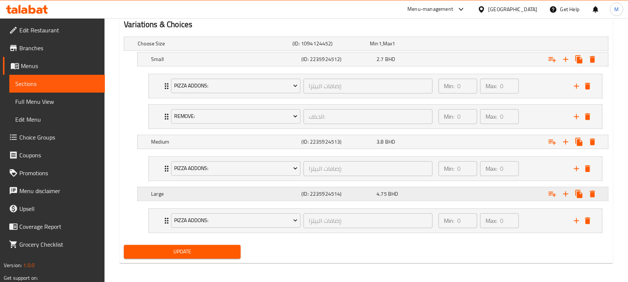
scroll to position [405, 0]
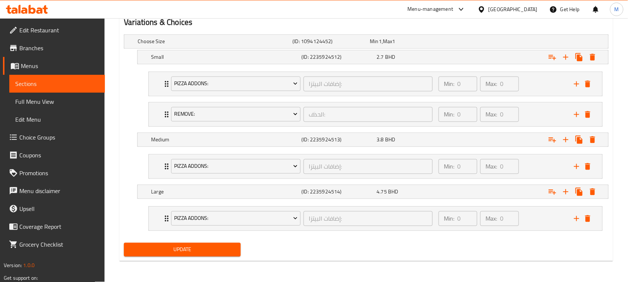
click at [196, 245] on button "Update" at bounding box center [182, 250] width 117 height 14
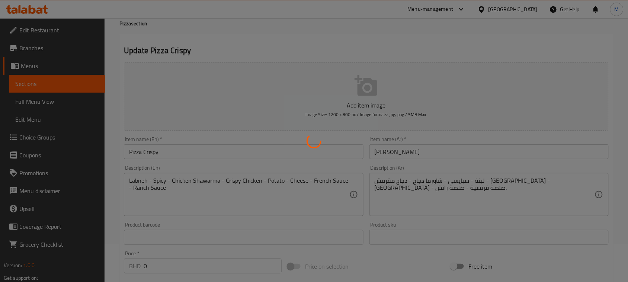
scroll to position [0, 0]
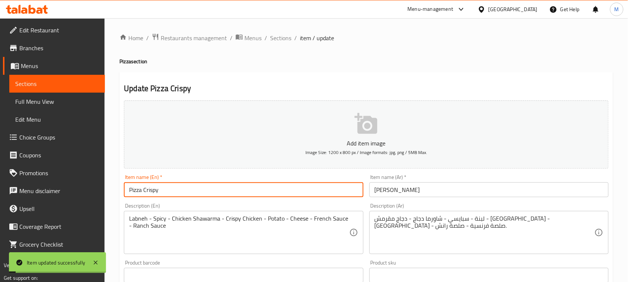
click at [170, 188] on input "Pizza Crispy" at bounding box center [243, 189] width 239 height 15
click at [280, 33] on span "Sections" at bounding box center [280, 37] width 21 height 9
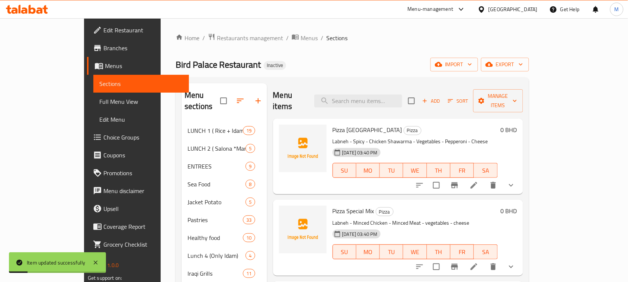
click at [342, 46] on div "Home / Restaurants management / Menus / Sections Bird Palace Restaurant Inactiv…" at bounding box center [352, 233] width 353 height 401
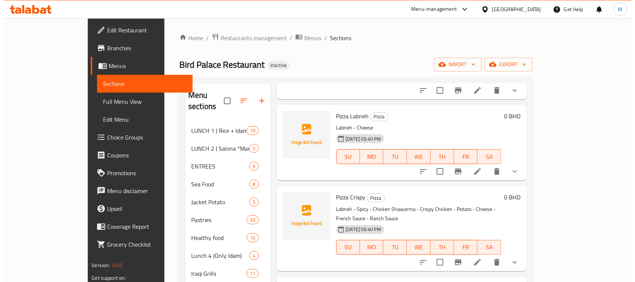
scroll to position [1424, 0]
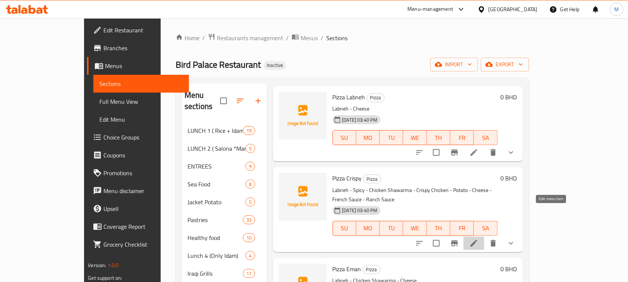
click at [477, 240] on icon at bounding box center [474, 243] width 7 height 7
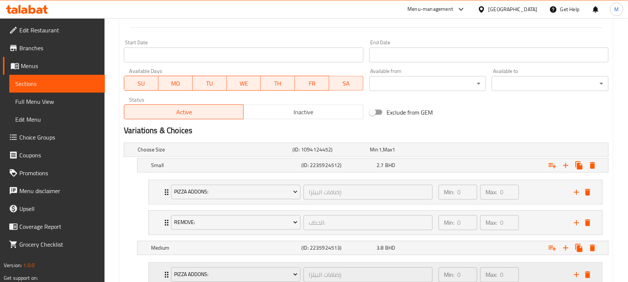
scroll to position [372, 0]
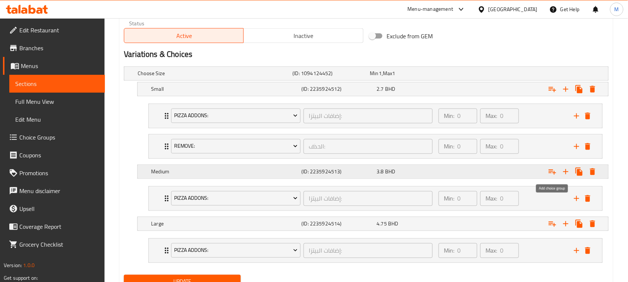
click at [551, 172] on icon "Expand" at bounding box center [552, 172] width 7 height 5
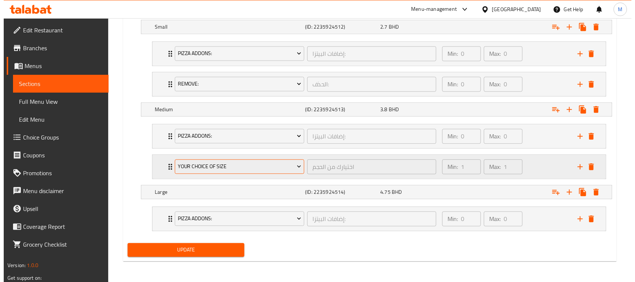
scroll to position [436, 0]
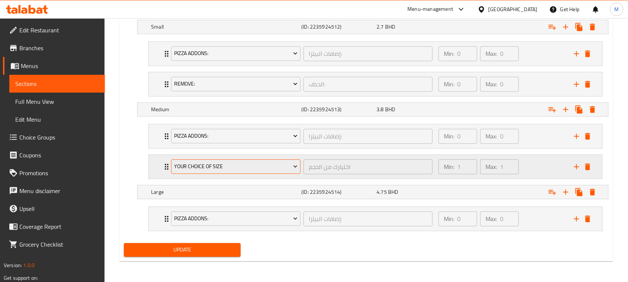
click at [230, 165] on span "Your Choice Of Size" at bounding box center [236, 166] width 124 height 9
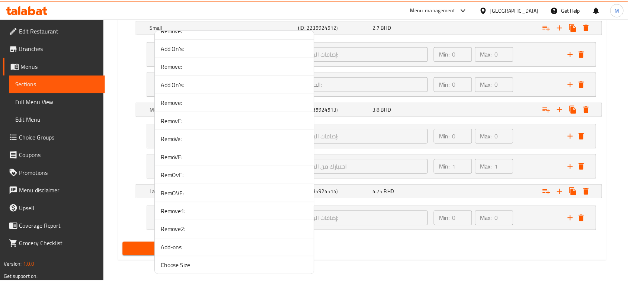
scroll to position [1571, 0]
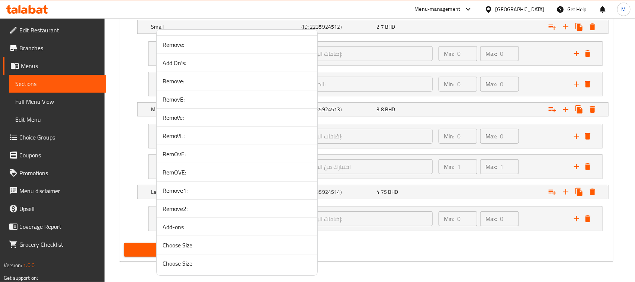
click at [191, 211] on span "Remove2:" at bounding box center [237, 208] width 149 height 9
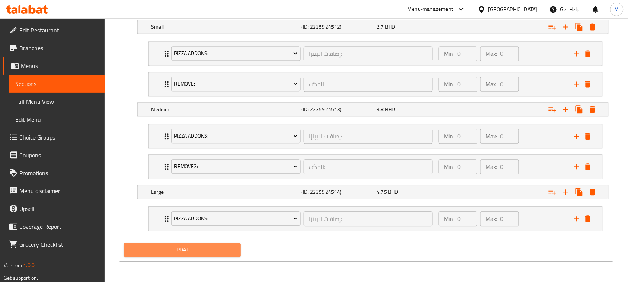
click at [213, 244] on button "Update" at bounding box center [182, 250] width 117 height 14
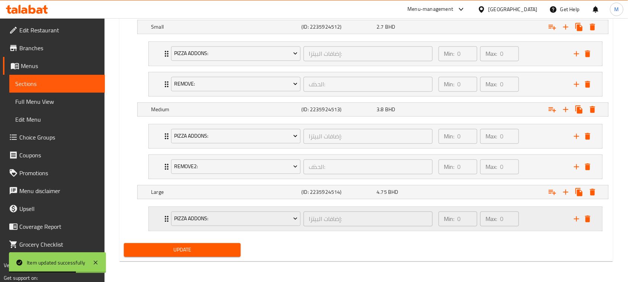
click at [549, 30] on icon "Expand" at bounding box center [552, 27] width 7 height 5
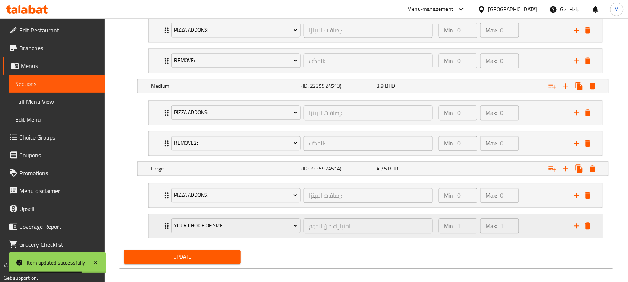
scroll to position [467, 0]
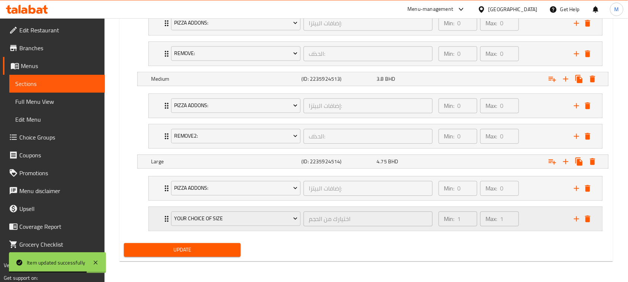
click at [220, 230] on div "Your Choice Of Size اختيارك من الحجم ​" at bounding box center [302, 219] width 271 height 24
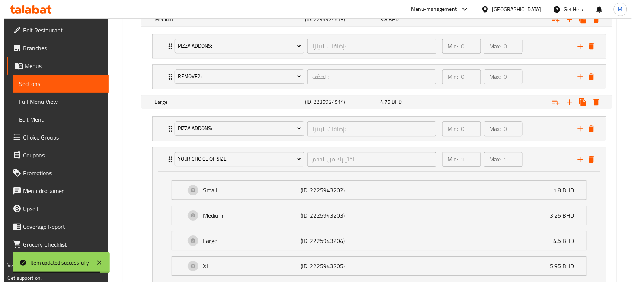
scroll to position [584, 0]
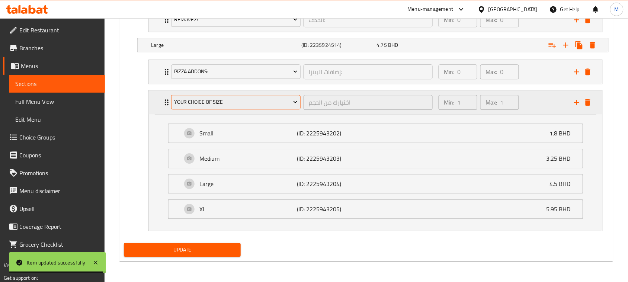
click at [224, 101] on span "Your Choice Of Size" at bounding box center [236, 101] width 124 height 9
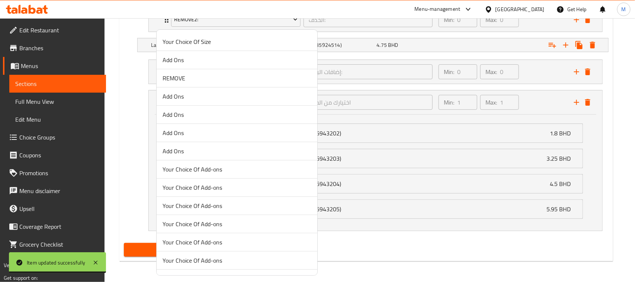
click at [223, 99] on span "Add Ons" at bounding box center [237, 96] width 149 height 9
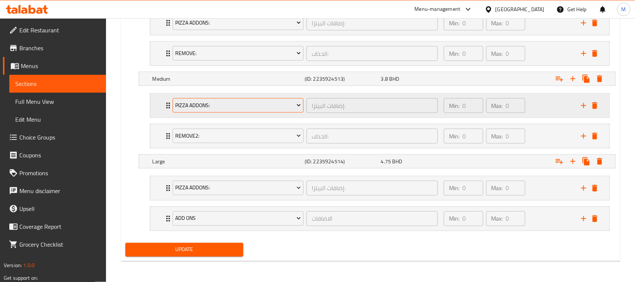
scroll to position [467, 0]
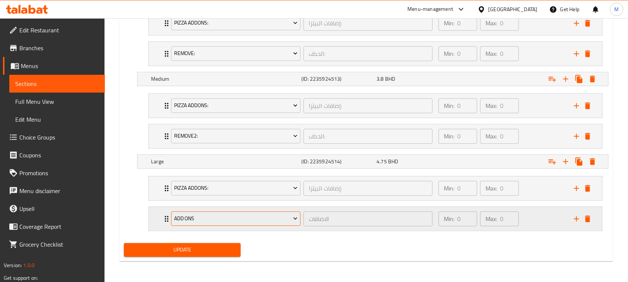
click at [209, 219] on span "Add Ons" at bounding box center [236, 218] width 124 height 9
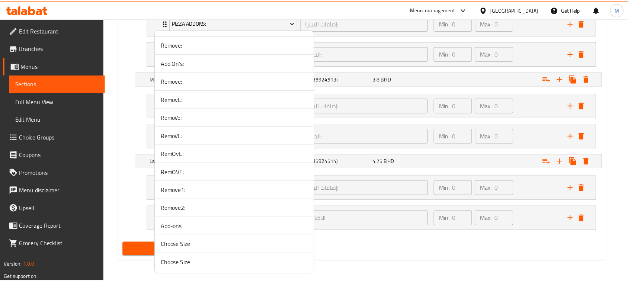
scroll to position [1571, 0]
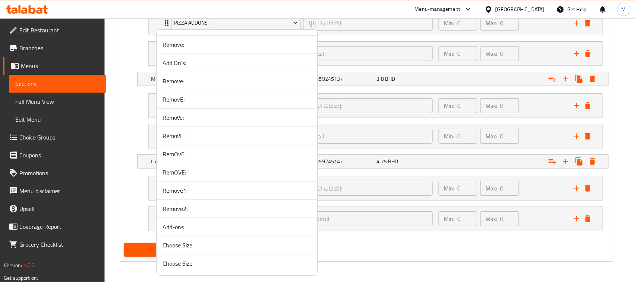
click at [136, 187] on div at bounding box center [317, 141] width 635 height 282
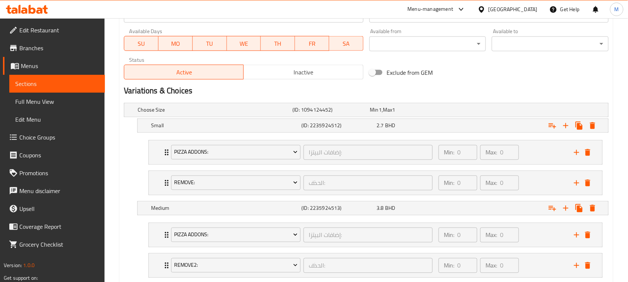
scroll to position [436, 0]
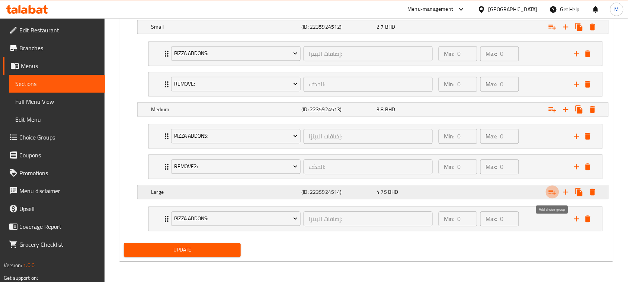
click at [551, 194] on icon "Expand" at bounding box center [552, 192] width 9 height 9
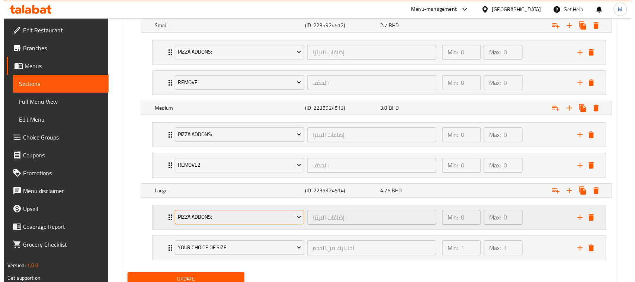
scroll to position [467, 0]
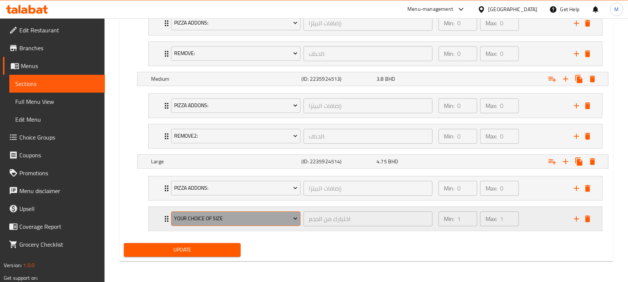
click at [243, 221] on span "Your Choice Of Size" at bounding box center [236, 218] width 124 height 9
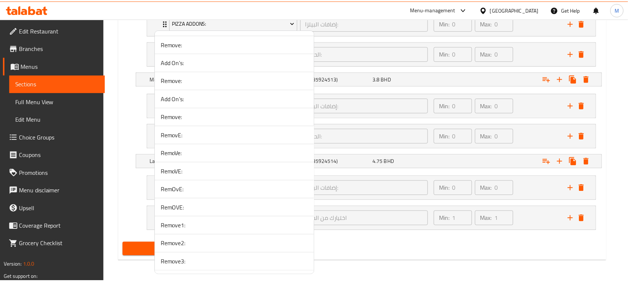
scroll to position [1590, 0]
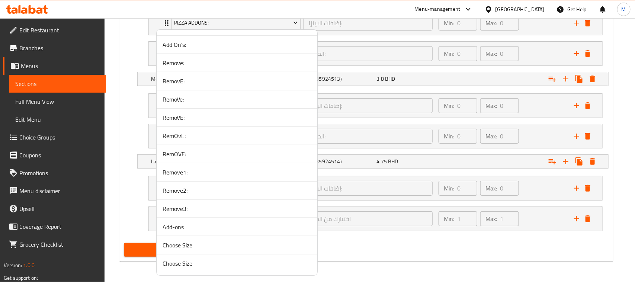
click at [193, 209] on span "Remove3:" at bounding box center [237, 208] width 149 height 9
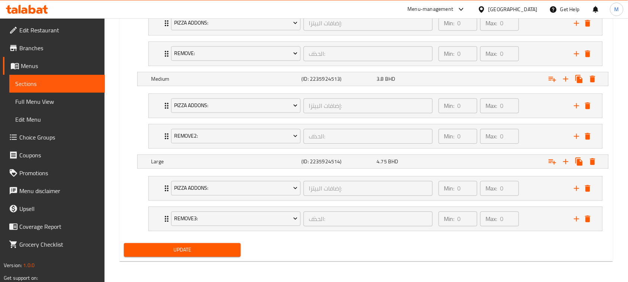
click at [164, 257] on div "Update" at bounding box center [182, 250] width 123 height 20
click at [172, 252] on span "Update" at bounding box center [182, 249] width 105 height 9
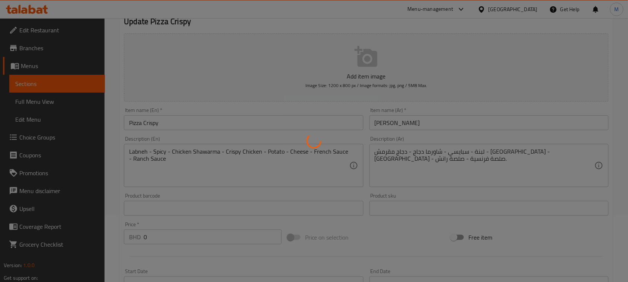
scroll to position [0, 0]
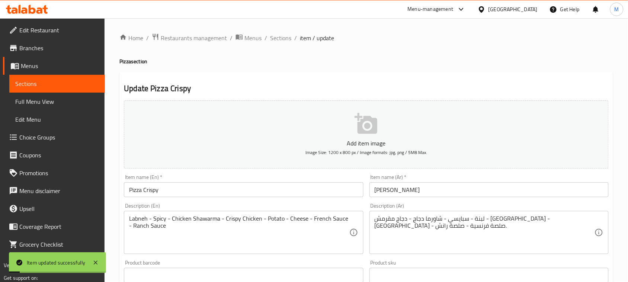
click at [184, 190] on input "Pizza Crispy" at bounding box center [243, 189] width 239 height 15
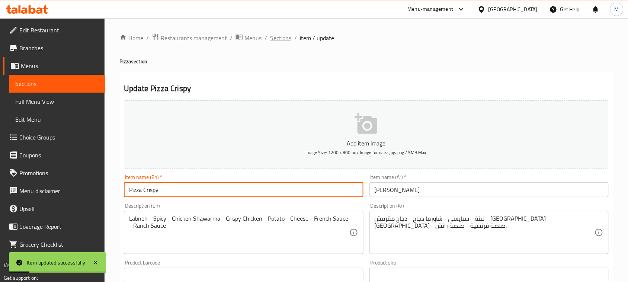
click at [282, 38] on span "Sections" at bounding box center [280, 37] width 21 height 9
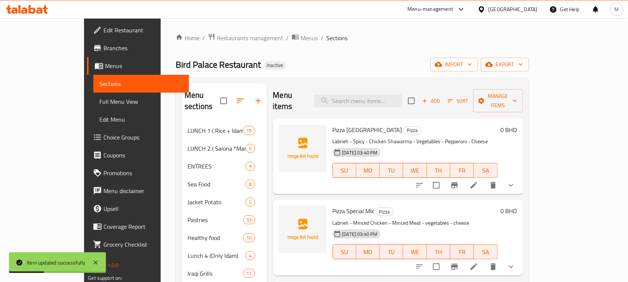
click at [349, 47] on div "Home / Restaurants management / Menus / Sections Bird Palace Restaurant Inactiv…" at bounding box center [352, 233] width 353 height 401
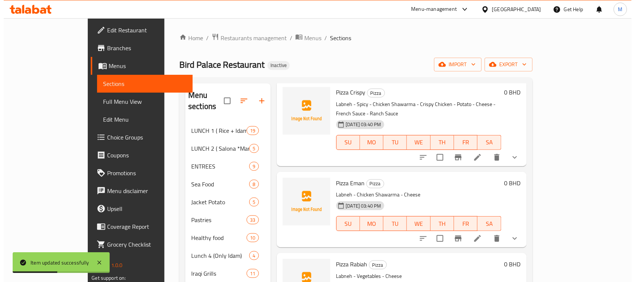
scroll to position [1517, 0]
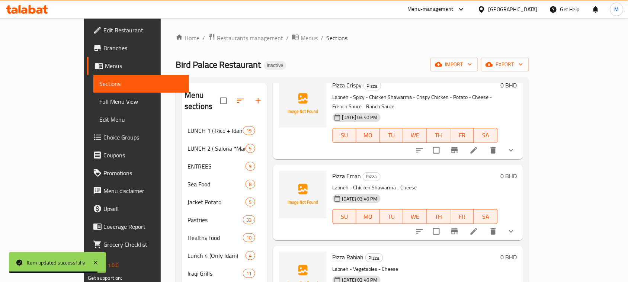
click at [484, 225] on li at bounding box center [474, 231] width 21 height 13
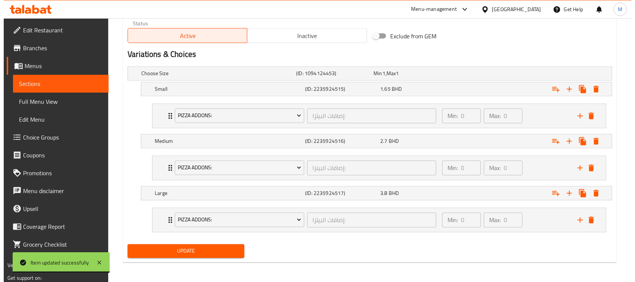
scroll to position [374, 0]
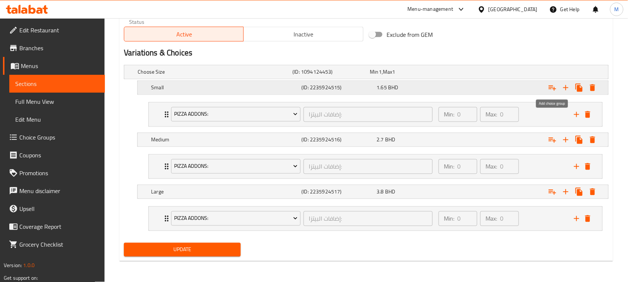
click at [551, 86] on icon "Expand" at bounding box center [552, 88] width 7 height 5
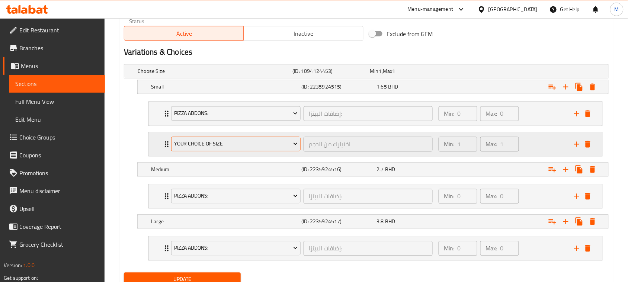
click at [223, 142] on span "Your Choice Of Size" at bounding box center [236, 144] width 124 height 9
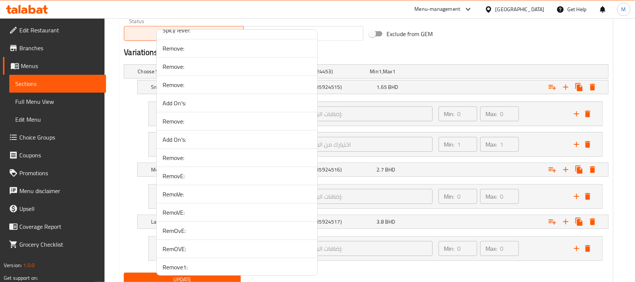
scroll to position [1535, 0]
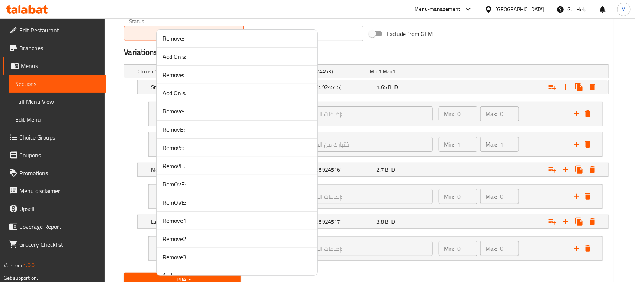
click at [188, 134] on span "RemovE:" at bounding box center [237, 129] width 149 height 9
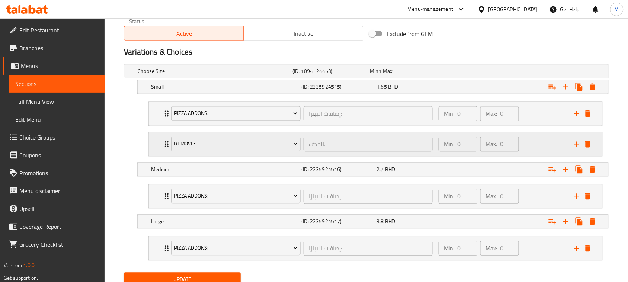
click at [155, 126] on div "RemovE: الحذف: ​ Min: 0 ​ Max: 0 ​" at bounding box center [376, 114] width 454 height 24
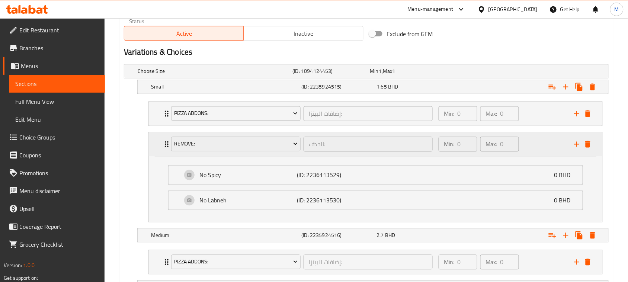
click at [155, 140] on div "RemovE: الحذف: ​ Min: 0 ​ Max: 0 ​" at bounding box center [376, 144] width 454 height 24
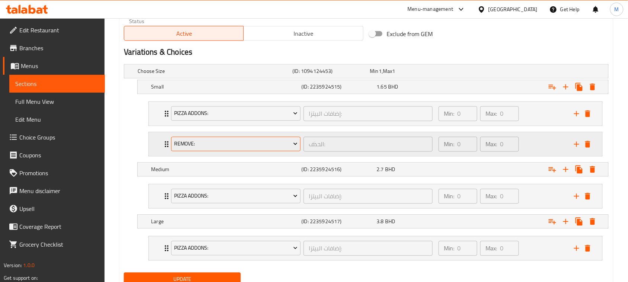
click at [209, 144] on span "RemovE:" at bounding box center [236, 144] width 124 height 9
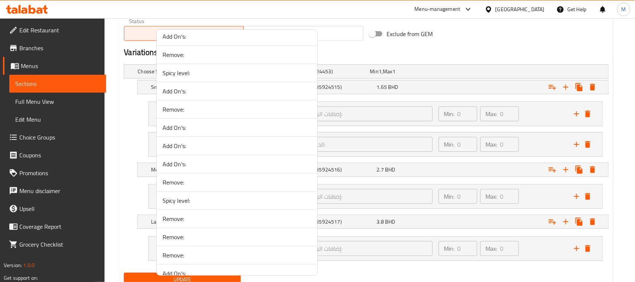
scroll to position [1488, 0]
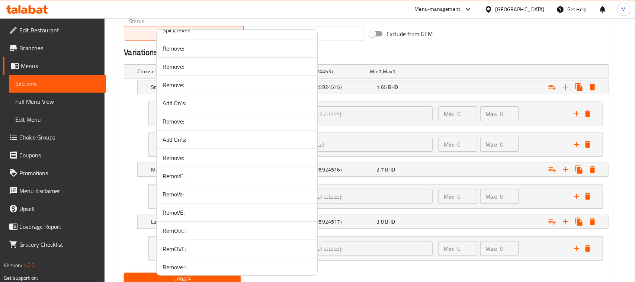
click at [196, 196] on span "RemoVe:" at bounding box center [237, 194] width 149 height 9
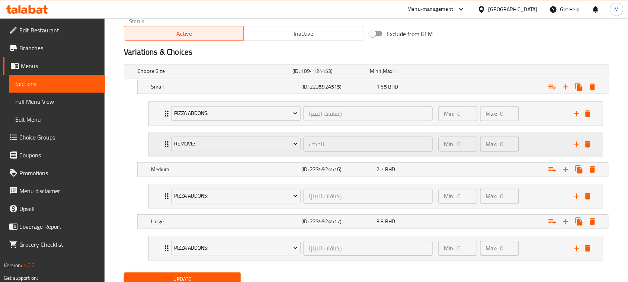
click at [159, 126] on div "RemoVe: الحذف: ​ Min: 0 ​ Max: 0 ​" at bounding box center [376, 114] width 454 height 24
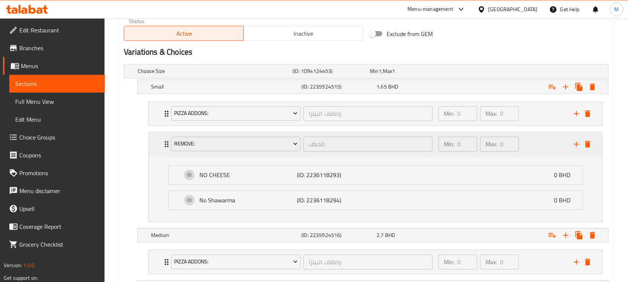
click at [159, 145] on div "RemoVe: الحذف: ​ Min: 0 ​ Max: 0 ​" at bounding box center [376, 144] width 454 height 24
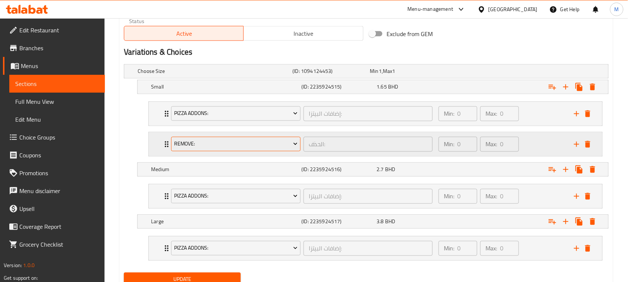
click at [205, 145] on span "RemoVe:" at bounding box center [236, 144] width 124 height 9
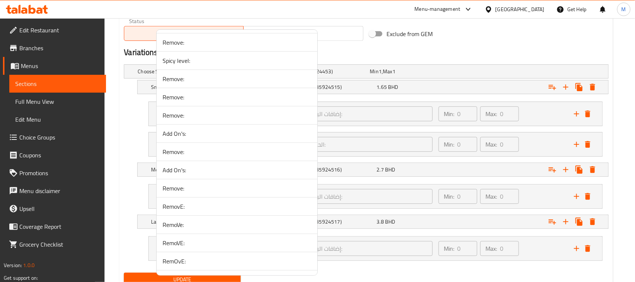
scroll to position [1535, 0]
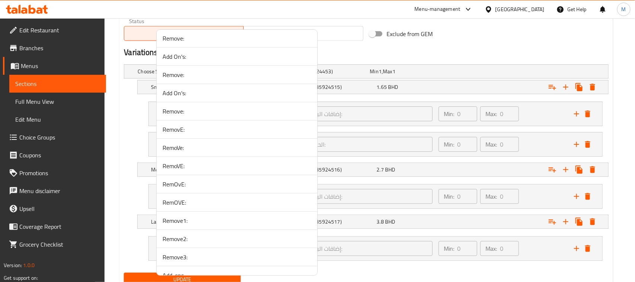
click at [195, 188] on span "RemOvE:" at bounding box center [237, 184] width 149 height 9
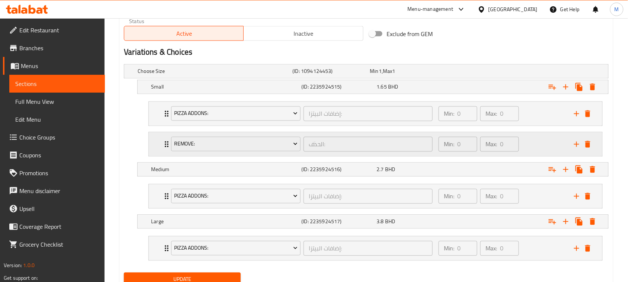
click at [153, 126] on div "RemOvE: الحذف: ​ Min: 0 ​ Max: 0 ​" at bounding box center [376, 114] width 454 height 24
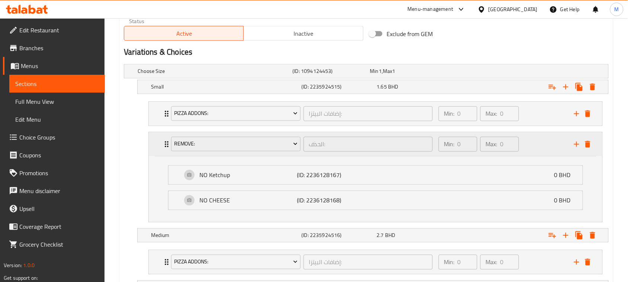
click at [153, 143] on div "RemOvE: الحذف: ​ Min: 0 ​ Max: 0 ​" at bounding box center [376, 144] width 454 height 24
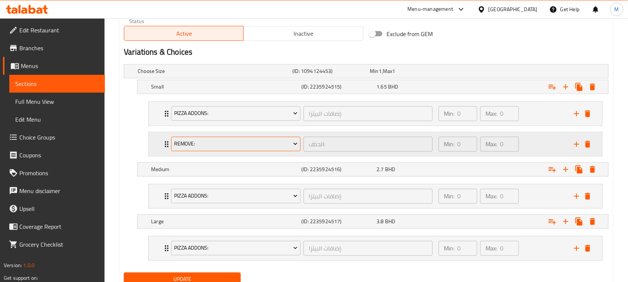
click at [203, 144] on span "RemOvE:" at bounding box center [236, 144] width 124 height 9
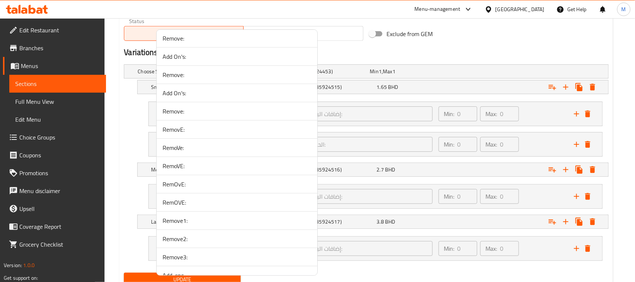
click at [207, 188] on span "RemOvE:" at bounding box center [237, 184] width 149 height 9
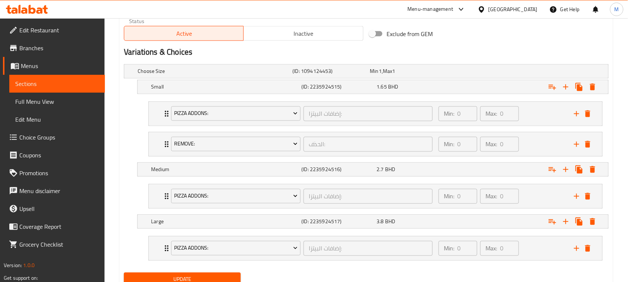
click at [148, 140] on li "RemOvE: الحذف: ​ Min: 0 ​ Max: 0 ​ NO Ketchup (ID: 2236128167) 0 BHD Name (En) …" at bounding box center [376, 144] width 466 height 31
click at [152, 126] on div "RemOvE: الحذف: ​ Min: 0 ​ Max: 0 ​" at bounding box center [376, 114] width 454 height 24
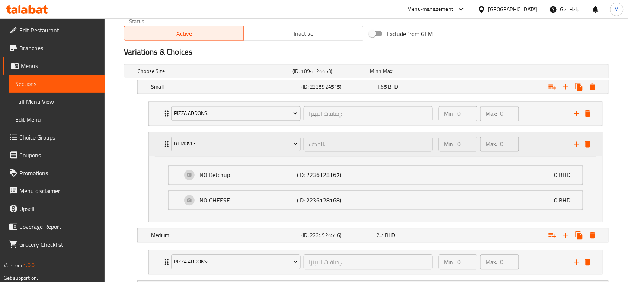
click at [152, 140] on div "RemOvE: الحذف: ​ Min: 0 ​ Max: 0 ​" at bounding box center [376, 144] width 454 height 24
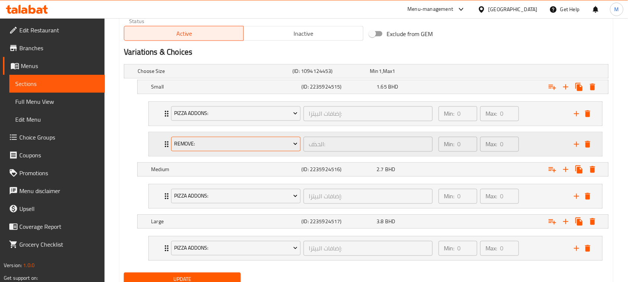
click at [191, 143] on span "RemOvE:" at bounding box center [236, 144] width 124 height 9
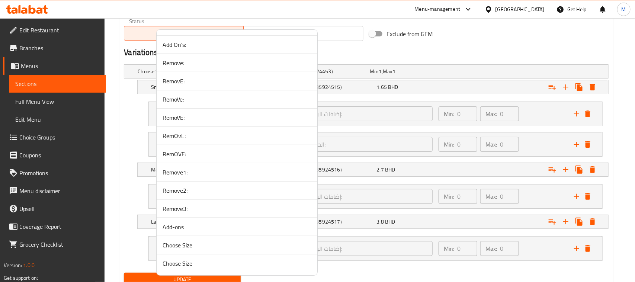
scroll to position [1543, 0]
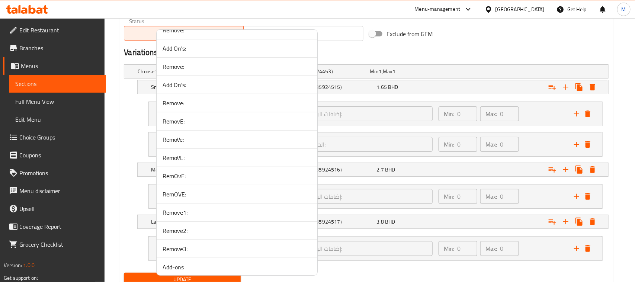
click at [190, 144] on span "RemoVe:" at bounding box center [237, 139] width 149 height 9
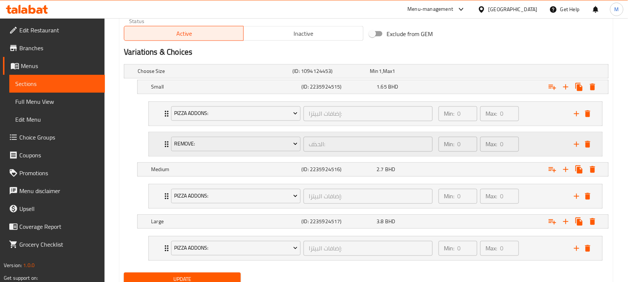
click at [159, 126] on div "RemoVe: الحذف: ​ Min: 0 ​ Max: 0 ​" at bounding box center [376, 114] width 454 height 24
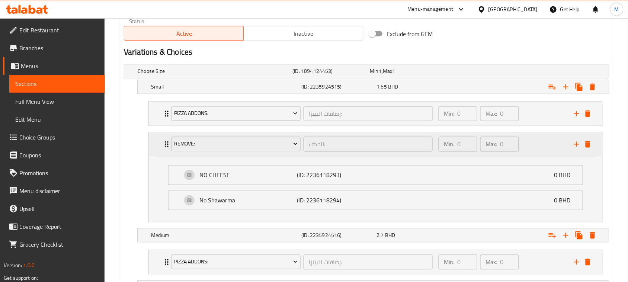
click at [159, 140] on div "RemoVe: الحذف: ​ Min: 0 ​ Max: 0 ​" at bounding box center [376, 144] width 454 height 24
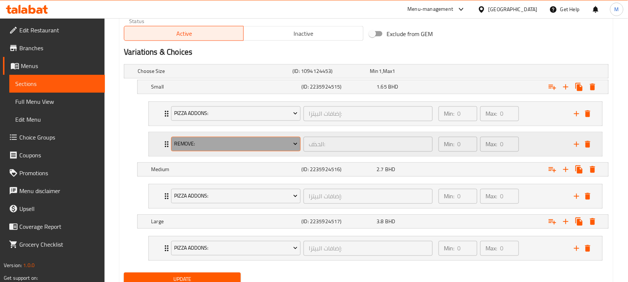
click at [201, 145] on span "RemoVe:" at bounding box center [236, 144] width 124 height 9
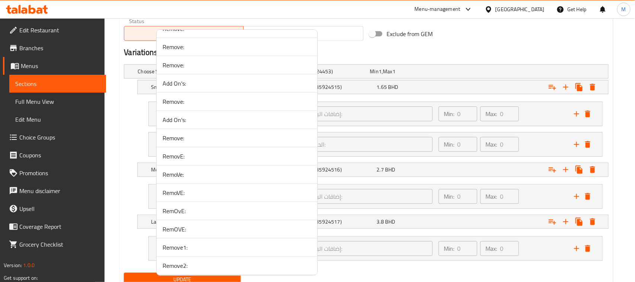
scroll to position [1590, 0]
click at [198, 151] on span "RemOVE:" at bounding box center [237, 154] width 149 height 9
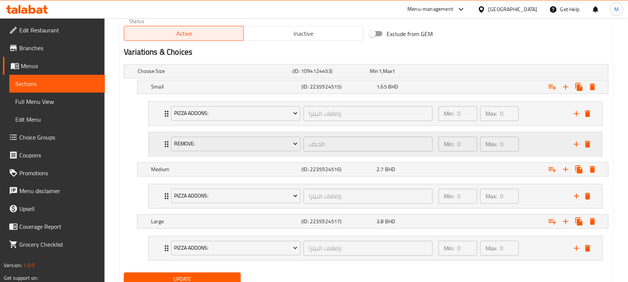
click at [155, 126] on div "RemOVE: الحذف: ​ Min: 0 ​ Max: 0 ​" at bounding box center [376, 114] width 454 height 24
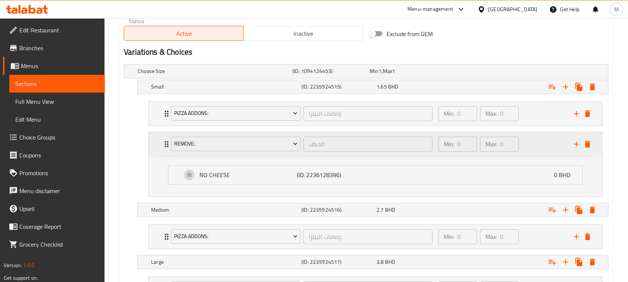
click at [155, 145] on div "RemOVE: الحذف: ​ Min: 0 ​ Max: 0 ​" at bounding box center [376, 144] width 454 height 24
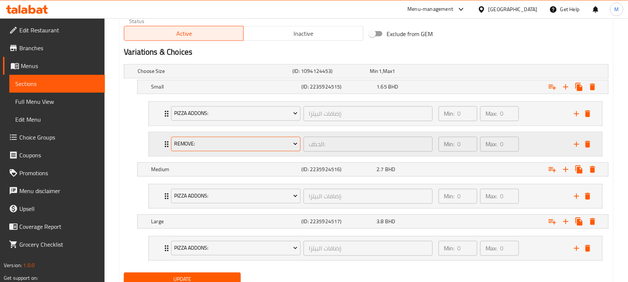
click at [195, 142] on span "RemOVE:" at bounding box center [236, 144] width 124 height 9
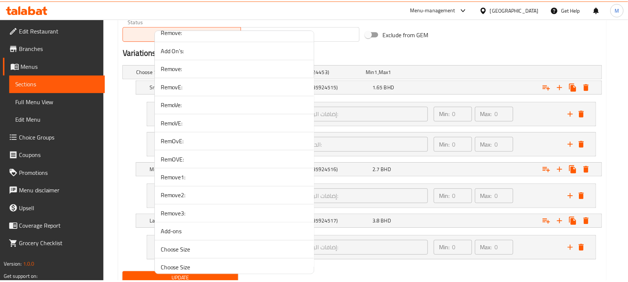
scroll to position [1581, 0]
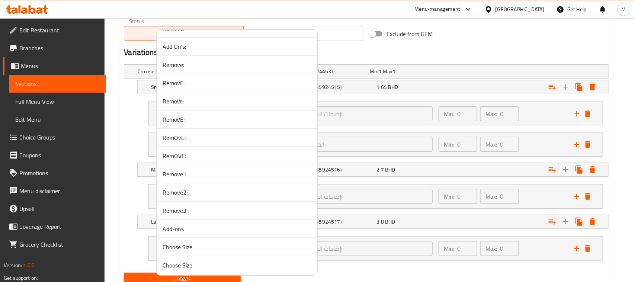
click at [193, 176] on span "Remove1:" at bounding box center [237, 174] width 149 height 9
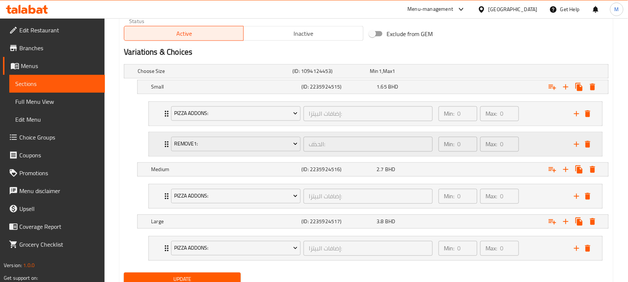
click at [155, 126] on div "Remove1: الحذف: ​ Min: 0 ​ Max: 0 ​" at bounding box center [376, 114] width 454 height 24
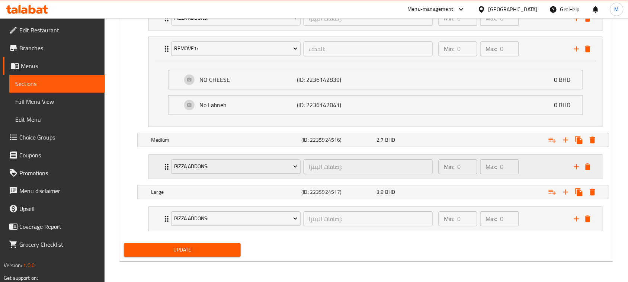
scroll to position [471, 0]
click at [211, 252] on span "Update" at bounding box center [182, 249] width 105 height 9
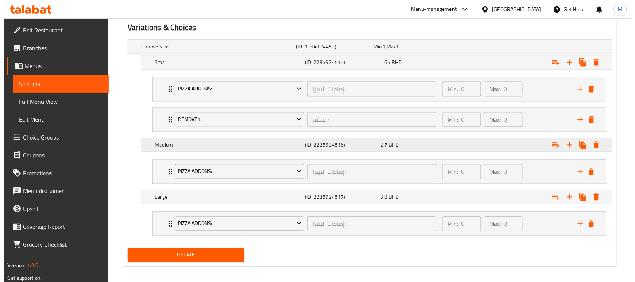
scroll to position [405, 0]
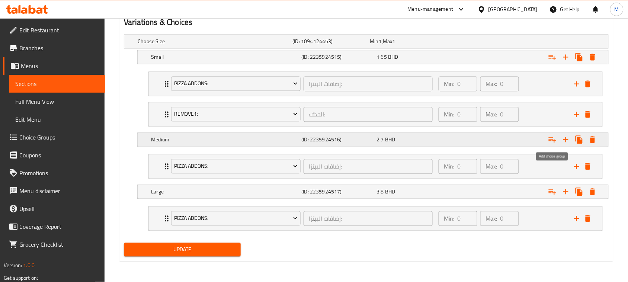
click at [551, 140] on icon "Expand" at bounding box center [552, 139] width 9 height 9
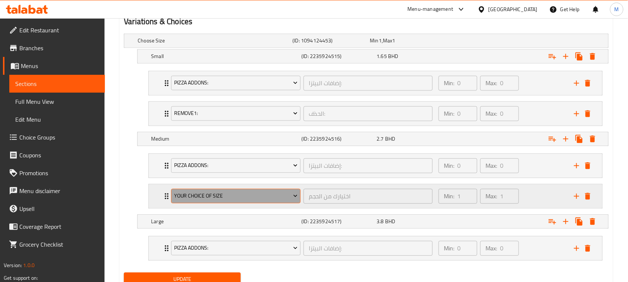
click at [212, 196] on span "Your Choice Of Size" at bounding box center [236, 196] width 124 height 9
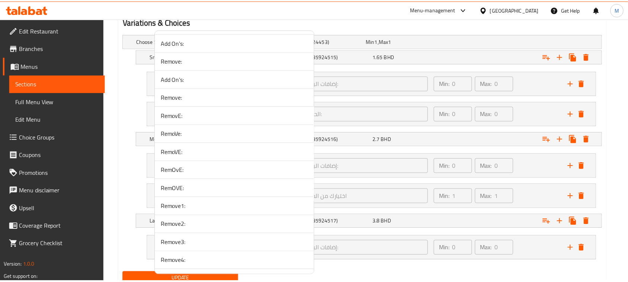
scroll to position [1608, 0]
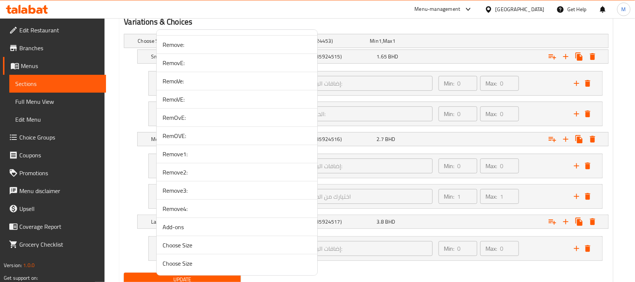
click at [196, 204] on span "Remove4:" at bounding box center [237, 208] width 149 height 9
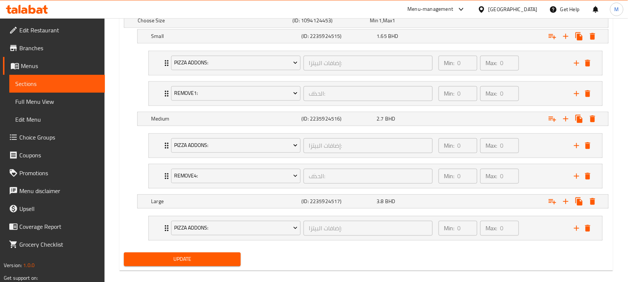
scroll to position [436, 0]
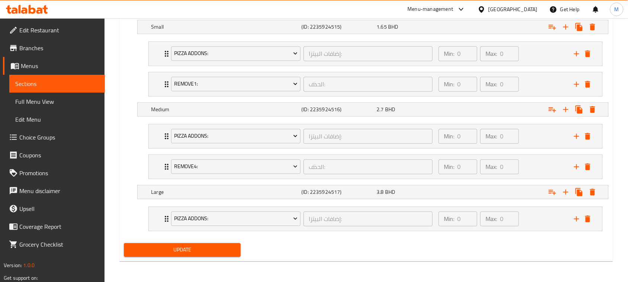
click at [211, 246] on span "Update" at bounding box center [182, 249] width 105 height 9
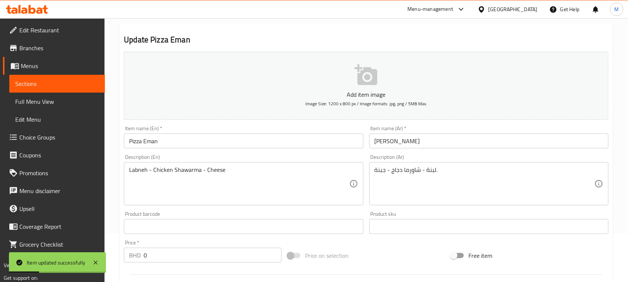
scroll to position [0, 0]
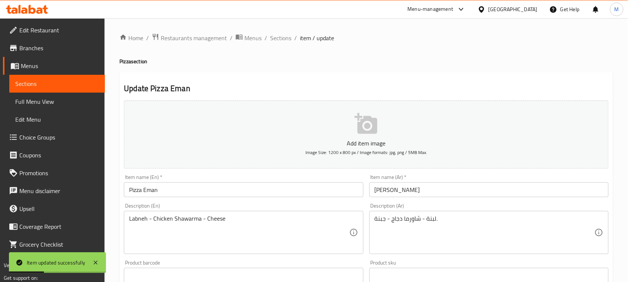
click at [183, 195] on input "Pizza Eman" at bounding box center [243, 189] width 239 height 15
click at [283, 38] on span "Sections" at bounding box center [280, 37] width 21 height 9
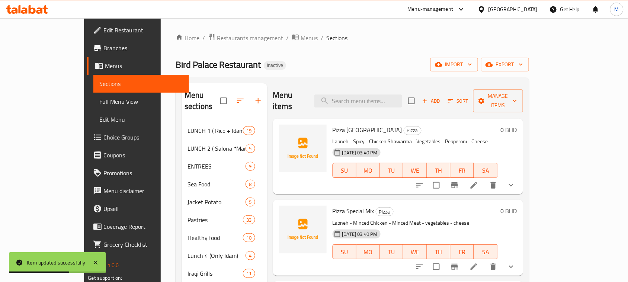
click at [371, 51] on div "Home / Restaurants management / Menus / Sections Bird Palace Restaurant Inactiv…" at bounding box center [352, 233] width 353 height 401
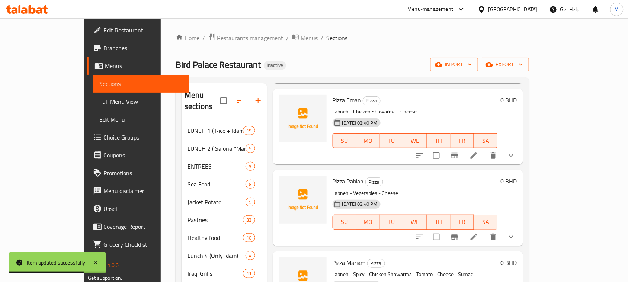
scroll to position [1552, 0]
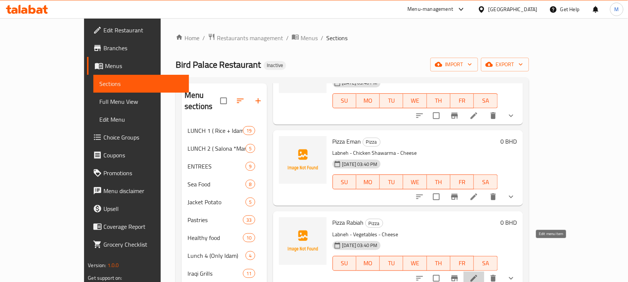
click at [479, 274] on icon at bounding box center [474, 278] width 9 height 9
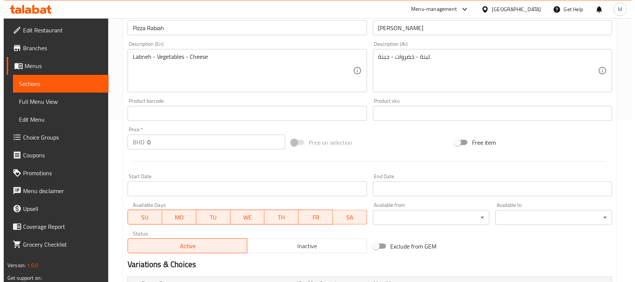
scroll to position [372, 0]
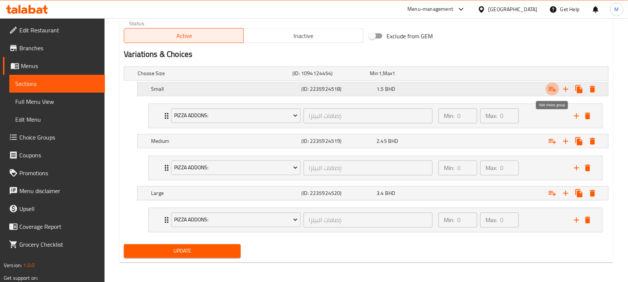
click at [551, 89] on icon "Expand" at bounding box center [552, 89] width 7 height 5
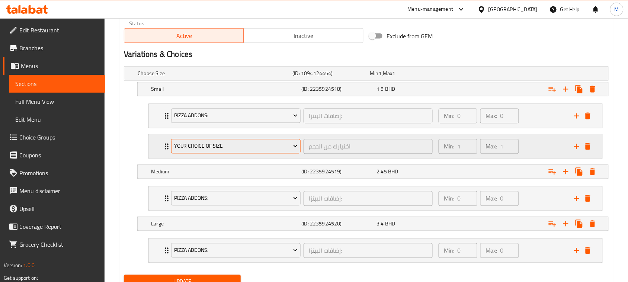
click at [220, 146] on span "Your Choice Of Size" at bounding box center [236, 146] width 124 height 9
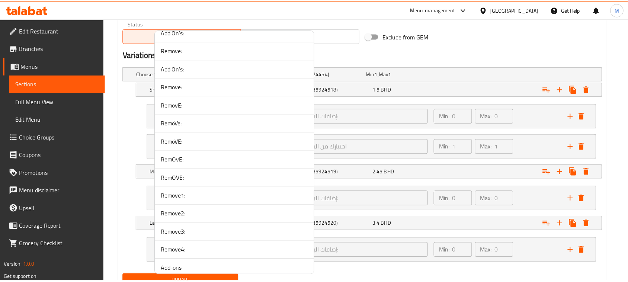
scroll to position [1581, 0]
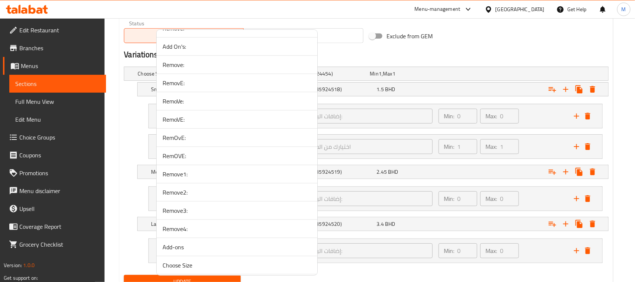
click at [195, 179] on span "Remove1:" at bounding box center [237, 174] width 149 height 9
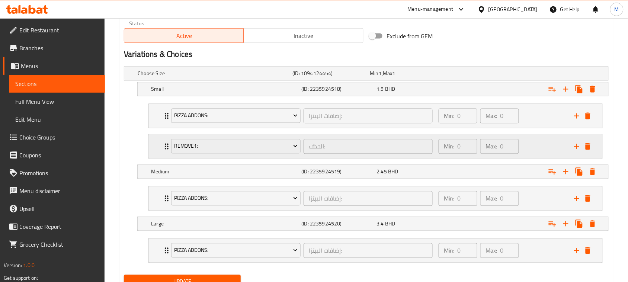
click at [153, 128] on div "Remove1: الحذف: ​ Min: 0 ​ Max: 0 ​" at bounding box center [376, 116] width 454 height 24
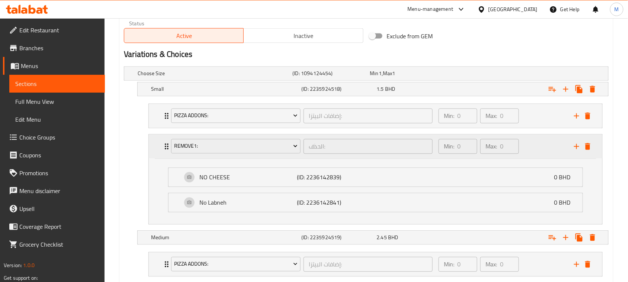
click at [153, 146] on div "Remove1: الحذف: ​ Min: 0 ​ Max: 0 ​" at bounding box center [376, 147] width 454 height 24
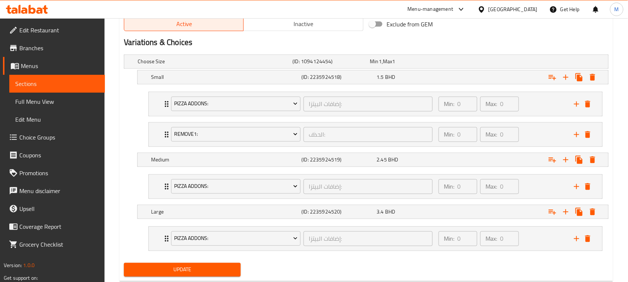
scroll to position [405, 0]
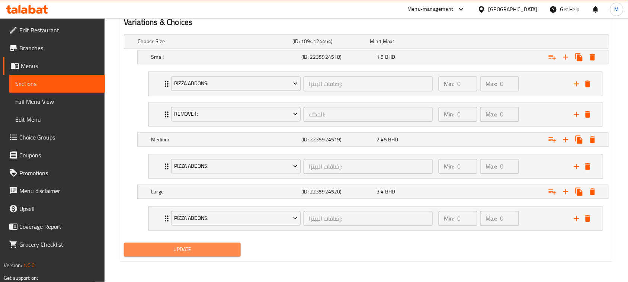
click at [200, 245] on button "Update" at bounding box center [182, 250] width 117 height 14
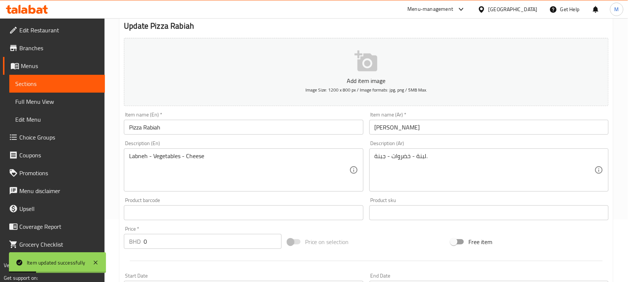
scroll to position [0, 0]
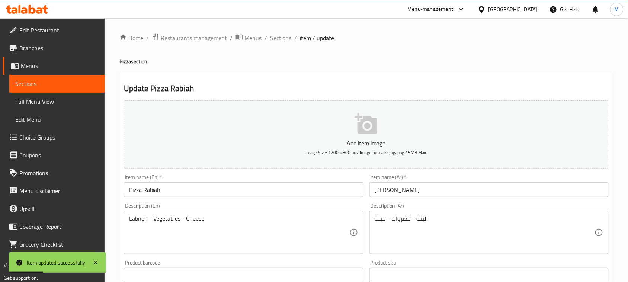
click at [186, 194] on input "Pizza Rabiah" at bounding box center [243, 189] width 239 height 15
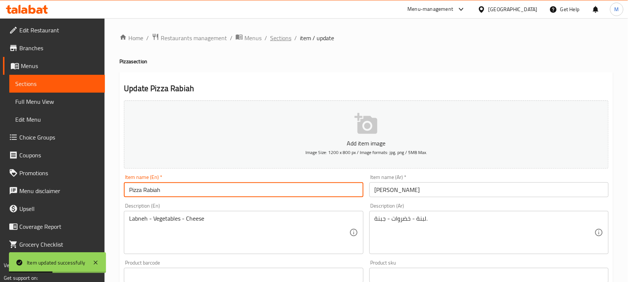
click at [272, 37] on span "Sections" at bounding box center [280, 37] width 21 height 9
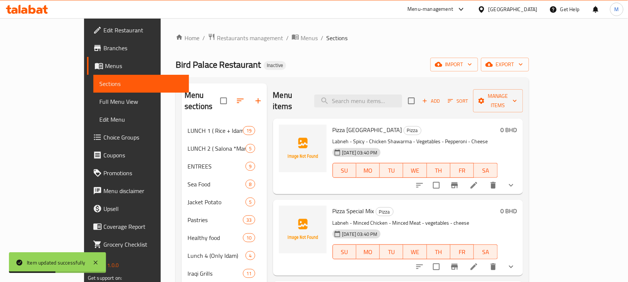
click at [342, 49] on div "Home / Restaurants management / Menus / Sections Bird Palace Restaurant Inactiv…" at bounding box center [352, 233] width 353 height 401
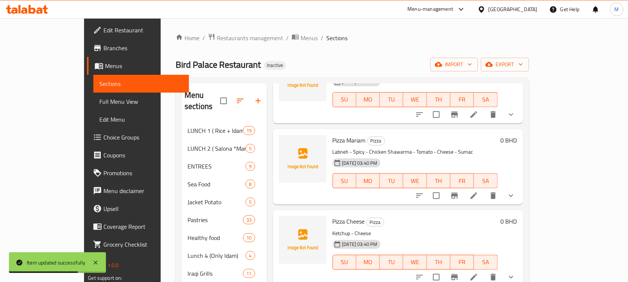
scroll to position [1726, 0]
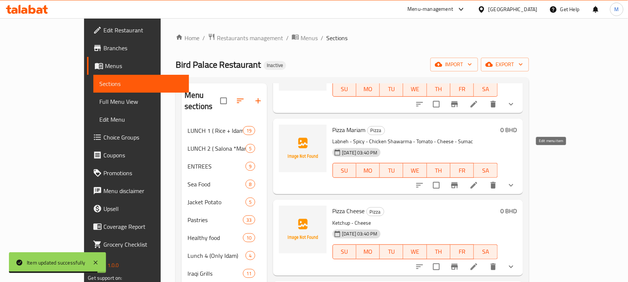
click at [477, 182] on icon at bounding box center [474, 185] width 7 height 7
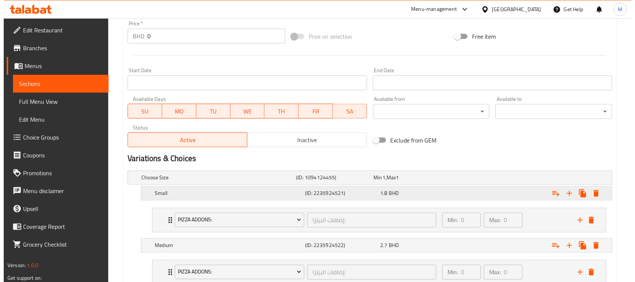
scroll to position [279, 0]
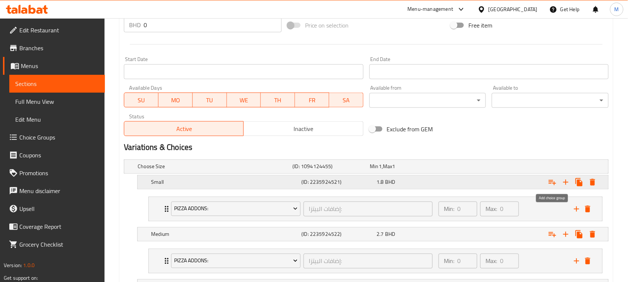
click at [550, 179] on icon "Expand" at bounding box center [552, 182] width 9 height 9
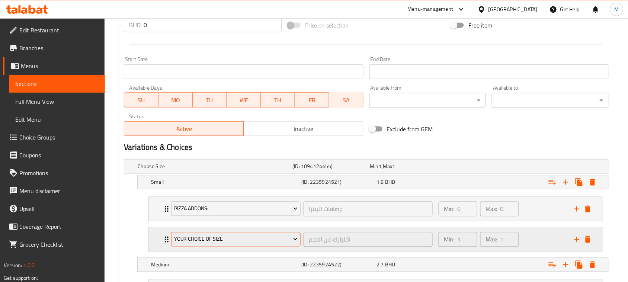
click at [211, 240] on span "Your Choice Of Size" at bounding box center [236, 239] width 124 height 9
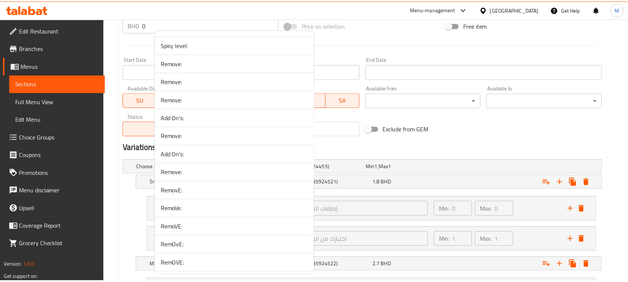
scroll to position [1488, 0]
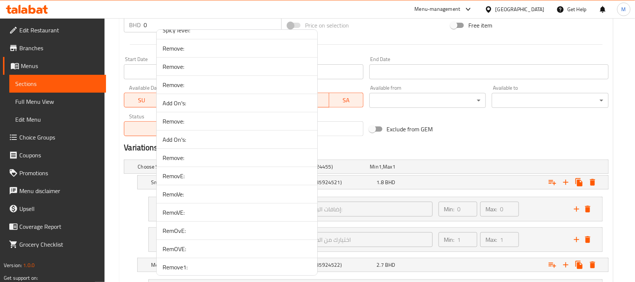
click at [190, 180] on span "RemovE:" at bounding box center [237, 176] width 149 height 9
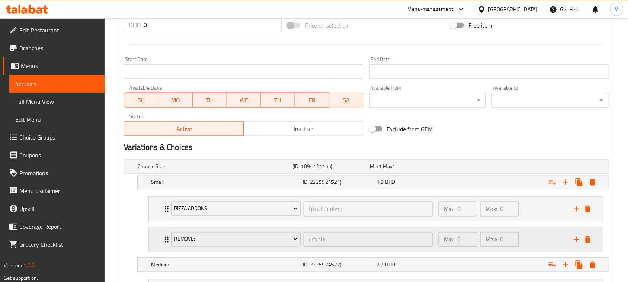
click at [155, 221] on div "RemovE: الحذف: ​ Min: 0 ​ Max: 0 ​" at bounding box center [376, 209] width 454 height 24
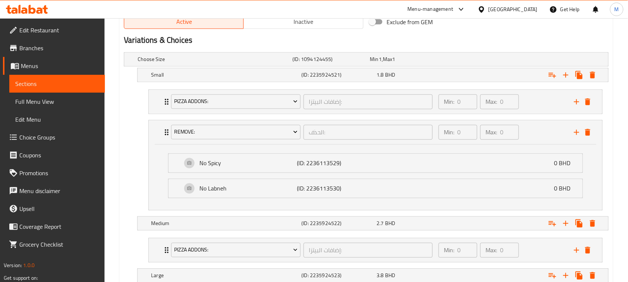
scroll to position [465, 0]
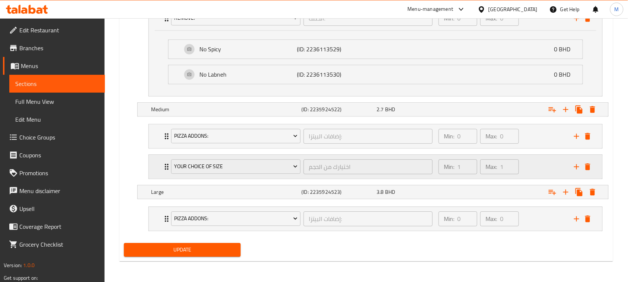
click at [244, 174] on div "Your Choice Of Size" at bounding box center [236, 167] width 132 height 18
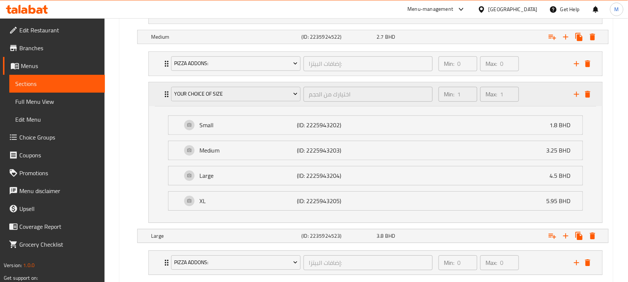
click at [221, 106] on div "Your Choice Of Size اختيارك من الحجم ​" at bounding box center [302, 94] width 271 height 24
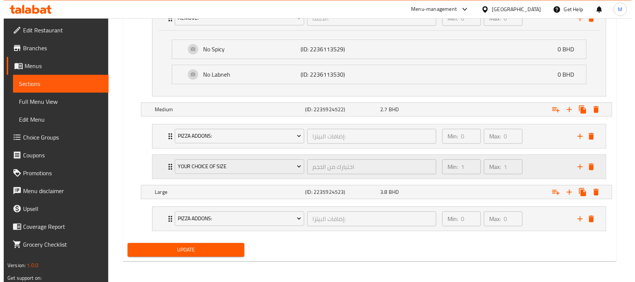
scroll to position [502, 0]
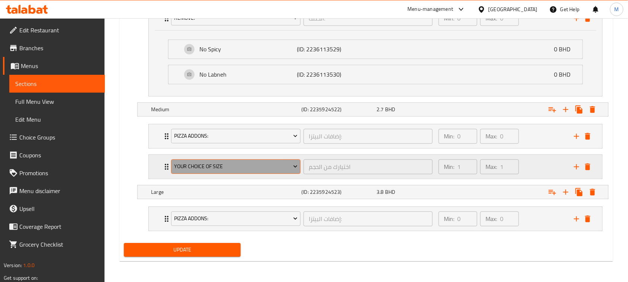
click at [231, 169] on span "Your Choice Of Size" at bounding box center [236, 166] width 124 height 9
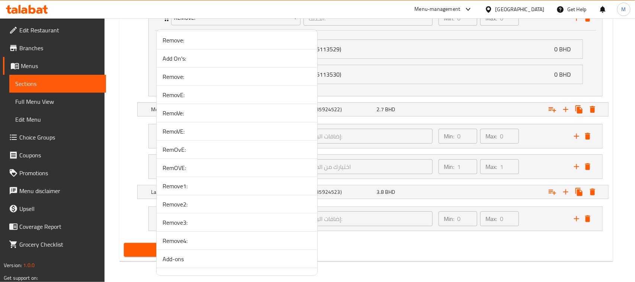
scroll to position [1608, 0]
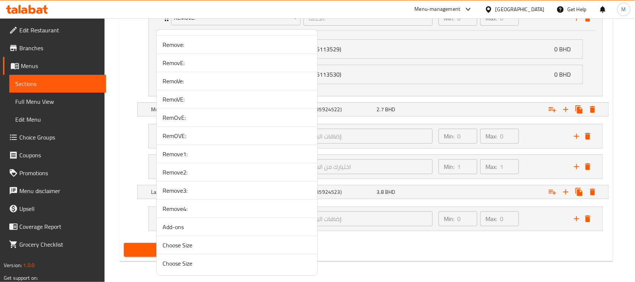
click at [189, 191] on span "Remove3:" at bounding box center [237, 190] width 149 height 9
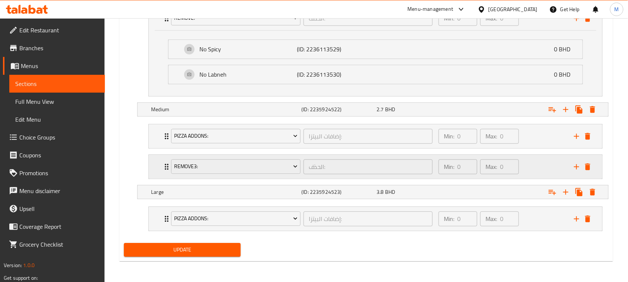
click at [157, 148] on div "Remove3: الحذف: ​ Min: 0 ​ Max: 0 ​" at bounding box center [376, 136] width 454 height 24
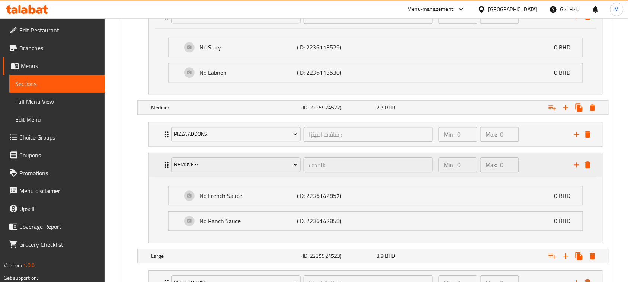
click at [157, 162] on div "Remove3: الحذف: ​ Min: 0 ​ Max: 0 ​" at bounding box center [376, 165] width 454 height 24
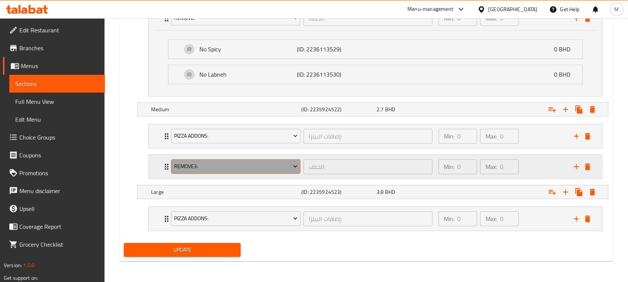
click at [293, 168] on icon "Expand" at bounding box center [295, 166] width 7 height 7
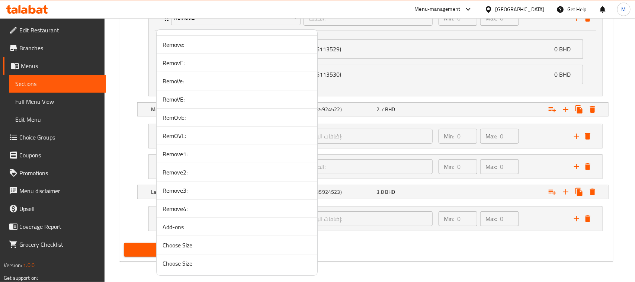
click at [188, 170] on span "Remove2:" at bounding box center [237, 172] width 149 height 9
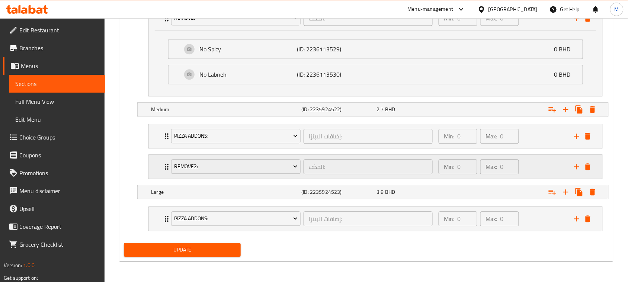
click at [152, 148] on div "Remove2: الحذف: ​ Min: 0 ​ Max: 0 ​" at bounding box center [376, 136] width 454 height 24
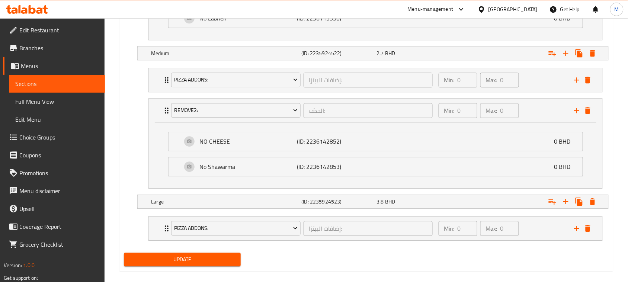
scroll to position [568, 0]
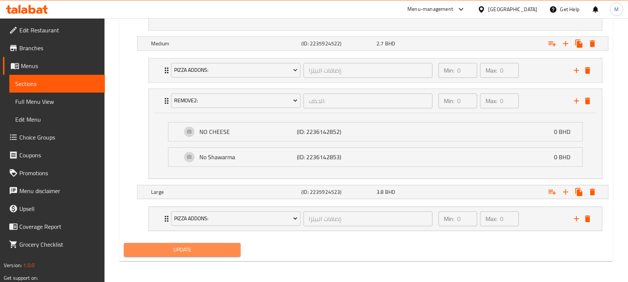
click at [214, 250] on span "Update" at bounding box center [182, 249] width 105 height 9
click at [213, 250] on span "Update" at bounding box center [182, 249] width 105 height 9
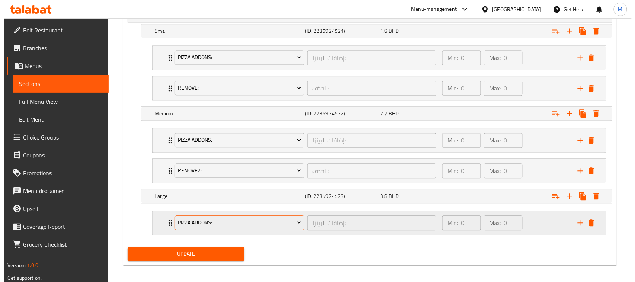
scroll to position [436, 0]
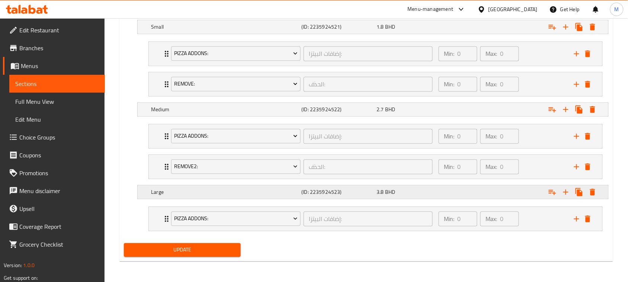
click at [549, 30] on icon "Expand" at bounding box center [552, 27] width 7 height 5
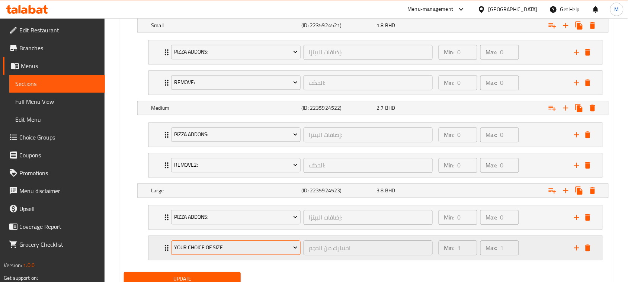
click at [196, 249] on span "Your Choice Of Size" at bounding box center [236, 247] width 124 height 9
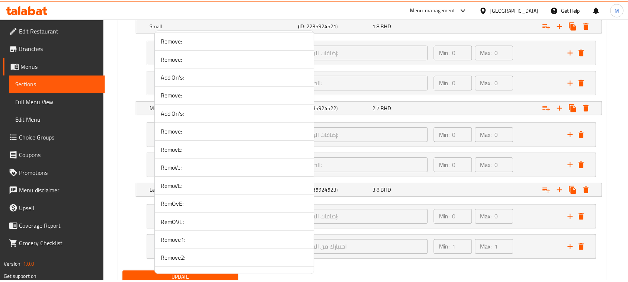
scroll to position [1581, 0]
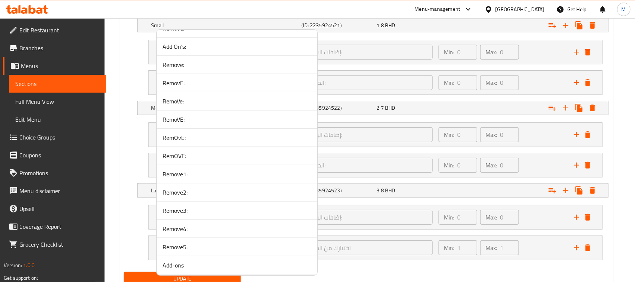
click at [192, 250] on span "Remove5:" at bounding box center [237, 247] width 149 height 9
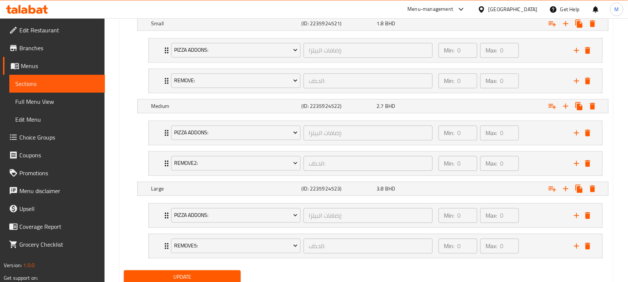
scroll to position [467, 0]
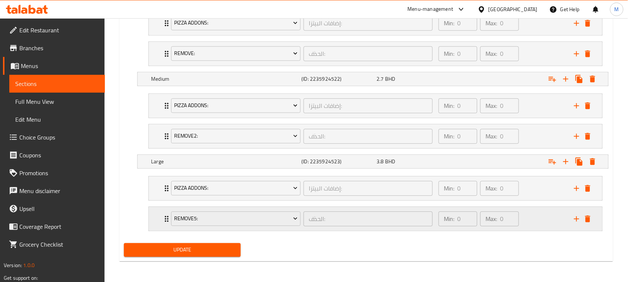
click at [152, 200] on div "Remove5: الحذف: ​ Min: 0 ​ Max: 0 ​" at bounding box center [376, 188] width 454 height 24
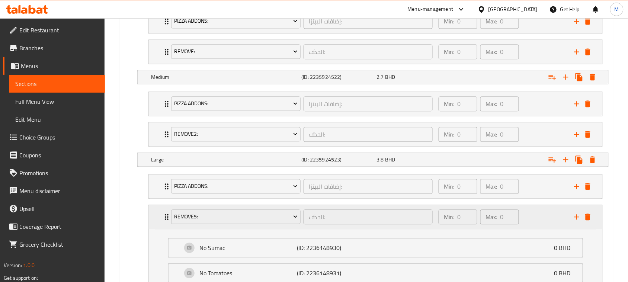
click at [152, 218] on div "Remove5: الحذف: ​ Min: 0 ​ Max: 0 ​" at bounding box center [376, 217] width 454 height 24
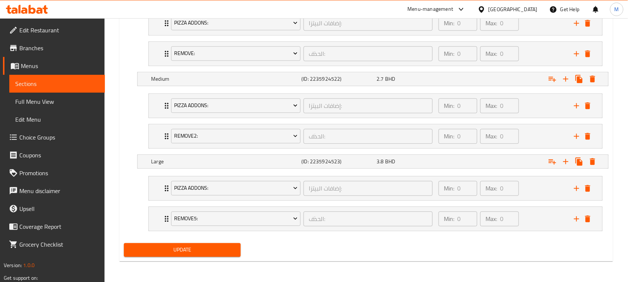
click at [192, 250] on span "Update" at bounding box center [182, 249] width 105 height 9
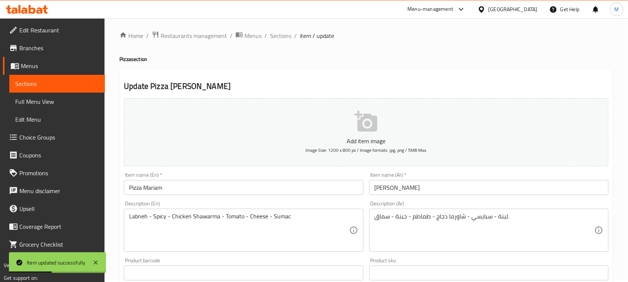
scroll to position [2, 0]
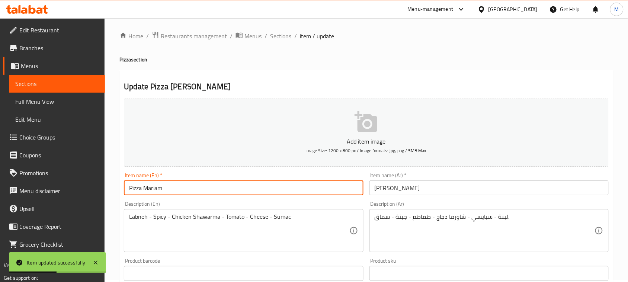
click at [213, 182] on input "Pizza Mariam" at bounding box center [243, 187] width 239 height 15
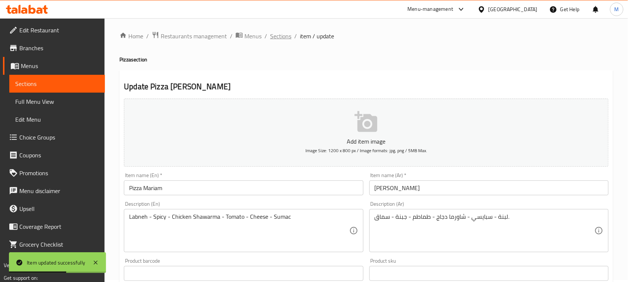
click at [288, 33] on span "Sections" at bounding box center [280, 36] width 21 height 9
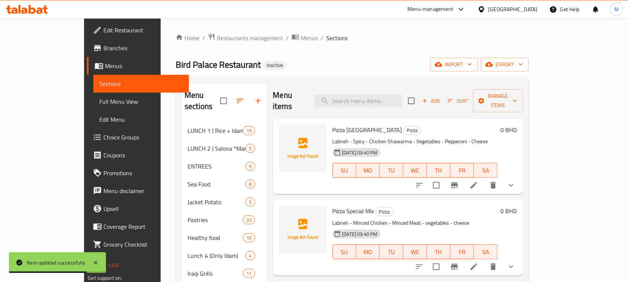
click at [376, 54] on div "Home / Restaurants management / Menus / Sections Bird Palace Restaurant Inactiv…" at bounding box center [352, 233] width 353 height 401
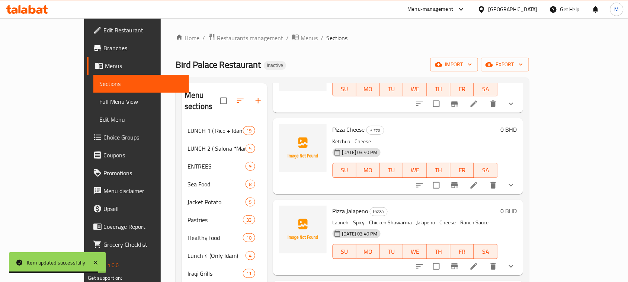
scroll to position [1761, 0]
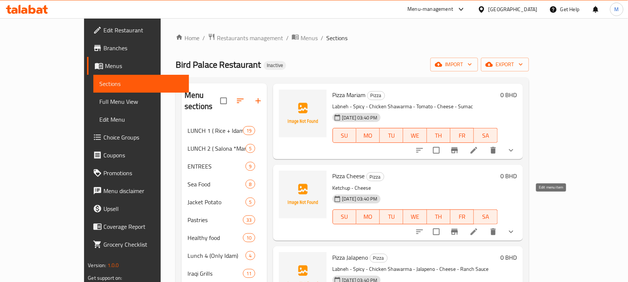
click at [479, 227] on icon at bounding box center [474, 231] width 9 height 9
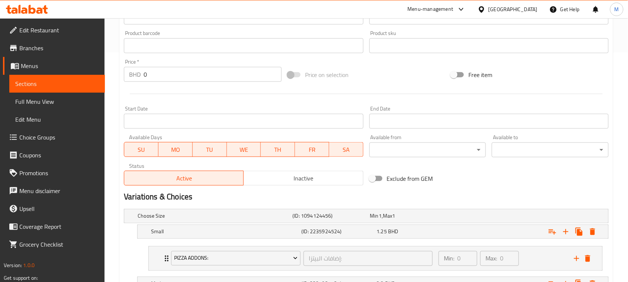
scroll to position [279, 0]
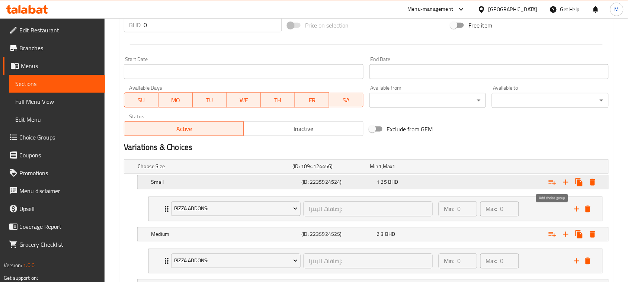
click at [551, 180] on icon "Expand" at bounding box center [552, 182] width 9 height 9
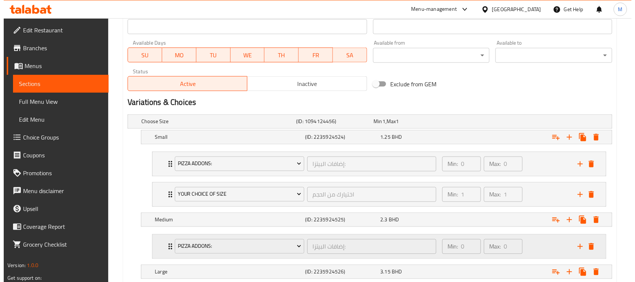
scroll to position [372, 0]
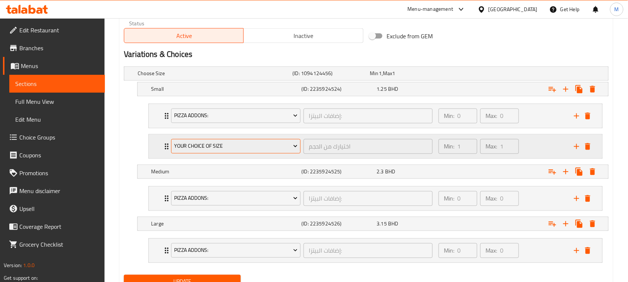
click at [208, 146] on span "Your Choice Of Size" at bounding box center [236, 146] width 124 height 9
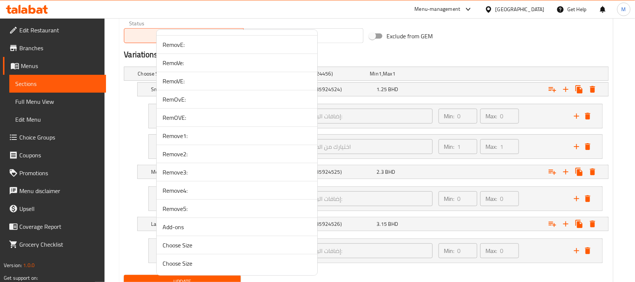
scroll to position [1580, 0]
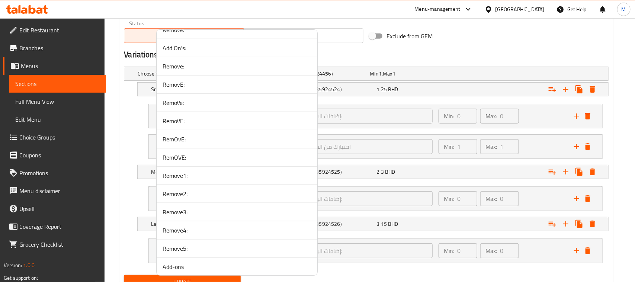
click at [189, 89] on span "RemovE:" at bounding box center [237, 84] width 149 height 9
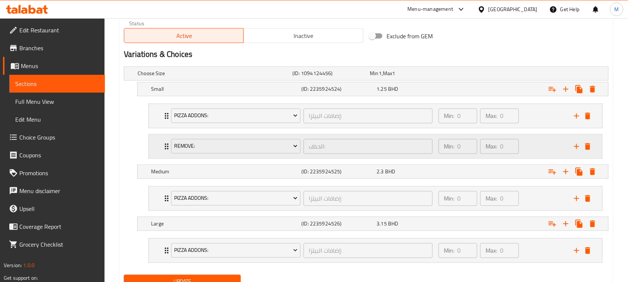
click at [153, 128] on div "RemovE: الحذف: ​ Min: 0 ​ Max: 0 ​" at bounding box center [376, 116] width 454 height 24
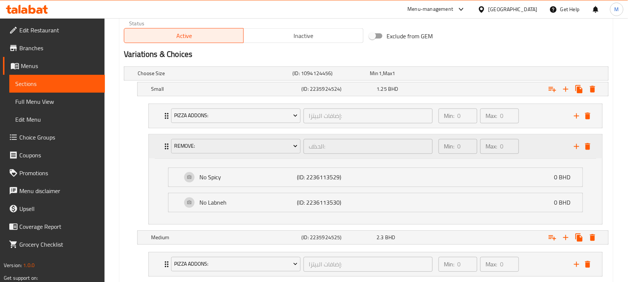
click at [153, 146] on div "RemovE: الحذف: ​ Min: 0 ​ Max: 0 ​" at bounding box center [376, 147] width 454 height 24
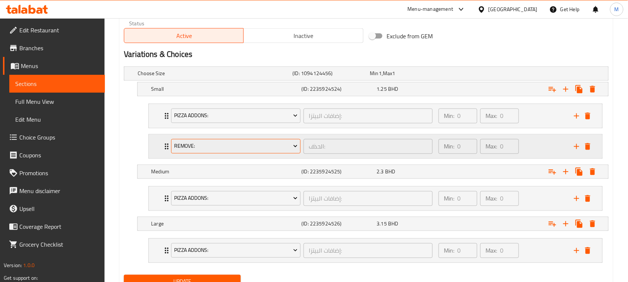
click at [220, 142] on span "RemovE:" at bounding box center [236, 146] width 124 height 9
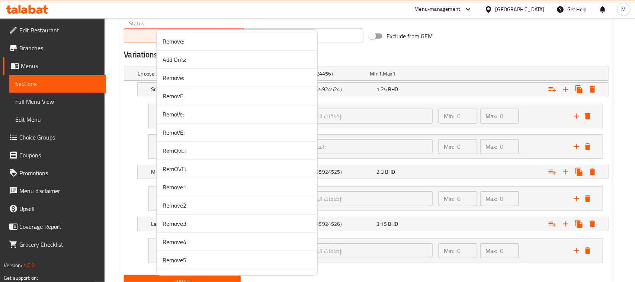
scroll to position [1626, 0]
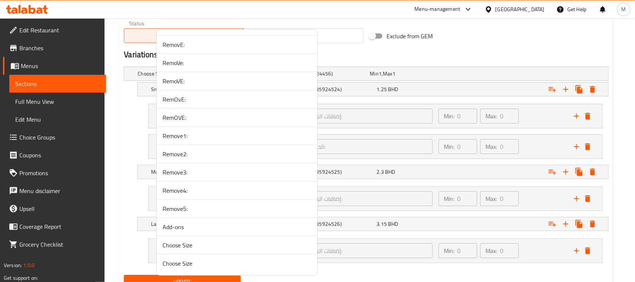
click at [194, 62] on span "RemoVe:" at bounding box center [237, 62] width 149 height 9
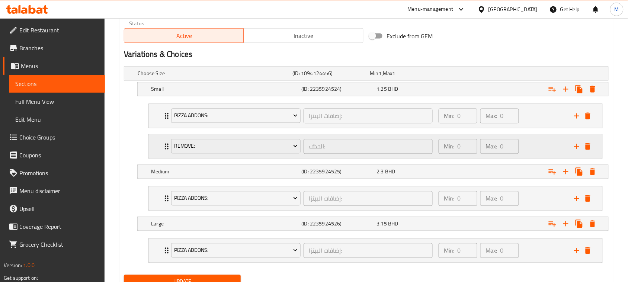
click at [153, 128] on div "RemoVe: الحذف: ​ Min: 0 ​ Max: 0 ​" at bounding box center [376, 116] width 454 height 24
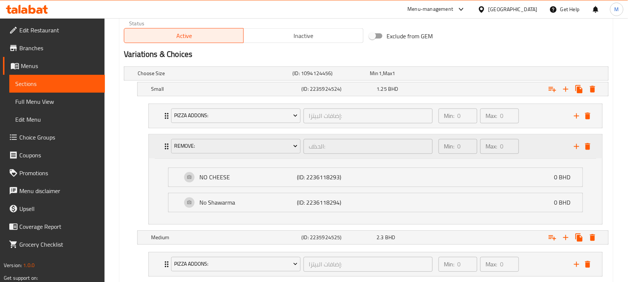
click at [153, 141] on div "RemoVe: الحذف: ​ Min: 0 ​ Max: 0 ​" at bounding box center [376, 147] width 454 height 24
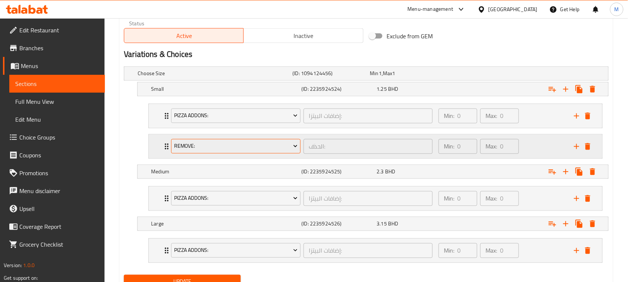
click at [221, 149] on span "RemoVe:" at bounding box center [236, 146] width 124 height 9
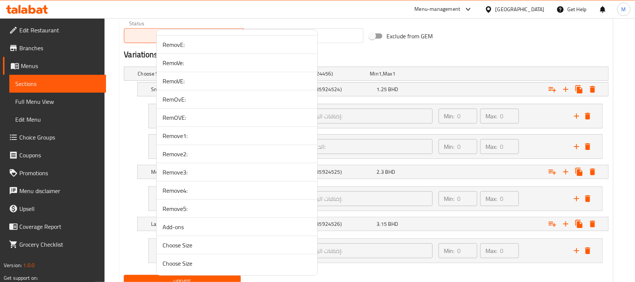
click at [198, 82] on span "RemoVE:" at bounding box center [237, 81] width 149 height 9
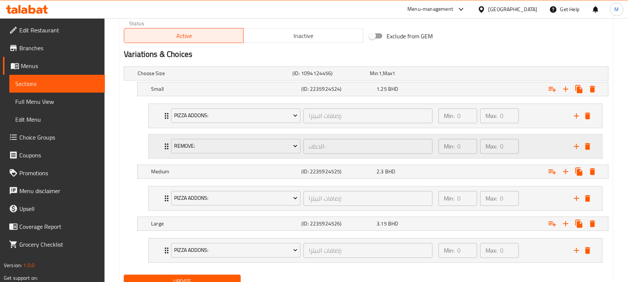
click at [154, 128] on div "RemoVE: الحذف: ​ Min: 0 ​ Max: 0 ​" at bounding box center [376, 116] width 454 height 24
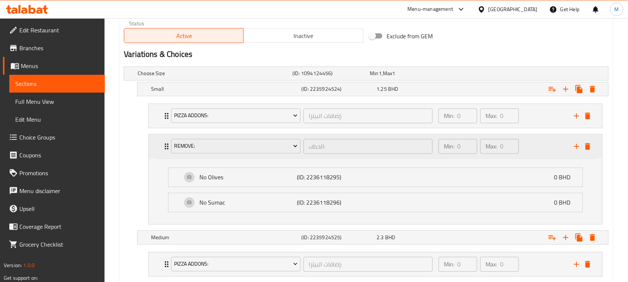
click at [154, 143] on div "RemoVE: الحذف: ​ Min: 0 ​ Max: 0 ​" at bounding box center [376, 147] width 454 height 24
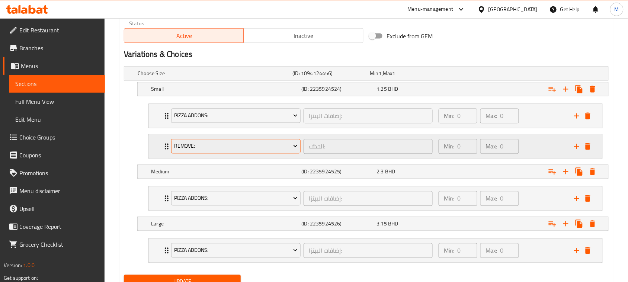
click at [203, 143] on span "RemoVE:" at bounding box center [236, 146] width 124 height 9
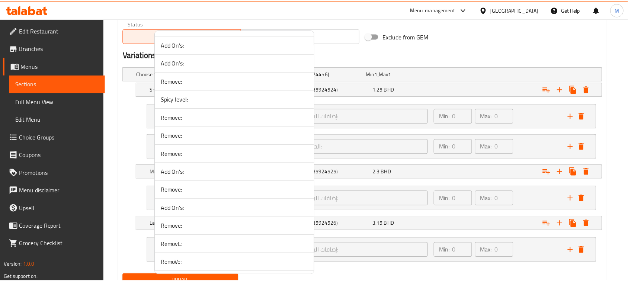
scroll to position [1535, 0]
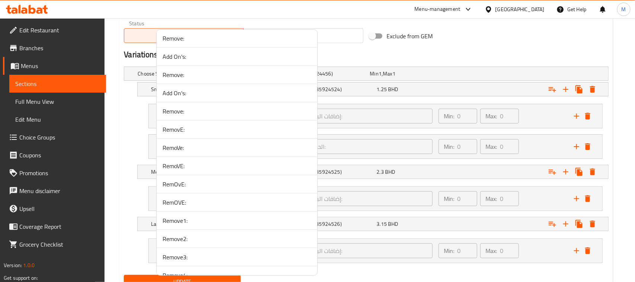
click at [192, 189] on span "RemOvE:" at bounding box center [237, 184] width 149 height 9
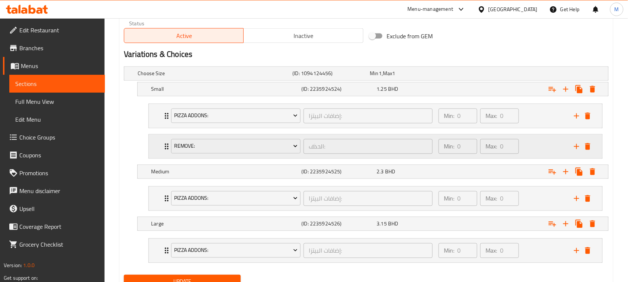
click at [157, 128] on div "RemOvE: الحذف: ​ Min: 0 ​ Max: 0 ​" at bounding box center [376, 116] width 454 height 24
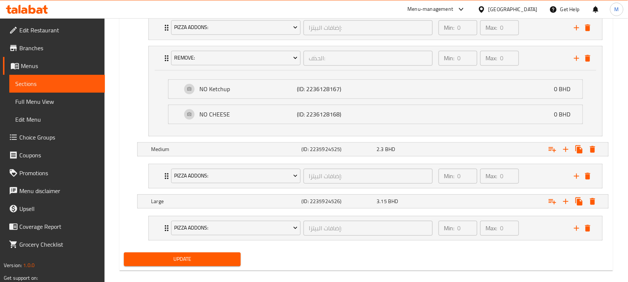
scroll to position [471, 0]
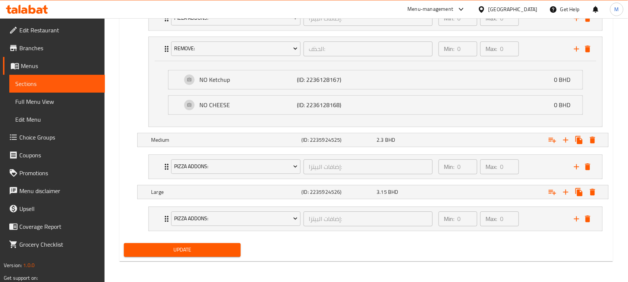
click at [200, 247] on span "Update" at bounding box center [182, 249] width 105 height 9
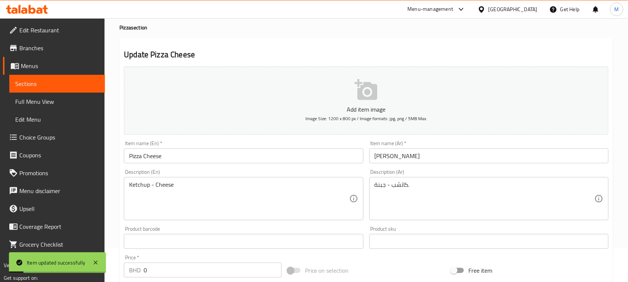
scroll to position [0, 0]
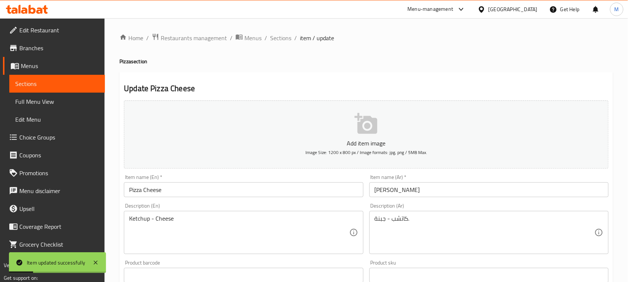
click at [198, 191] on input "Pizza Cheese" at bounding box center [243, 189] width 239 height 15
click at [274, 40] on span "Sections" at bounding box center [280, 37] width 21 height 9
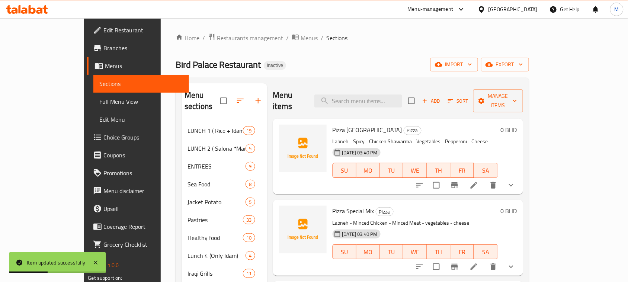
click at [341, 57] on div "Home / Restaurants management / Menus / Sections Bird Palace Restaurant Inactiv…" at bounding box center [352, 233] width 353 height 401
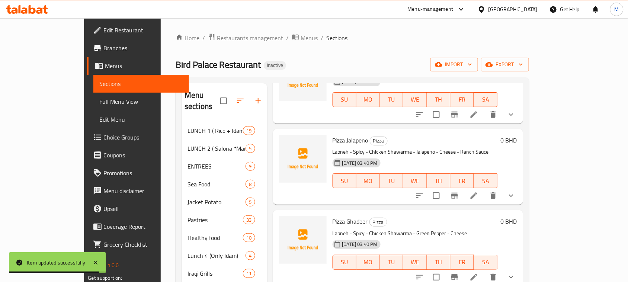
scroll to position [1888, 0]
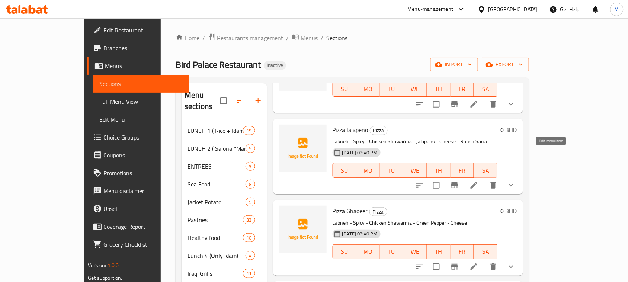
click at [479, 181] on icon at bounding box center [474, 185] width 9 height 9
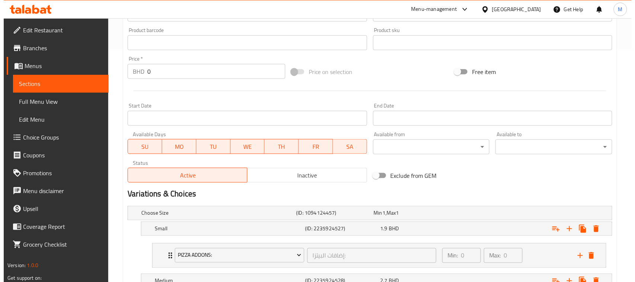
scroll to position [326, 0]
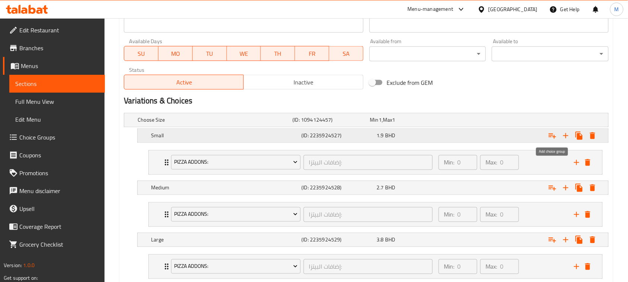
click at [551, 131] on icon "Expand" at bounding box center [552, 135] width 9 height 9
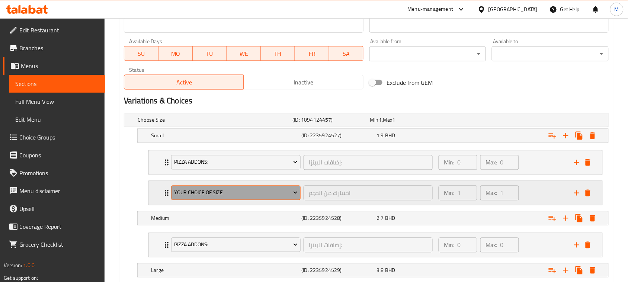
click at [219, 192] on span "Your Choice Of Size" at bounding box center [236, 192] width 124 height 9
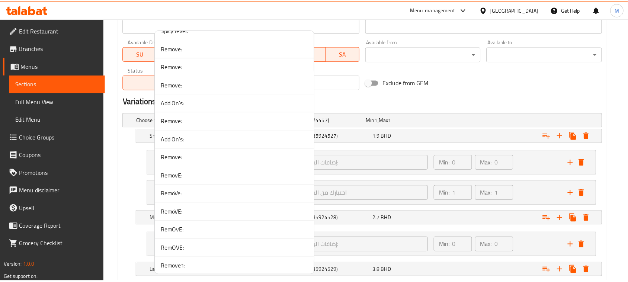
scroll to position [1487, 0]
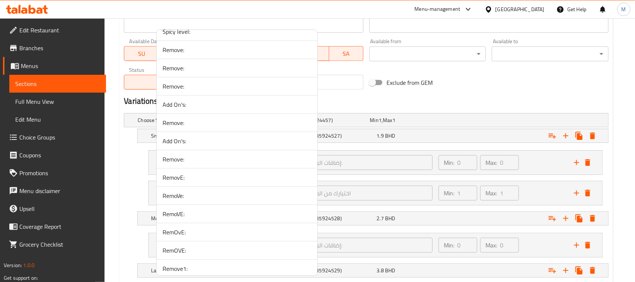
click at [185, 187] on li "RemovE:" at bounding box center [237, 178] width 161 height 18
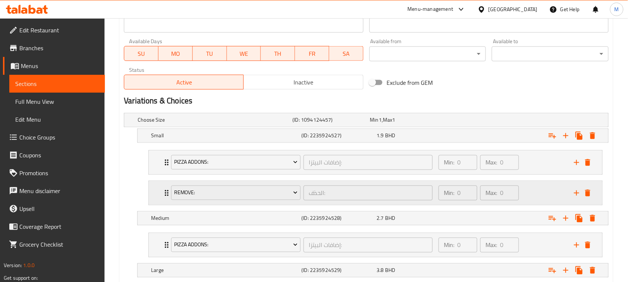
click at [159, 175] on div "RemovE: الحذف: ​ Min: 0 ​ Max: 0 ​" at bounding box center [376, 163] width 454 height 24
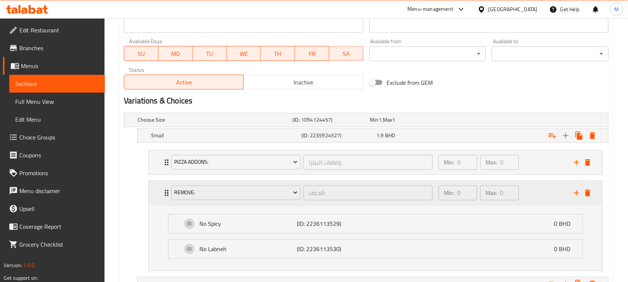
click at [159, 189] on div "RemovE: الحذف: ​ Min: 0 ​ Max: 0 ​" at bounding box center [376, 193] width 454 height 24
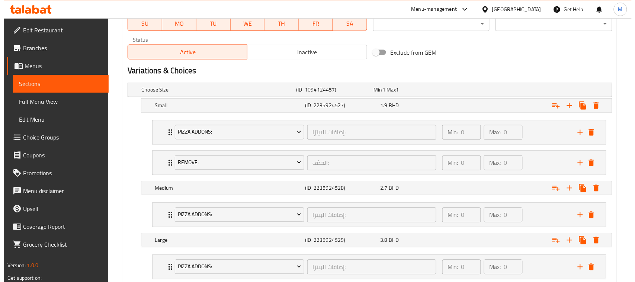
scroll to position [372, 0]
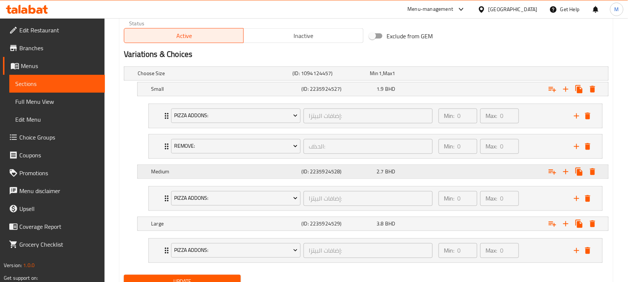
click at [553, 92] on icon "Expand" at bounding box center [552, 89] width 7 height 5
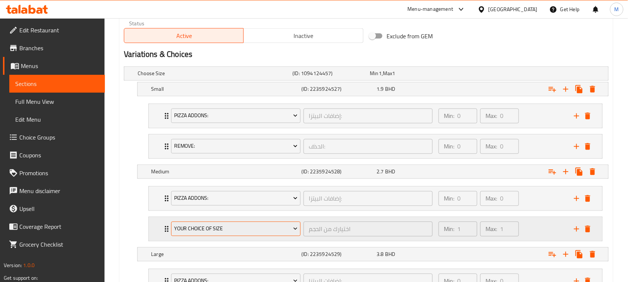
click at [210, 228] on span "Your Choice Of Size" at bounding box center [236, 228] width 124 height 9
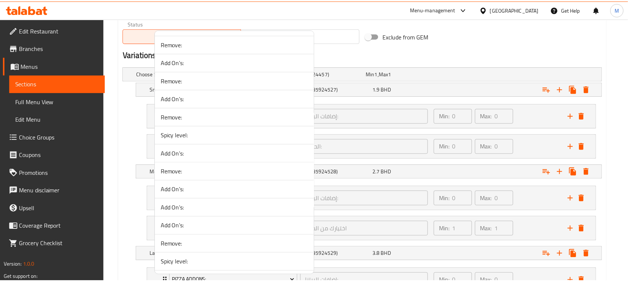
scroll to position [1581, 0]
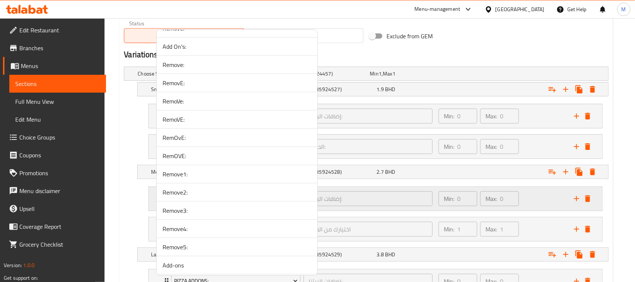
click at [207, 179] on span "Remove1:" at bounding box center [237, 174] width 149 height 9
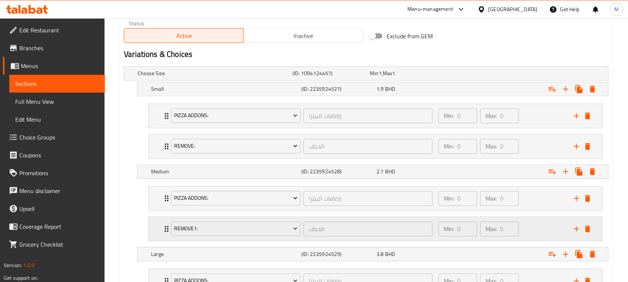
click at [157, 211] on div "Remove1: الحذف: ​ Min: 0 ​ Max: 0 ​" at bounding box center [376, 199] width 454 height 24
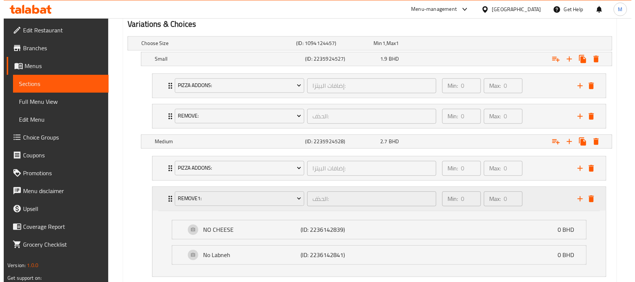
scroll to position [419, 0]
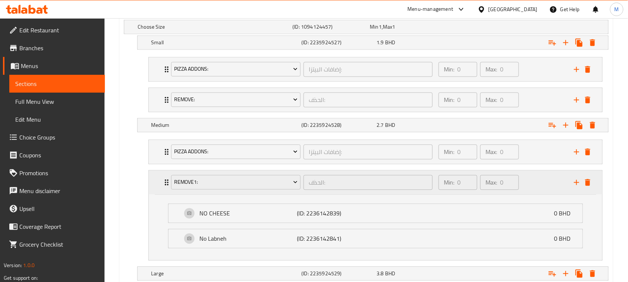
click at [158, 186] on div "Remove1: الحذف: ​ Min: 0 ​ Max: 0 ​" at bounding box center [376, 183] width 454 height 24
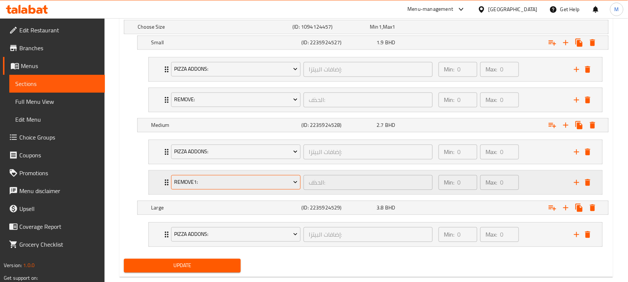
click at [211, 180] on span "Remove1:" at bounding box center [236, 182] width 124 height 9
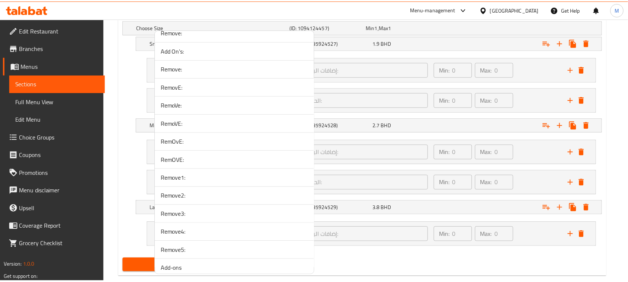
scroll to position [1581, 0]
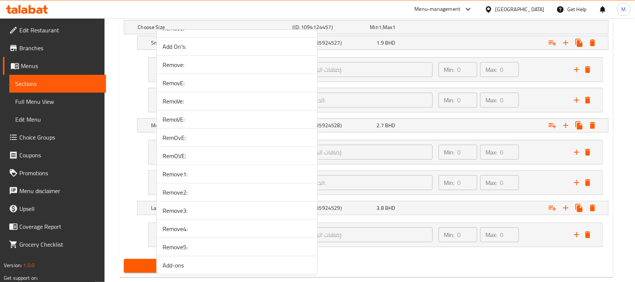
click at [203, 197] on span "Remove2:" at bounding box center [237, 192] width 149 height 9
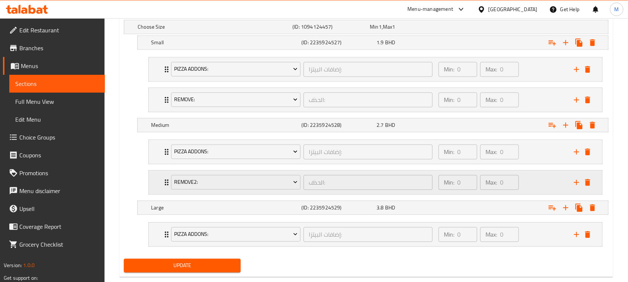
click at [157, 164] on div "Remove2: الحذف: ​ Min: 0 ​ Max: 0 ​" at bounding box center [376, 152] width 454 height 24
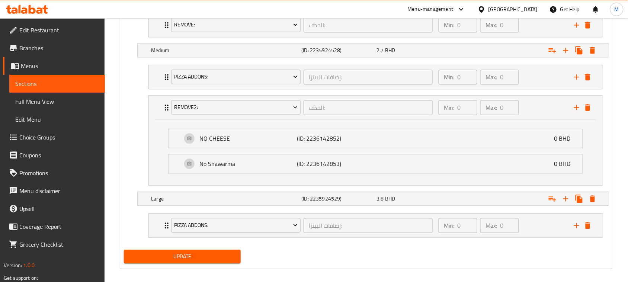
scroll to position [502, 0]
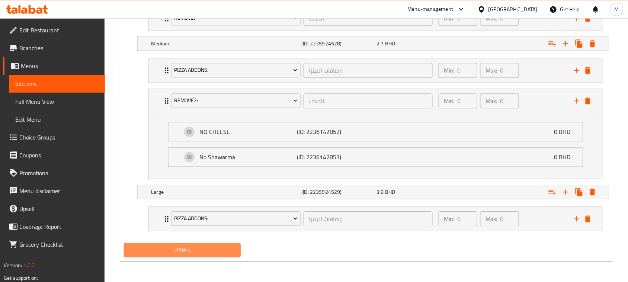
click at [197, 247] on span "Update" at bounding box center [182, 249] width 105 height 9
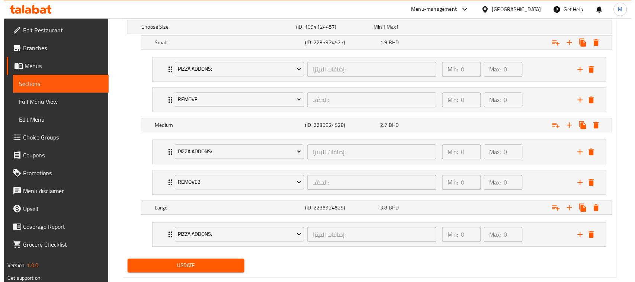
scroll to position [436, 0]
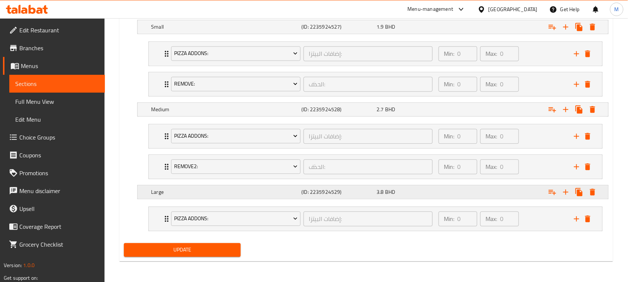
click at [555, 30] on icon "Expand" at bounding box center [552, 27] width 7 height 5
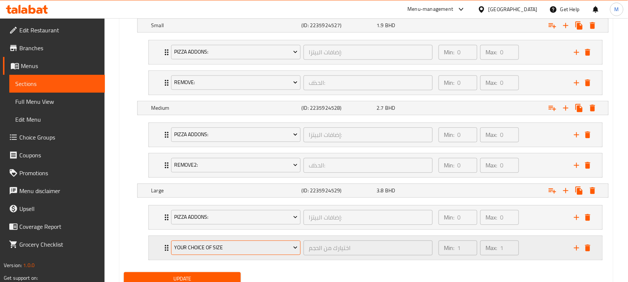
click at [217, 248] on span "Your Choice Of Size" at bounding box center [236, 247] width 124 height 9
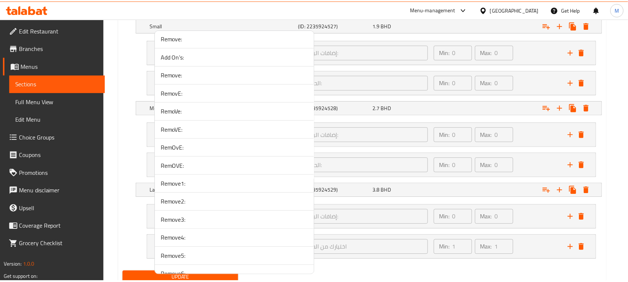
scroll to position [1628, 0]
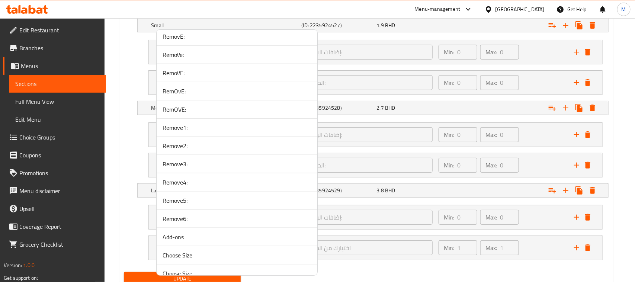
click at [192, 223] on span "Remove6:" at bounding box center [237, 218] width 149 height 9
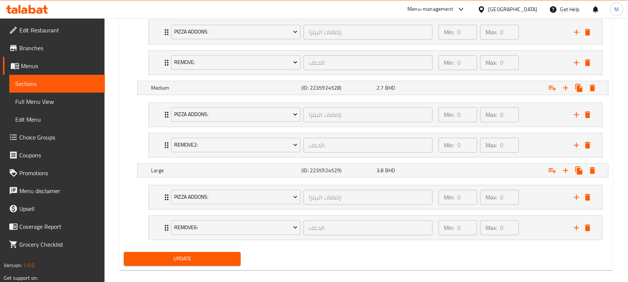
scroll to position [467, 0]
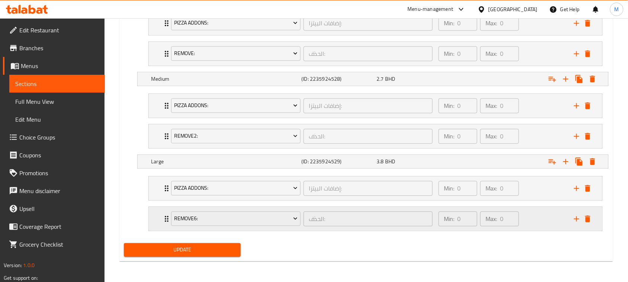
click at [159, 200] on div "Remove6: الحذف: ​ Min: 0 ​ Max: 0 ​" at bounding box center [376, 188] width 454 height 24
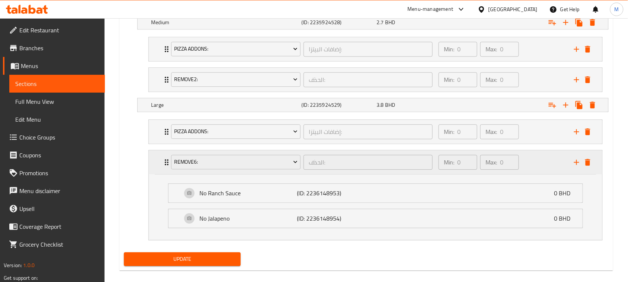
scroll to position [533, 0]
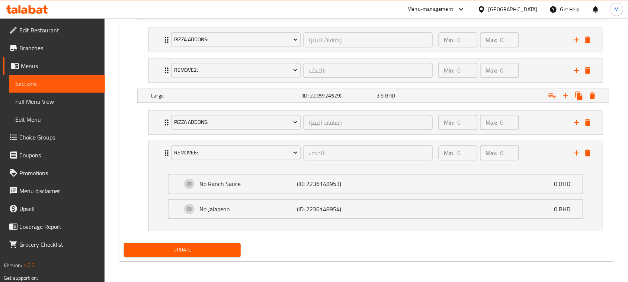
click at [191, 248] on span "Update" at bounding box center [182, 249] width 105 height 9
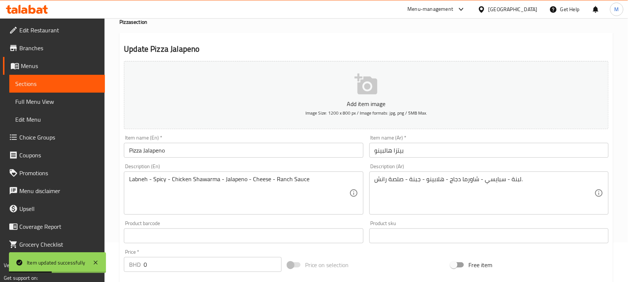
scroll to position [0, 0]
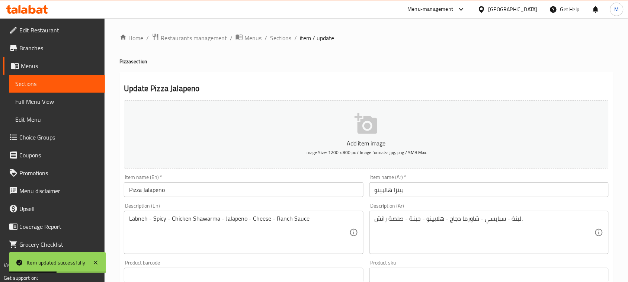
click at [167, 191] on input "Pizza Jalapeno" at bounding box center [243, 189] width 239 height 15
click at [287, 35] on span "Sections" at bounding box center [280, 37] width 21 height 9
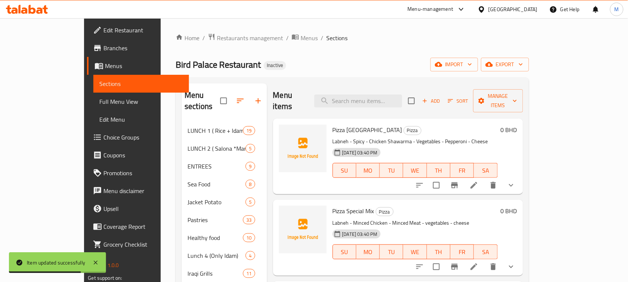
click at [379, 50] on div "Home / Restaurants management / Menus / Sections Bird Palace Restaurant Inactiv…" at bounding box center [352, 233] width 353 height 401
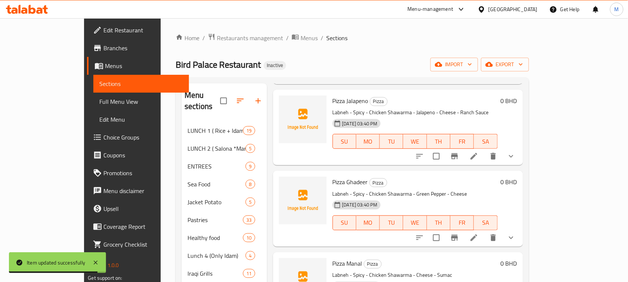
scroll to position [1923, 0]
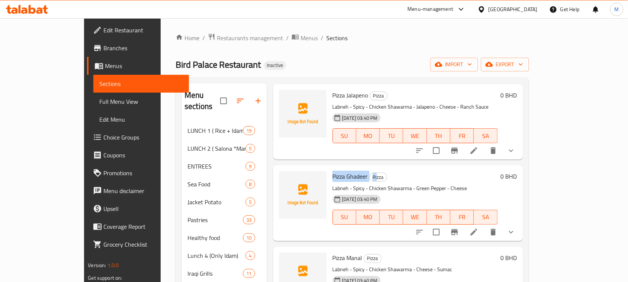
drag, startPoint x: 311, startPoint y: 142, endPoint x: 355, endPoint y: 149, distance: 44.8
click at [355, 171] on h6 "Pizza Ghadeer Pizza" at bounding box center [415, 176] width 165 height 10
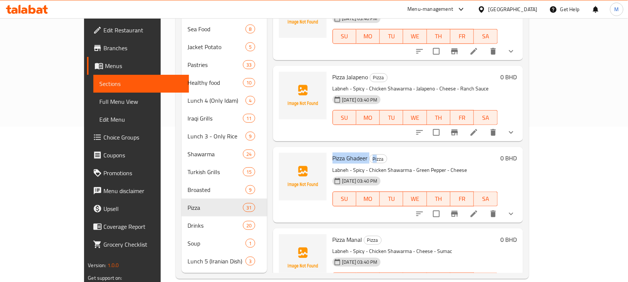
scroll to position [1785, 0]
